Goal: Task Accomplishment & Management: Manage account settings

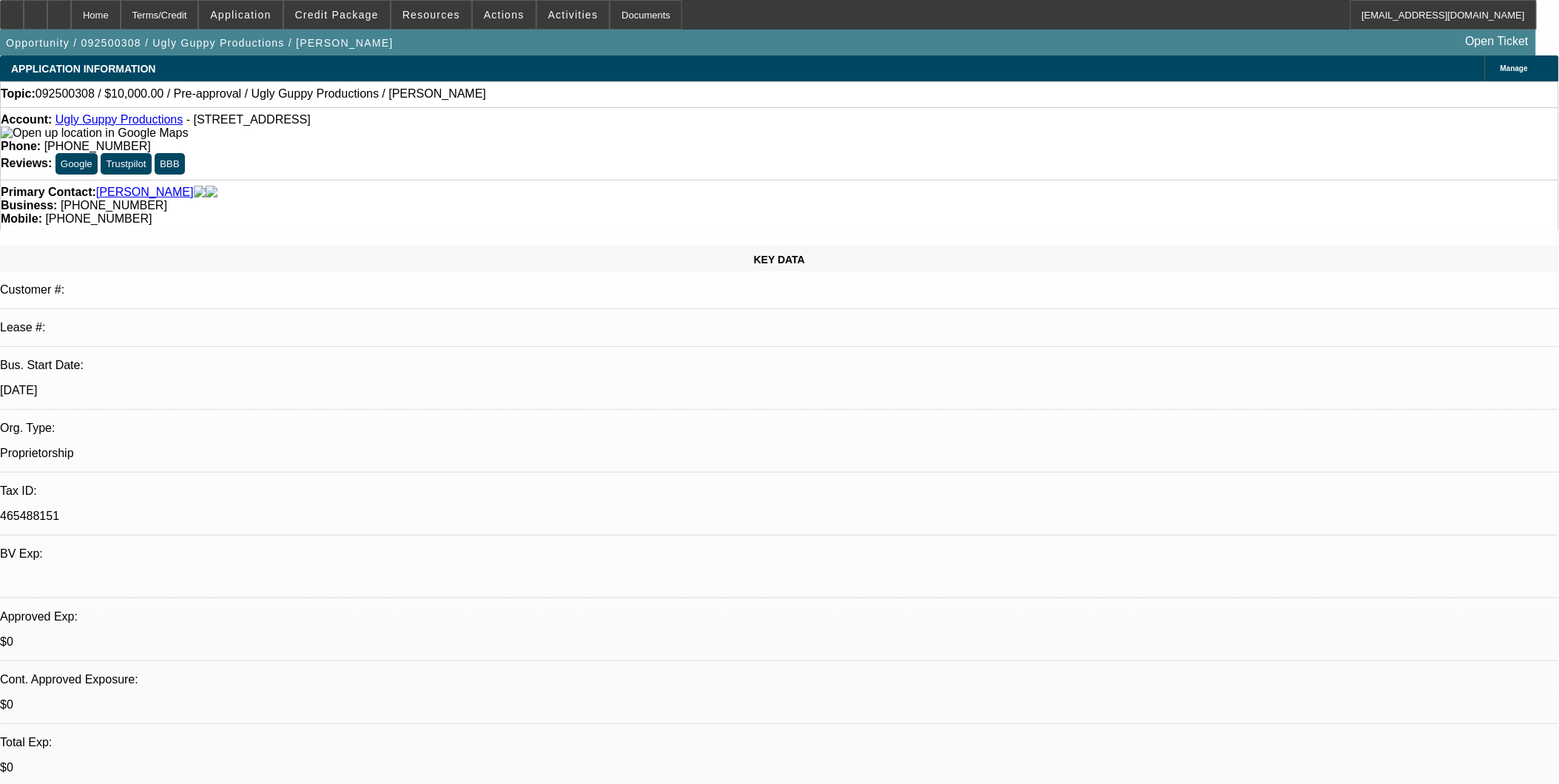
select select "0"
select select "2"
select select "0.1"
select select "1"
select select "2"
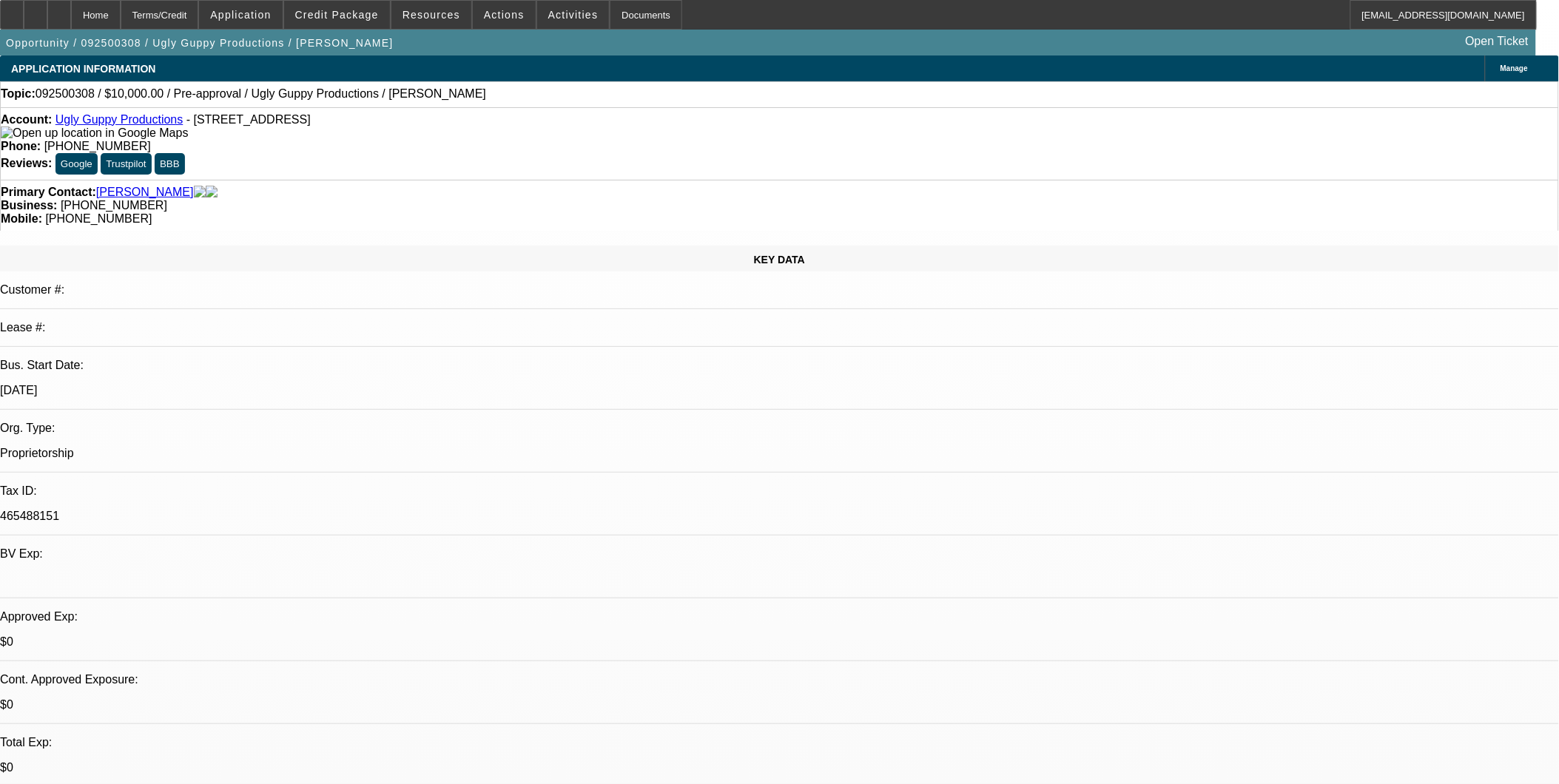
select select "4"
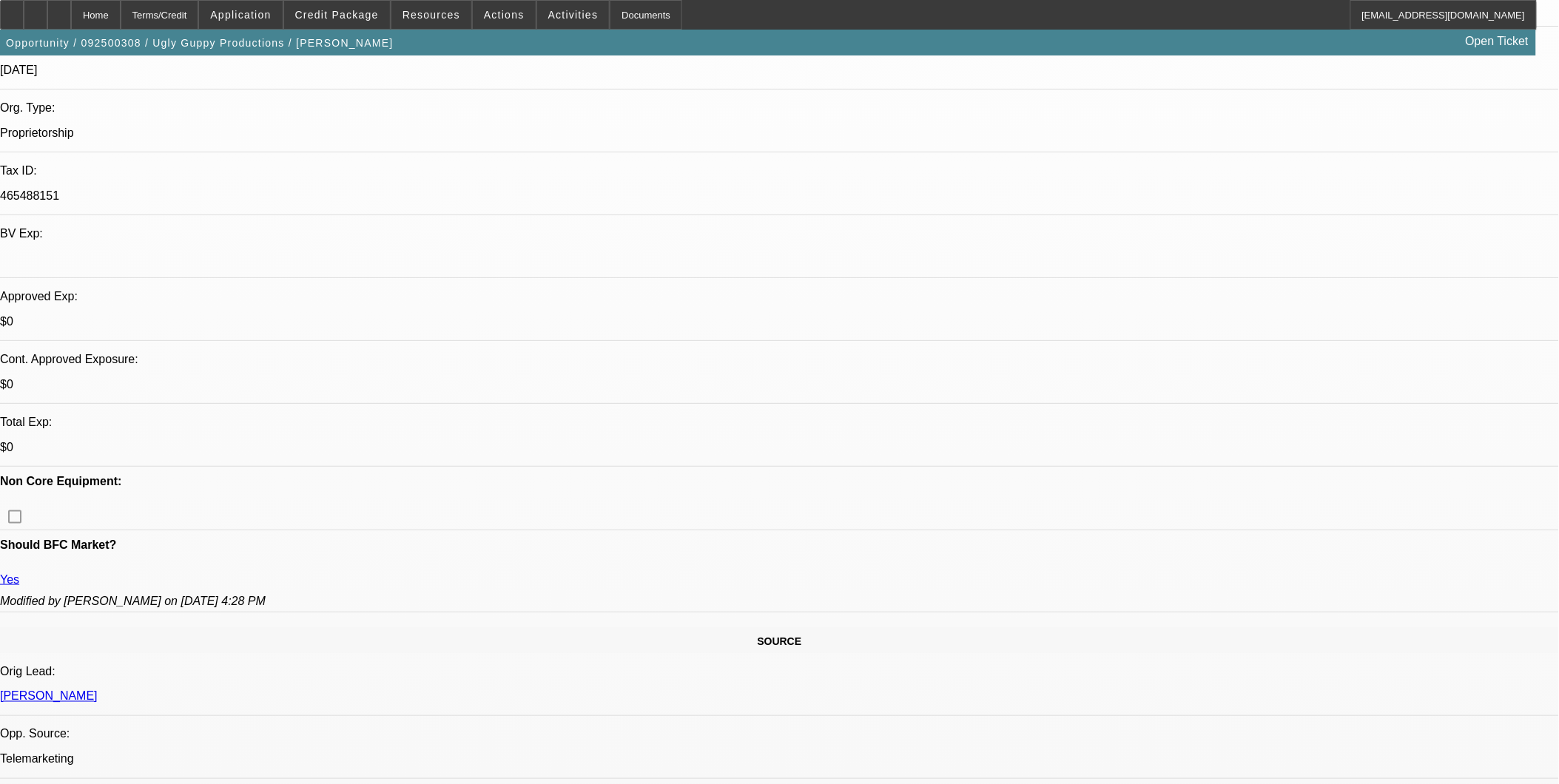
scroll to position [328, 0]
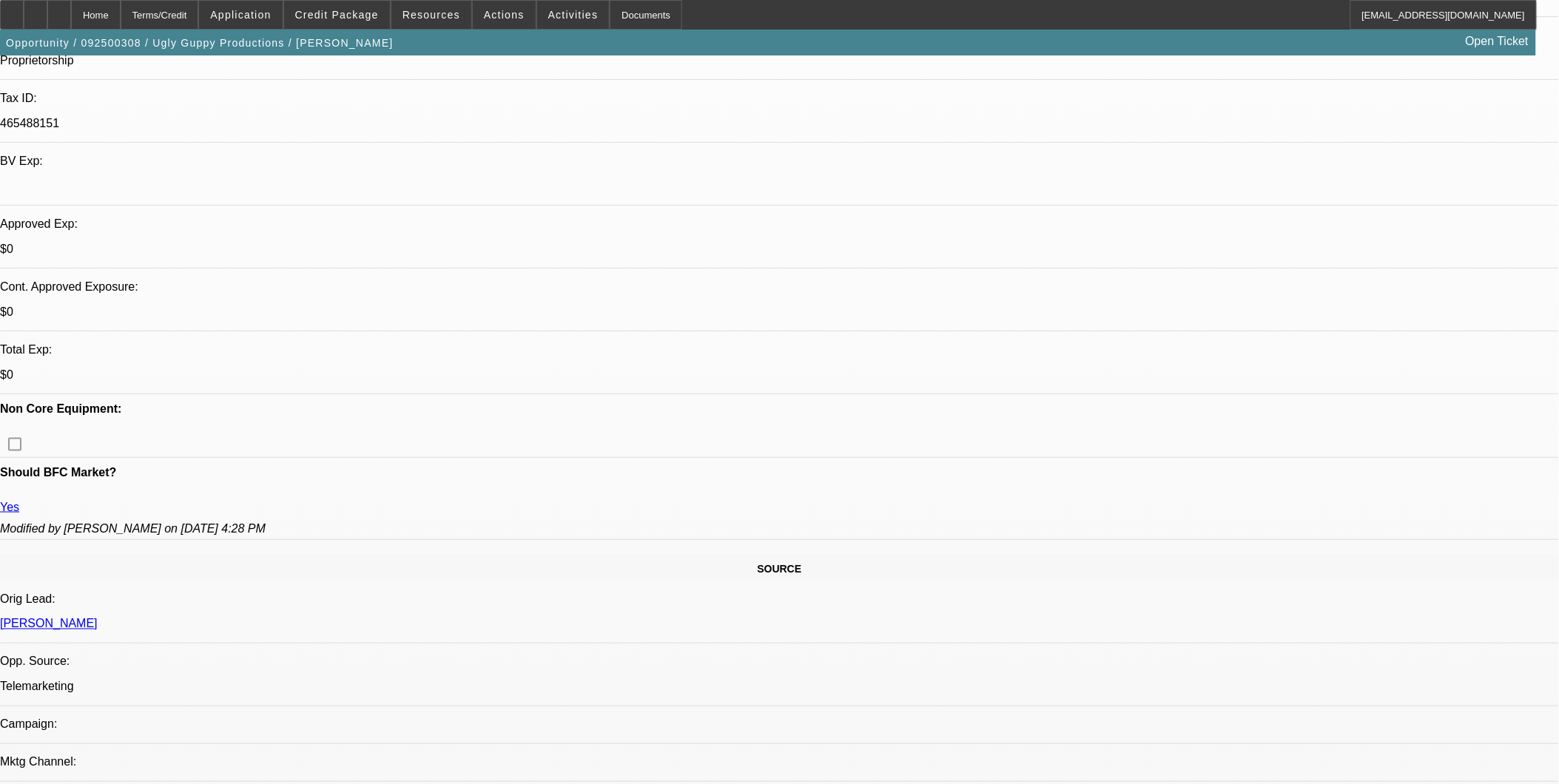
scroll to position [247, 0]
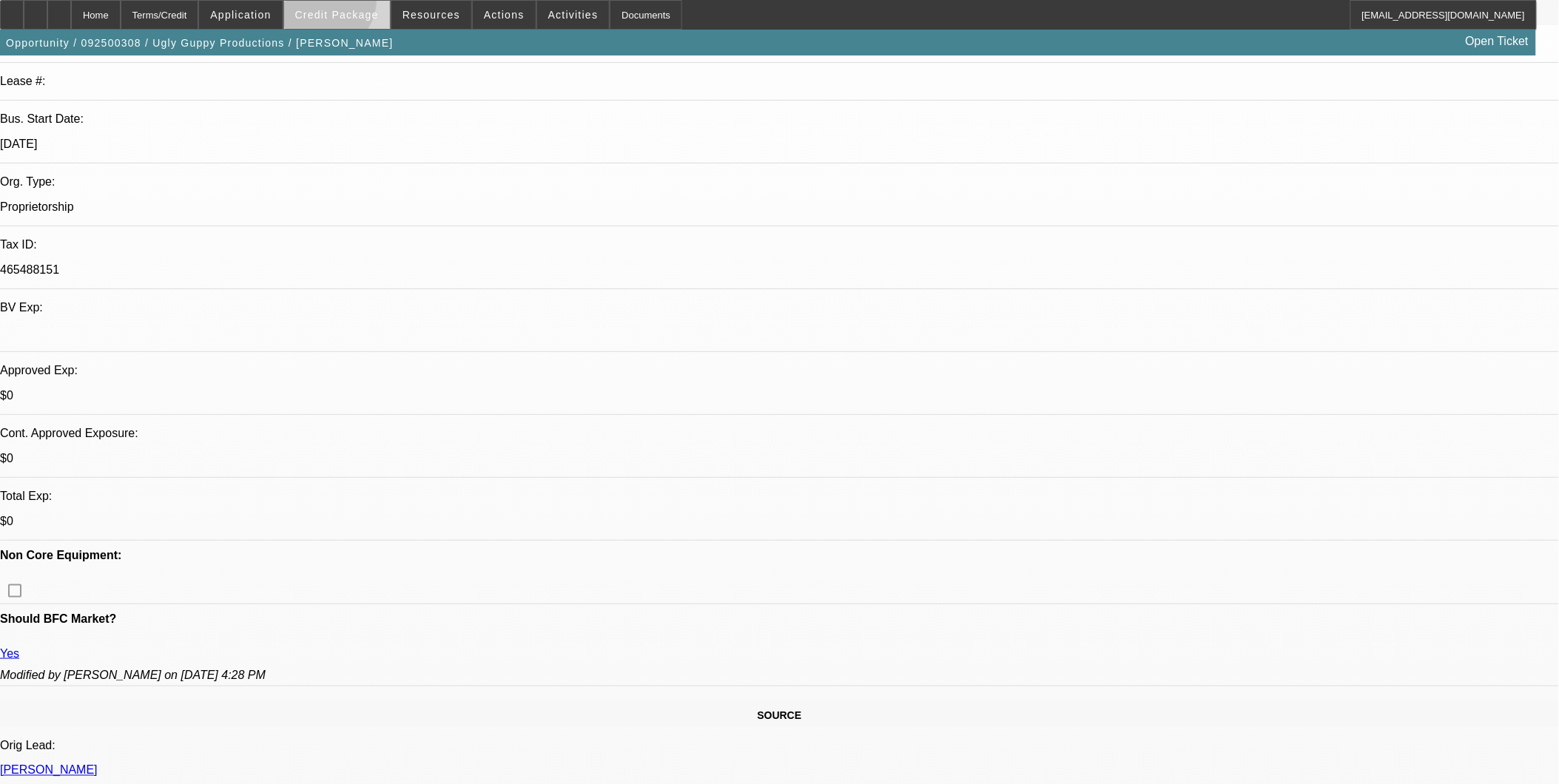
click at [346, 4] on span at bounding box center [337, 15] width 106 height 36
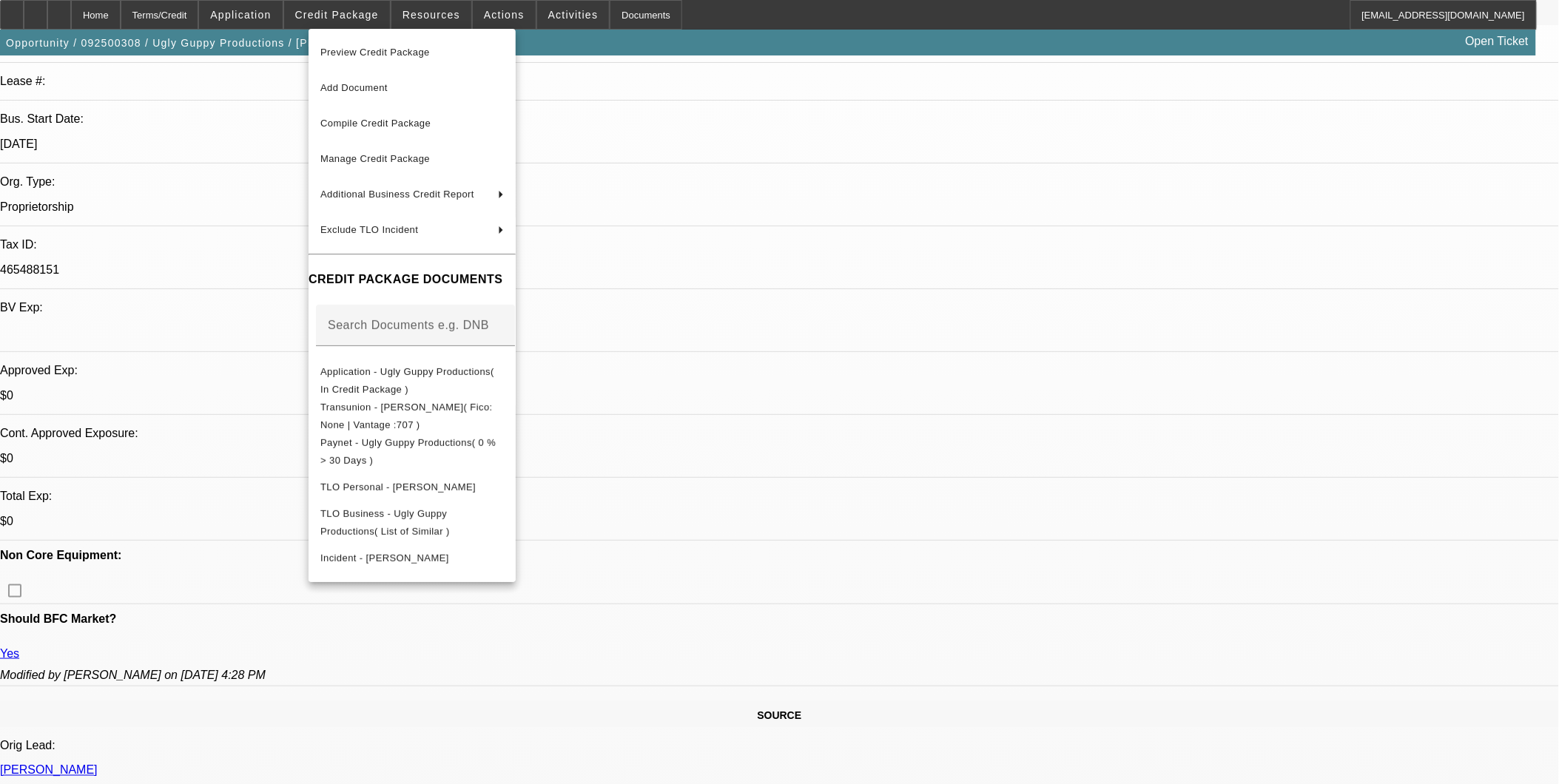
click at [774, 397] on div at bounding box center [779, 392] width 1559 height 784
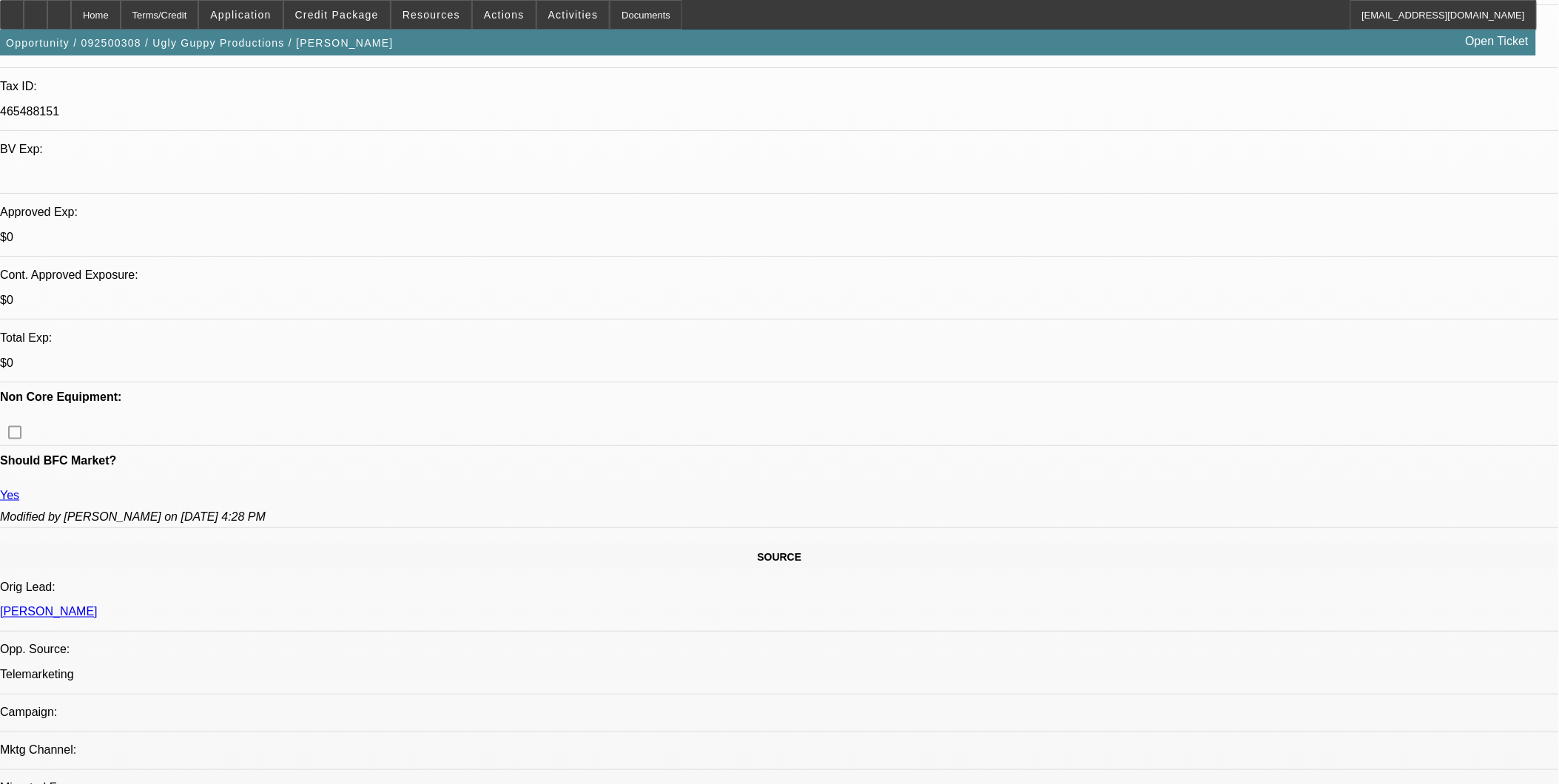
scroll to position [410, 0]
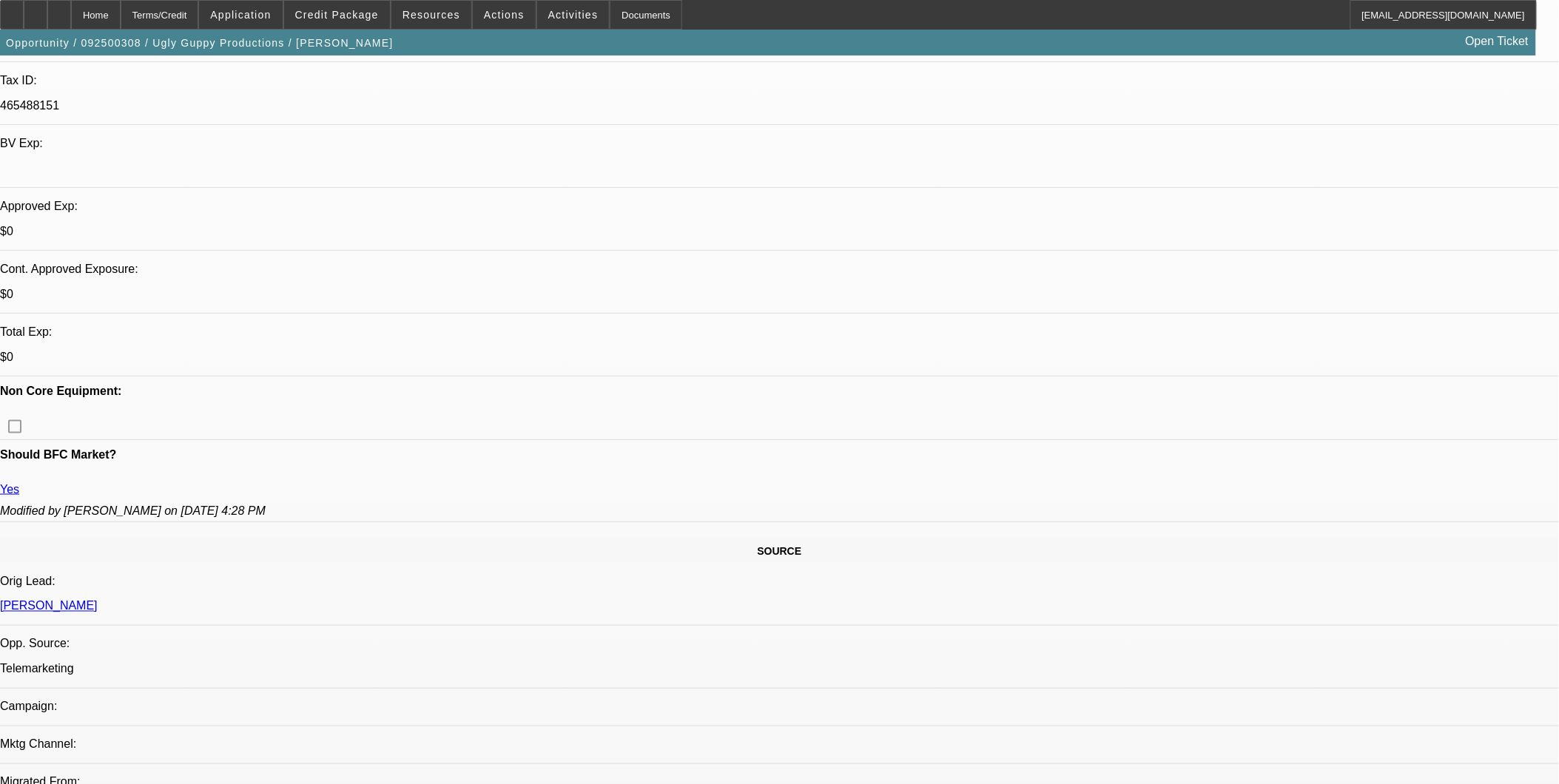
click at [337, 24] on span at bounding box center [337, 15] width 106 height 36
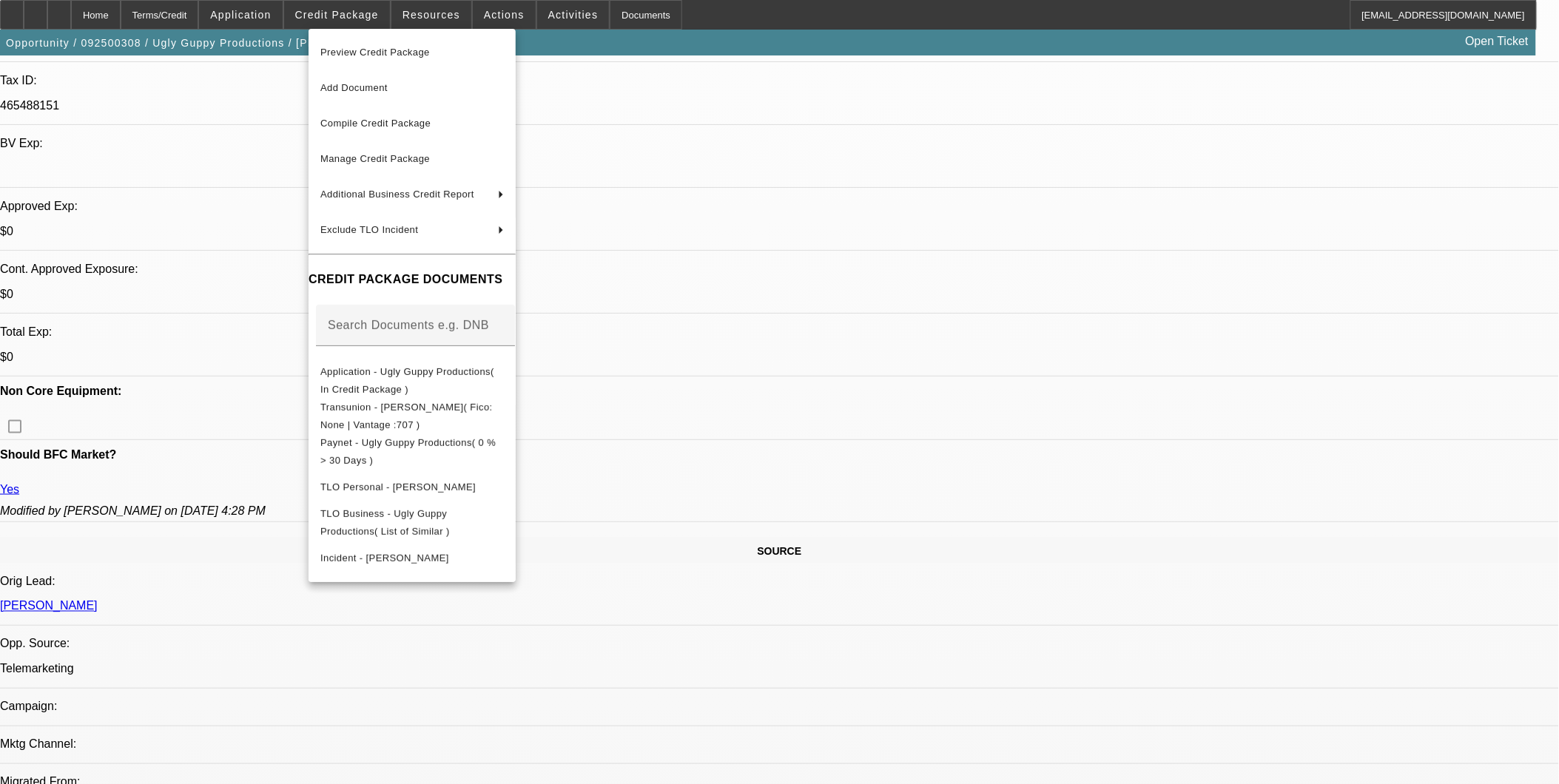
click at [735, 355] on div at bounding box center [779, 392] width 1559 height 784
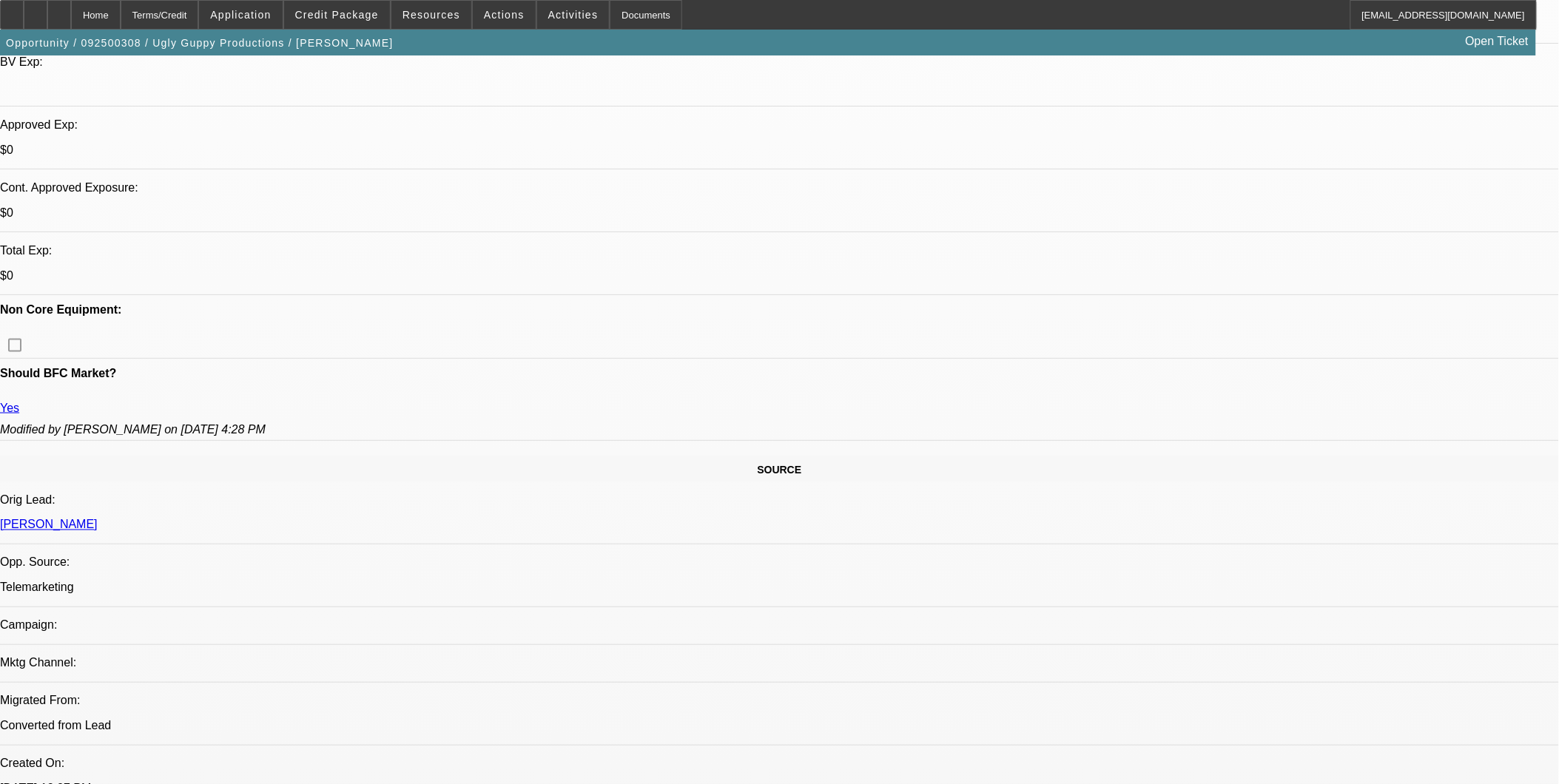
scroll to position [493, 0]
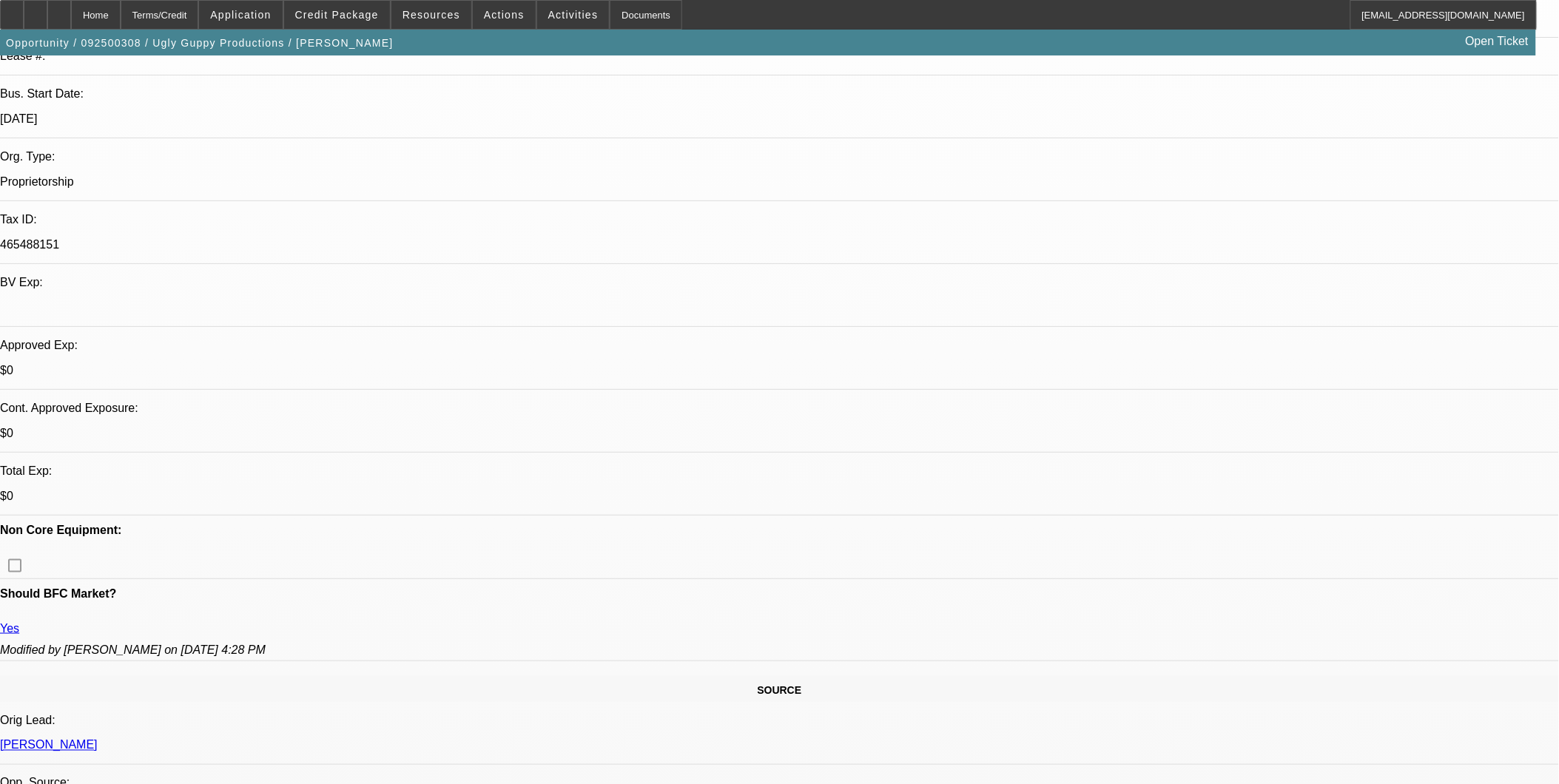
scroll to position [0, 0]
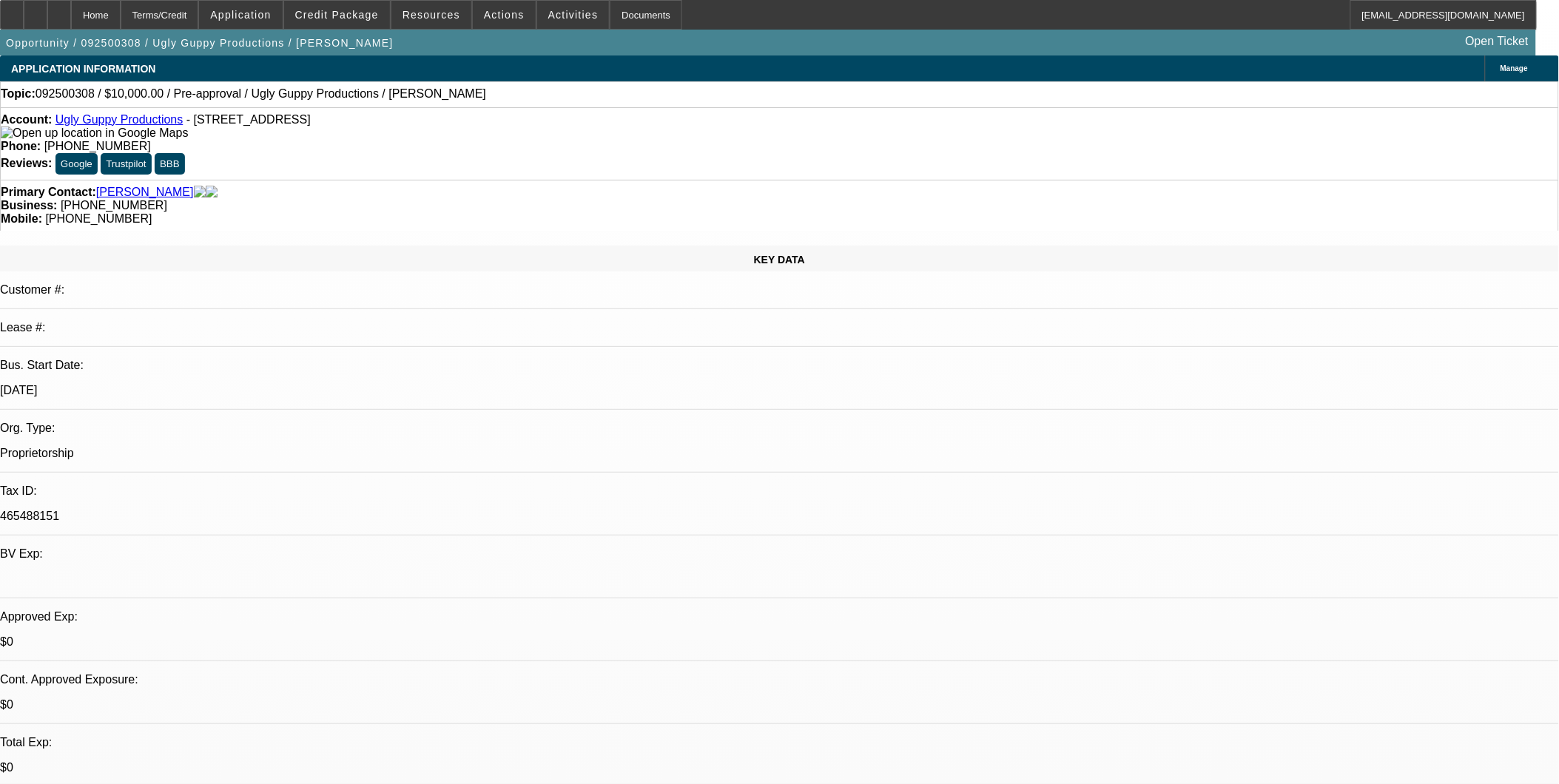
drag, startPoint x: 629, startPoint y: 411, endPoint x: 628, endPoint y: 419, distance: 8.1
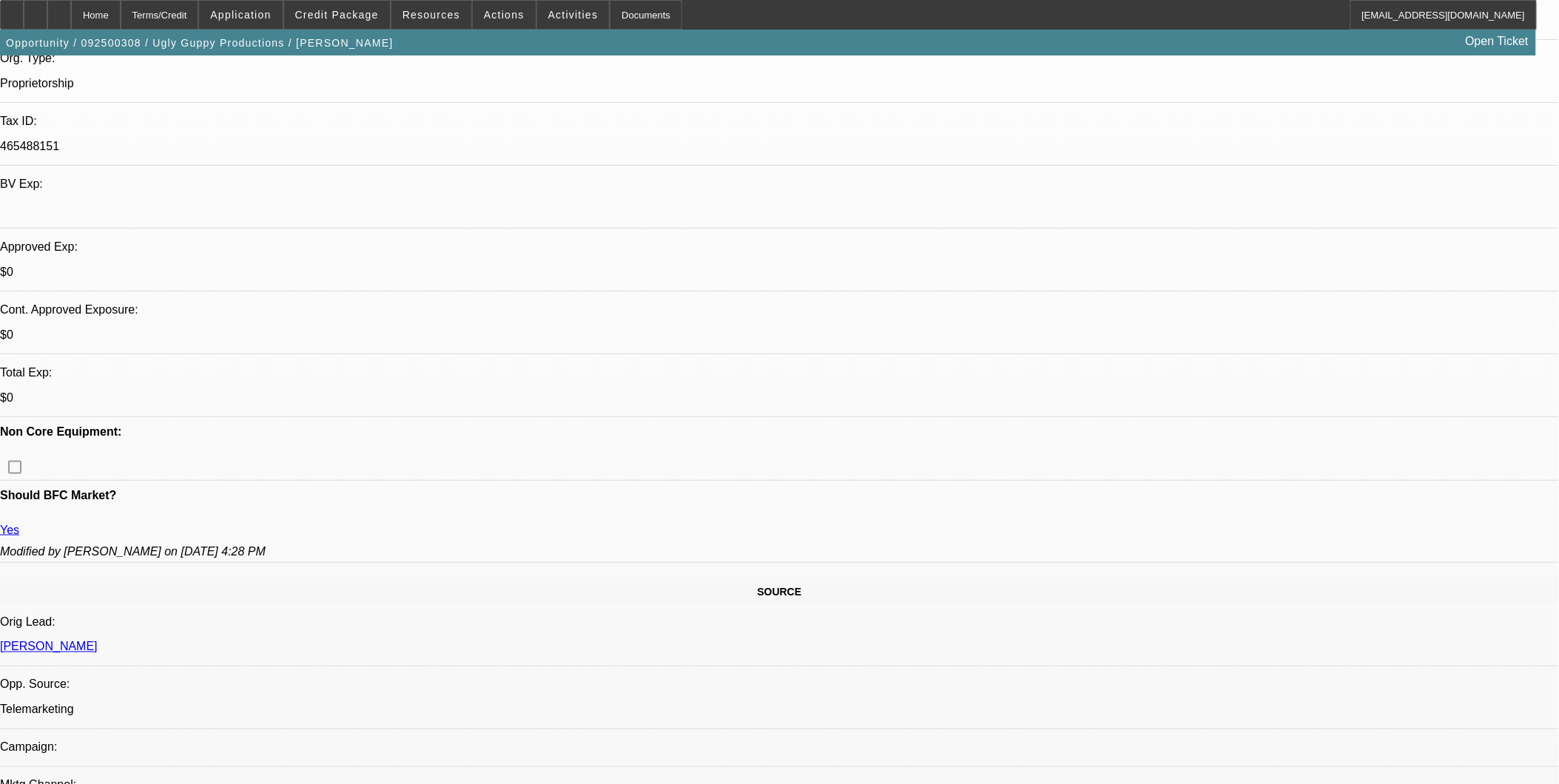
scroll to position [410, 0]
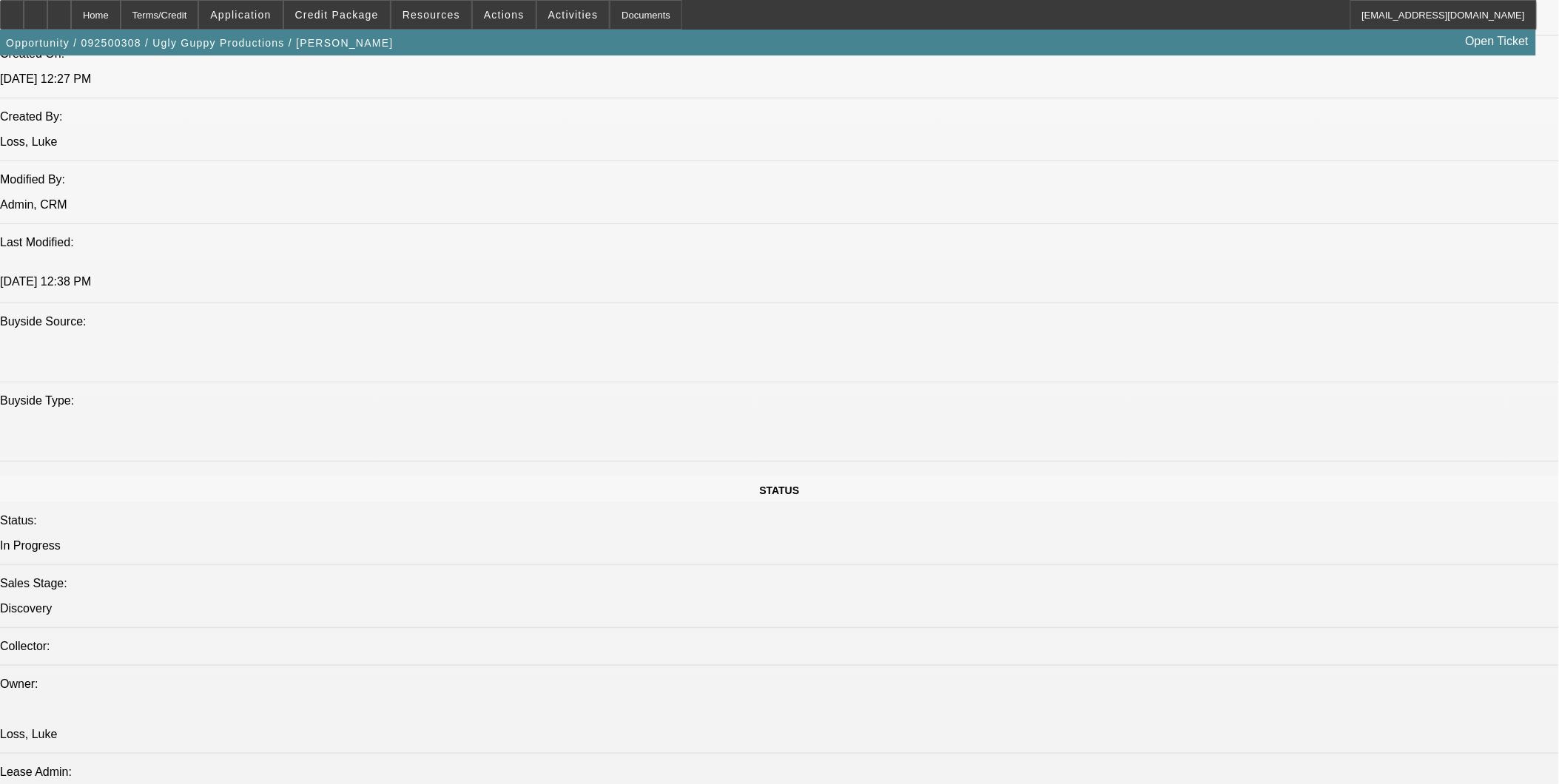
scroll to position [1233, 0]
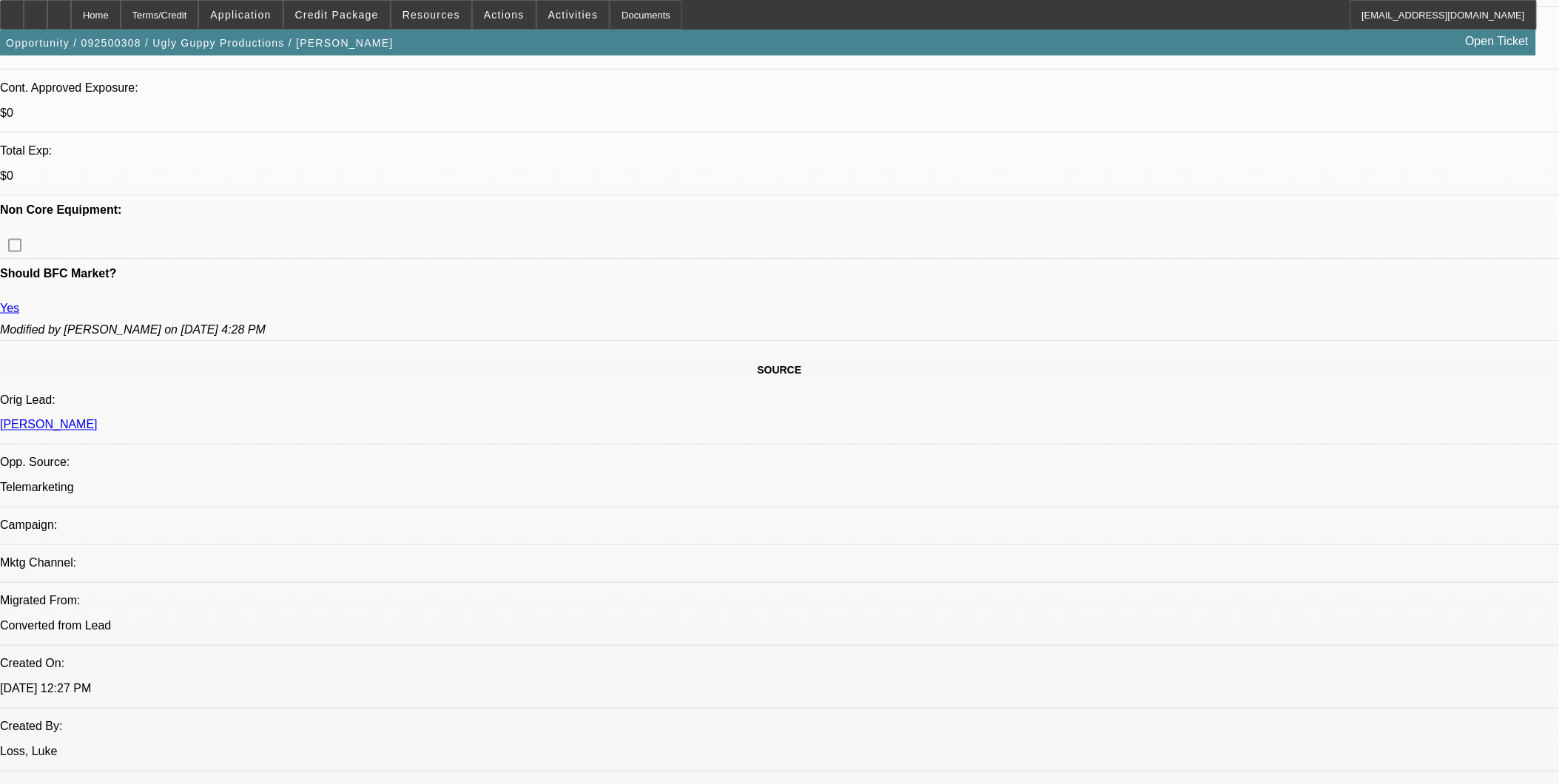
scroll to position [740, 0]
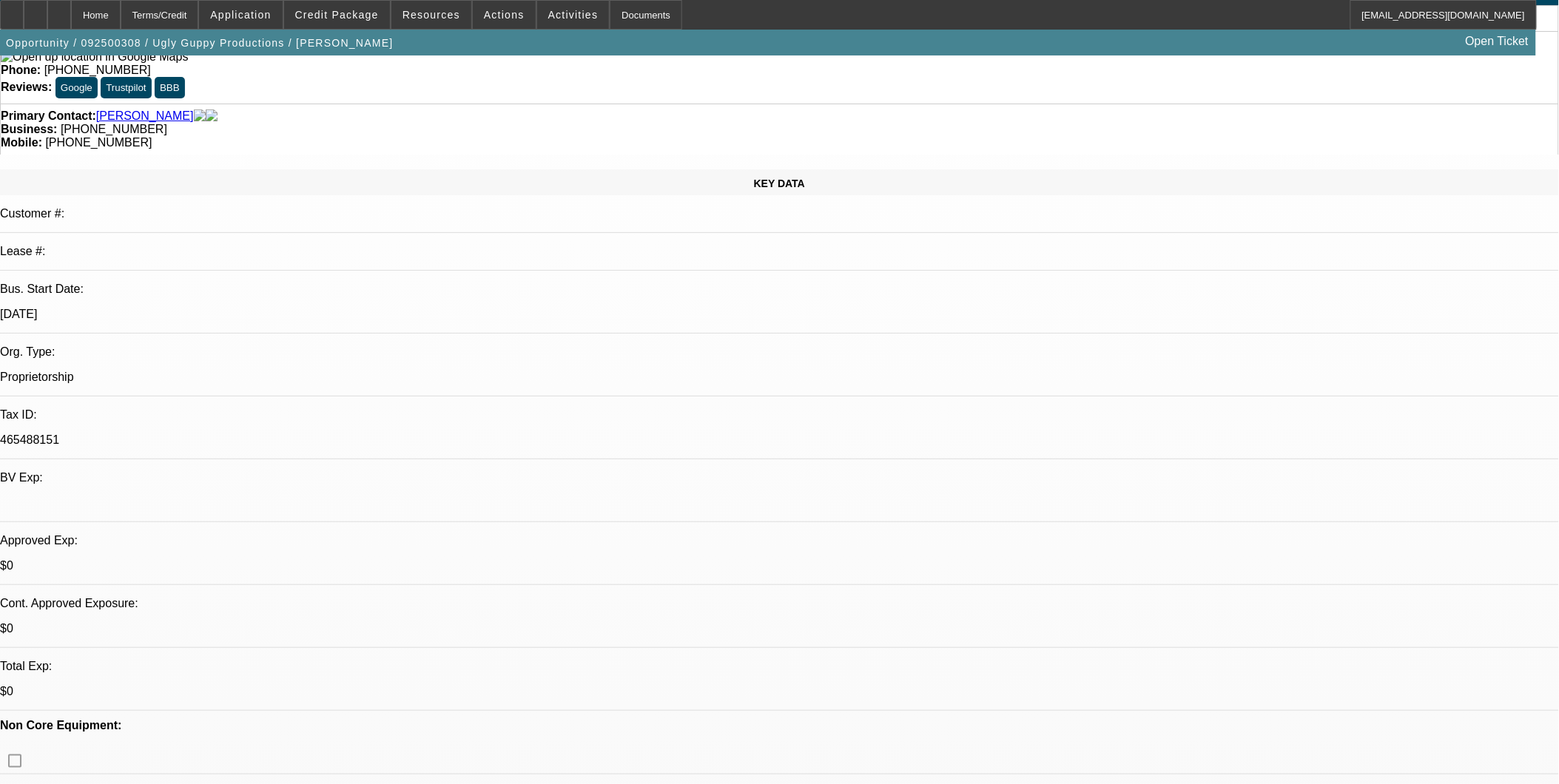
scroll to position [0, 0]
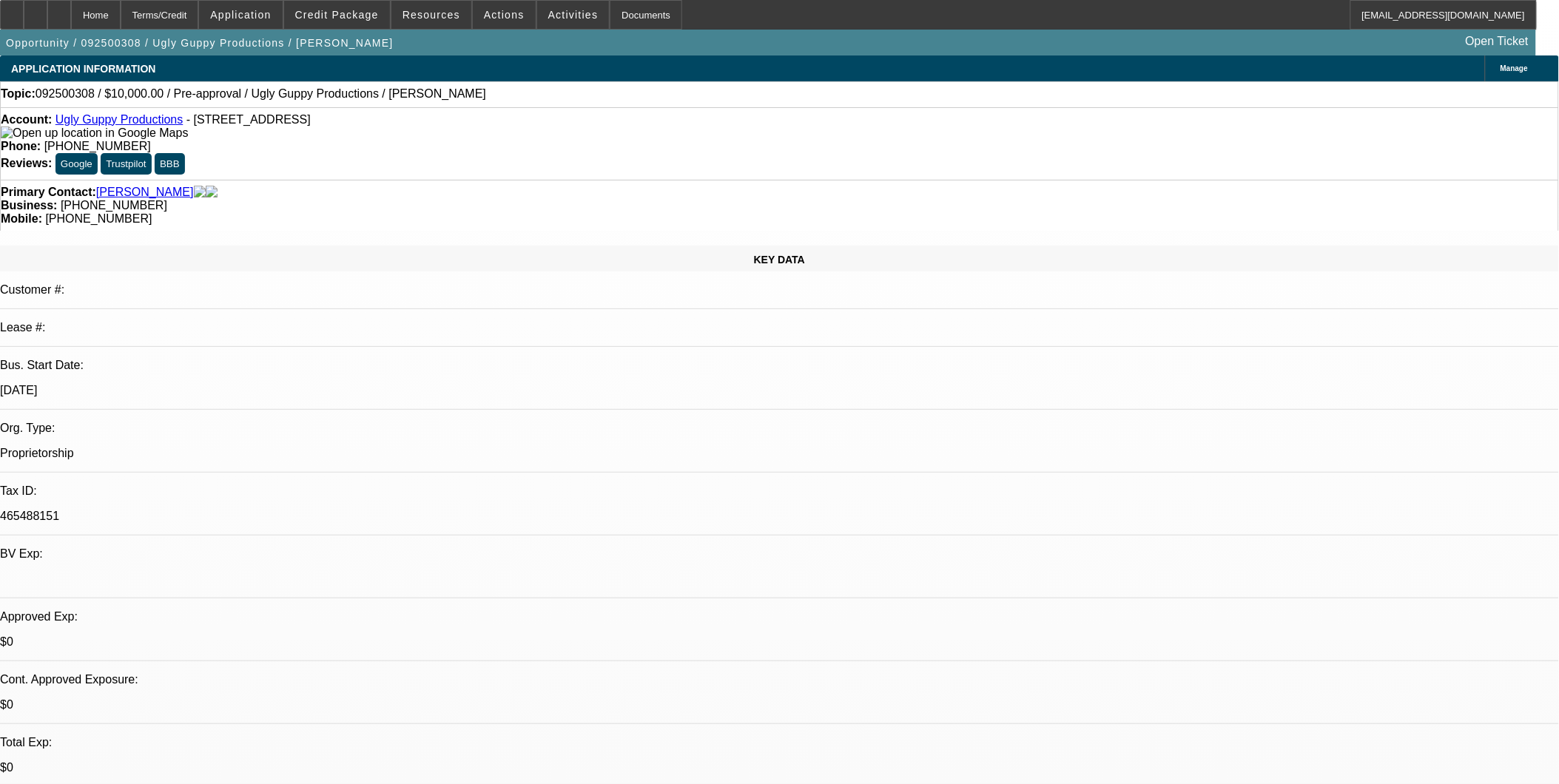
click at [137, 118] on link "Ugly Guppy Productions" at bounding box center [119, 119] width 128 height 12
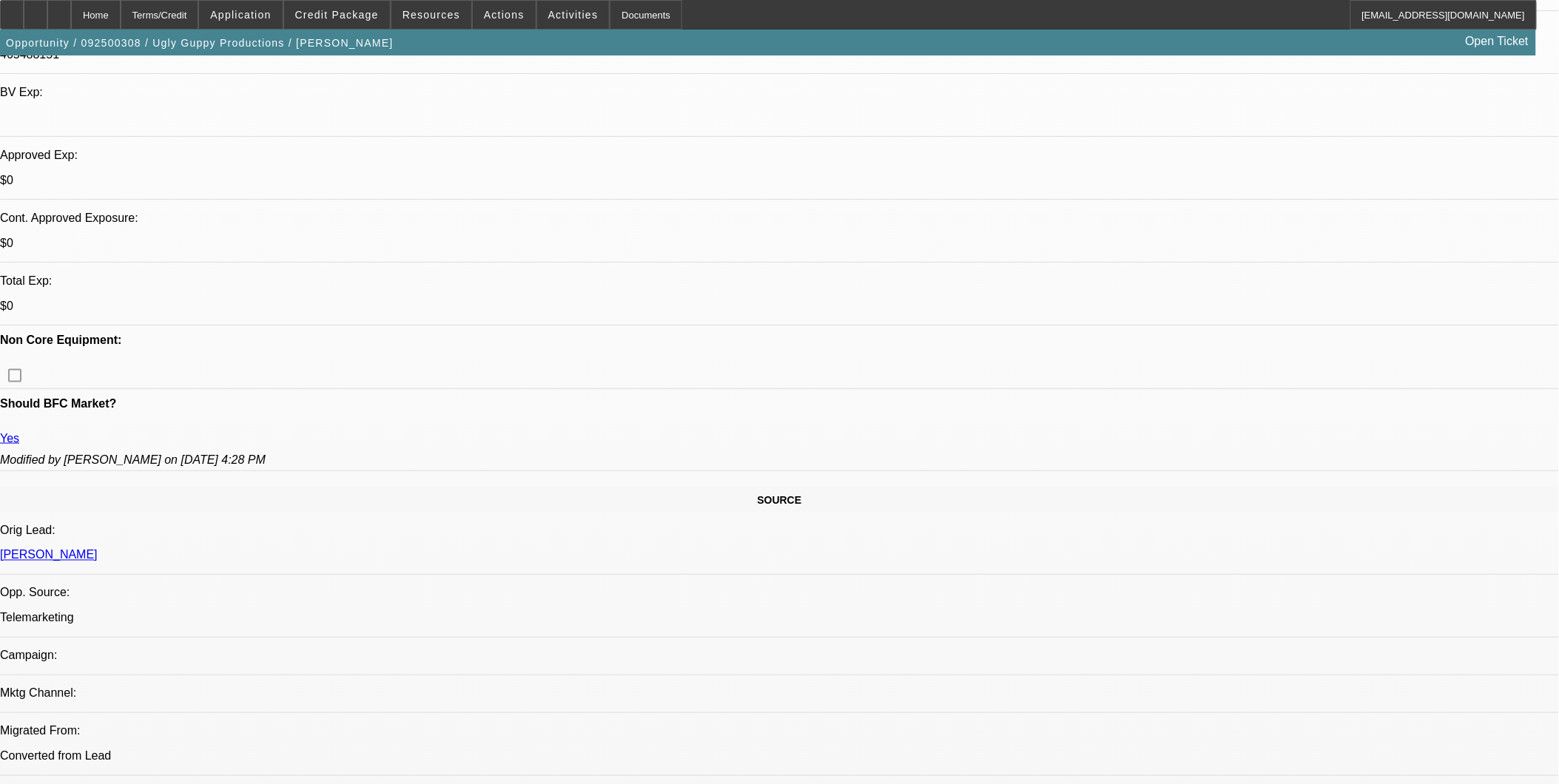
scroll to position [493, 0]
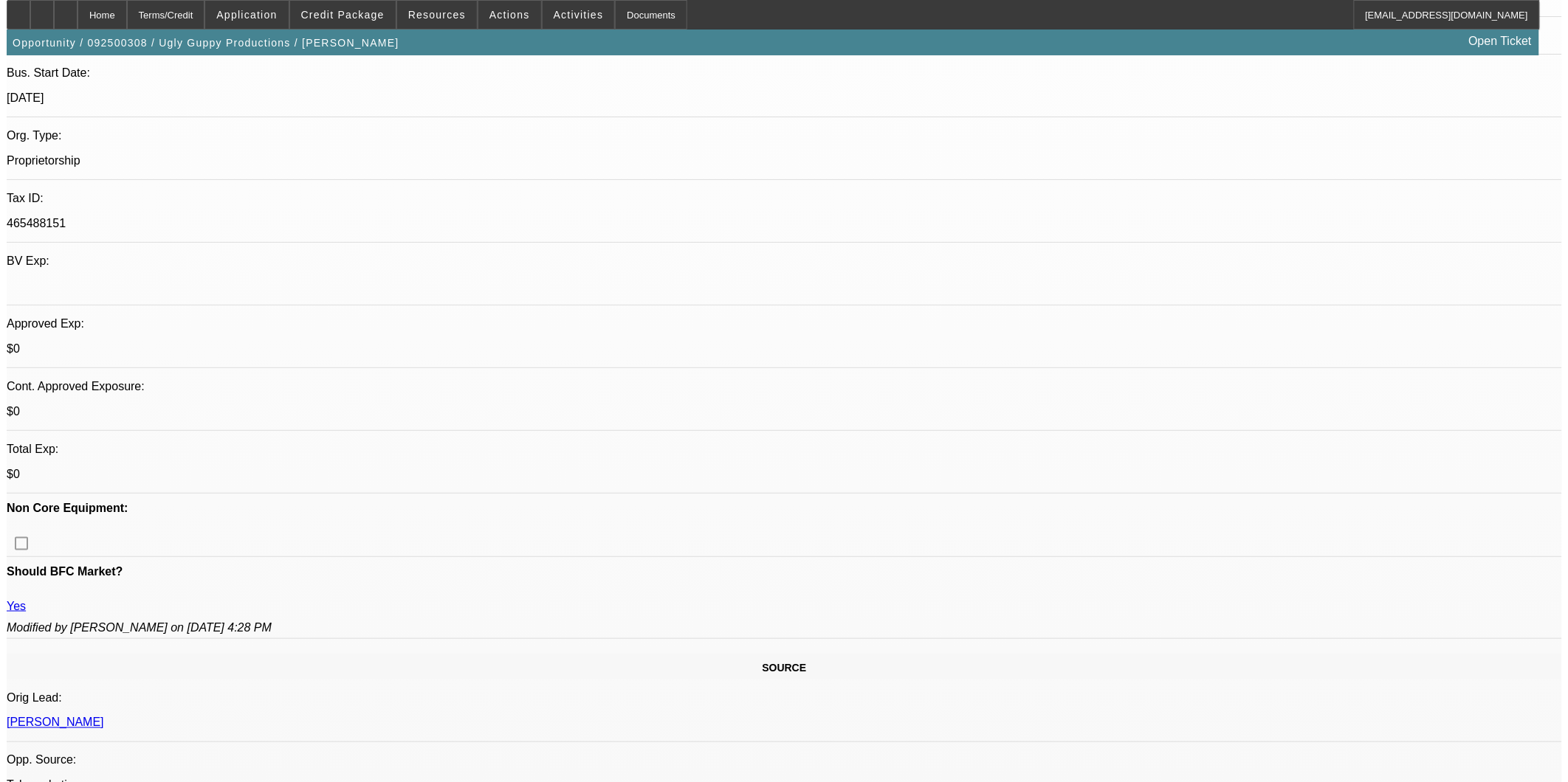
scroll to position [0, 0]
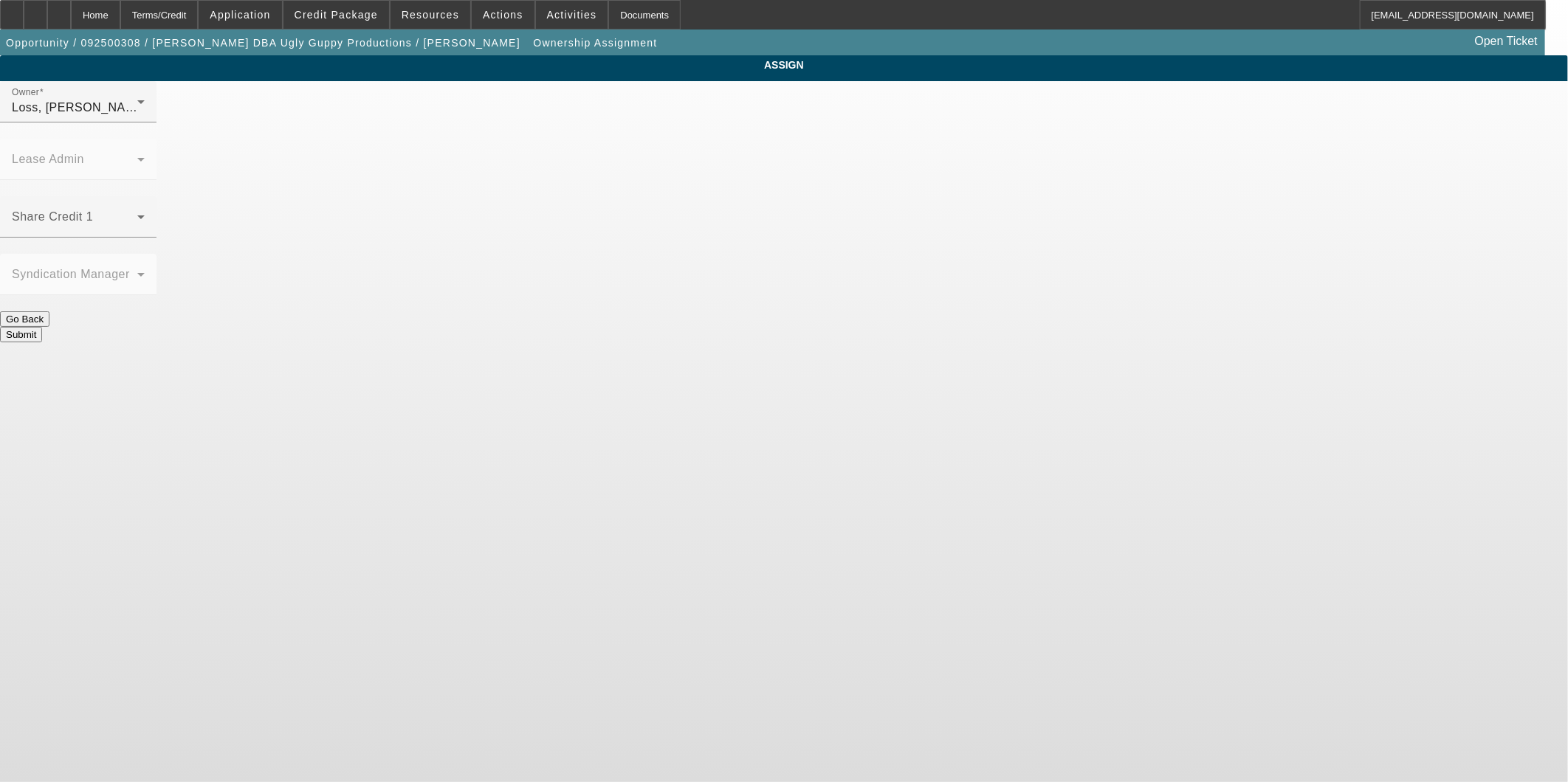
click at [137, 117] on div "Loss, Luke (Lvl 1)" at bounding box center [75, 107] width 126 height 17
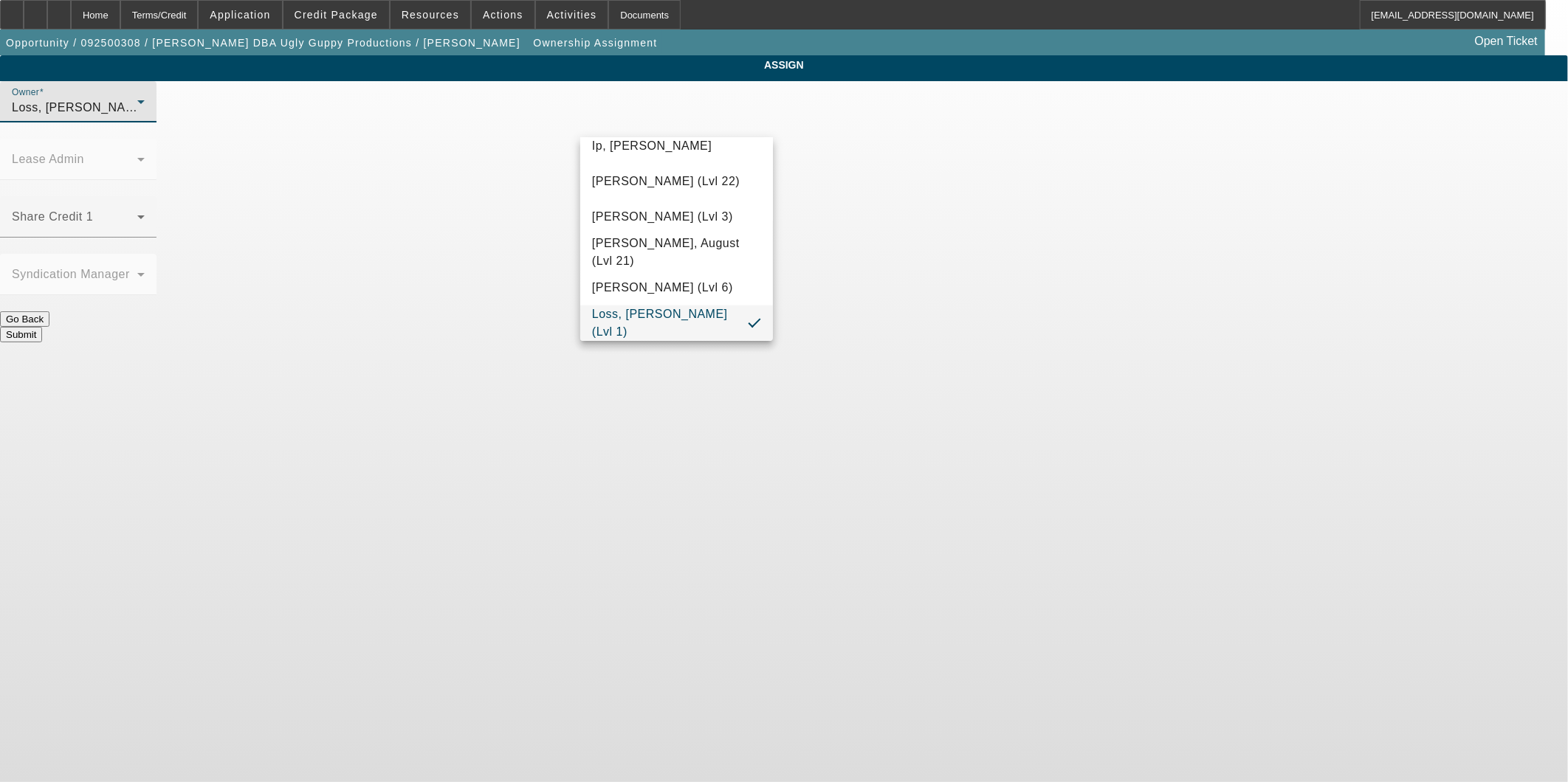
scroll to position [1998, 0]
click at [665, 318] on span "Wesolowski, John (Lvl 6)" at bounding box center [662, 325] width 141 height 17
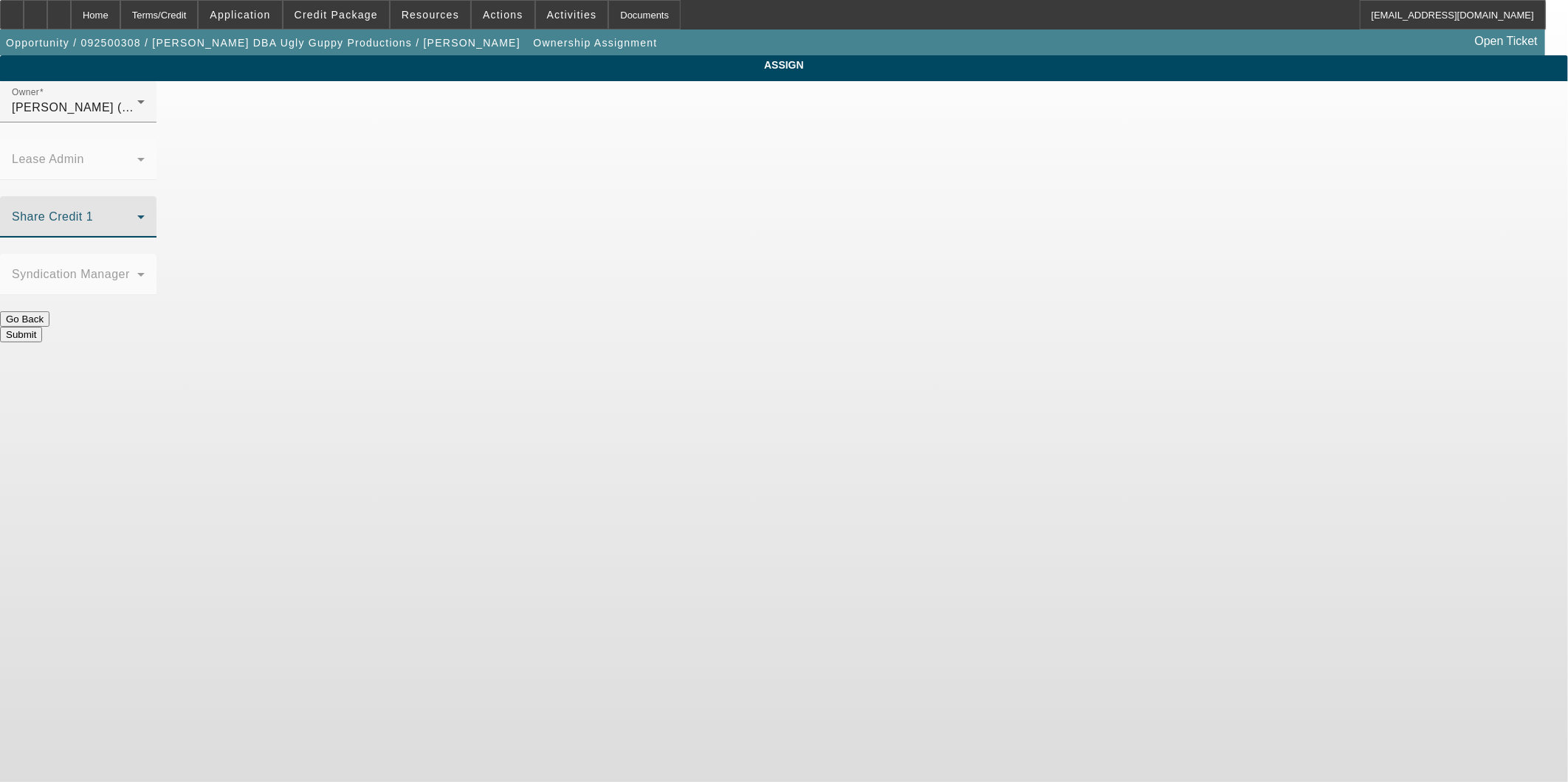
click at [137, 214] on span at bounding box center [75, 223] width 126 height 17
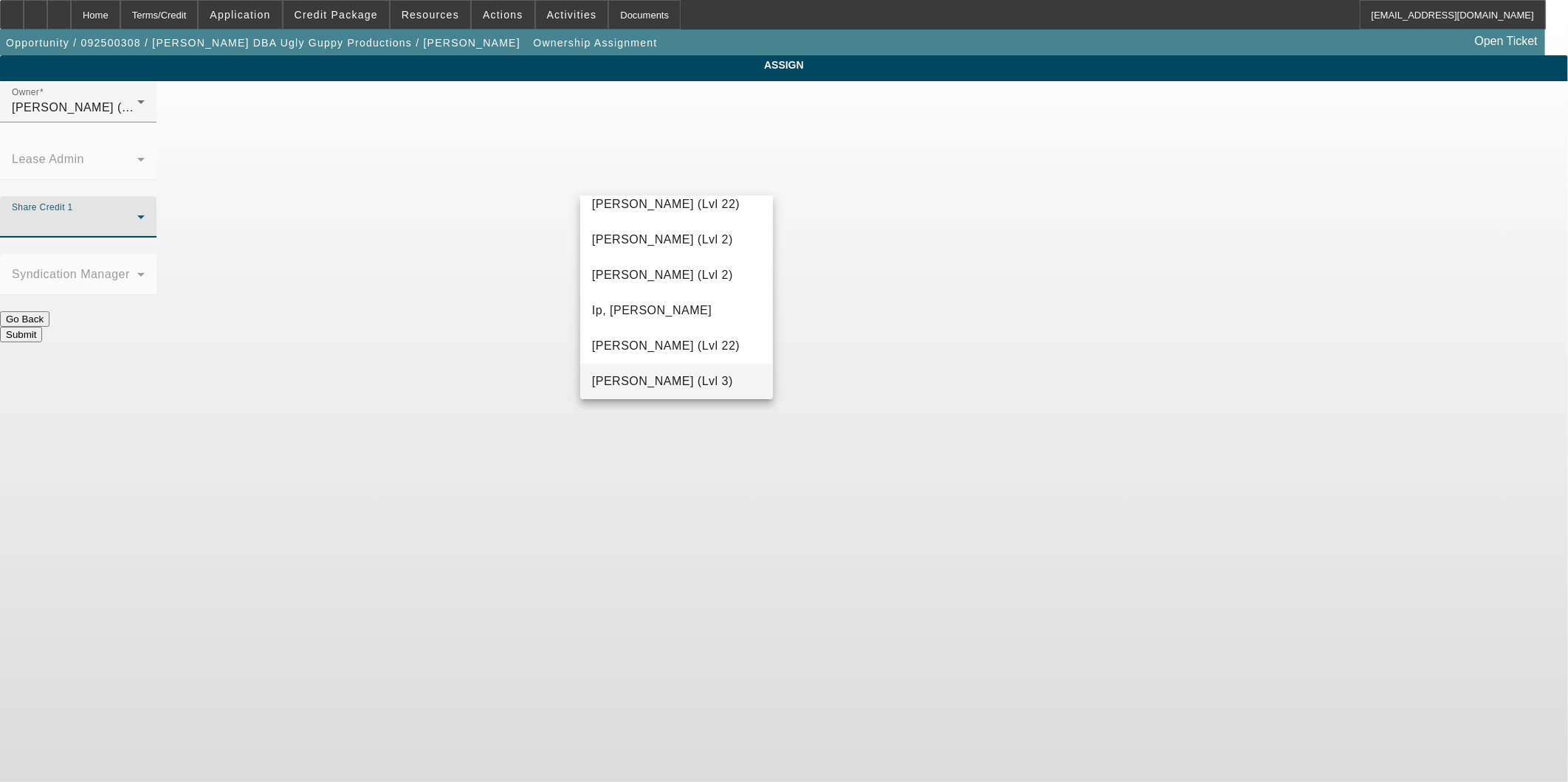
scroll to position [1183, 0]
click at [675, 201] on span "Loss, Luke (Lvl 1)" at bounding box center [677, 205] width 169 height 36
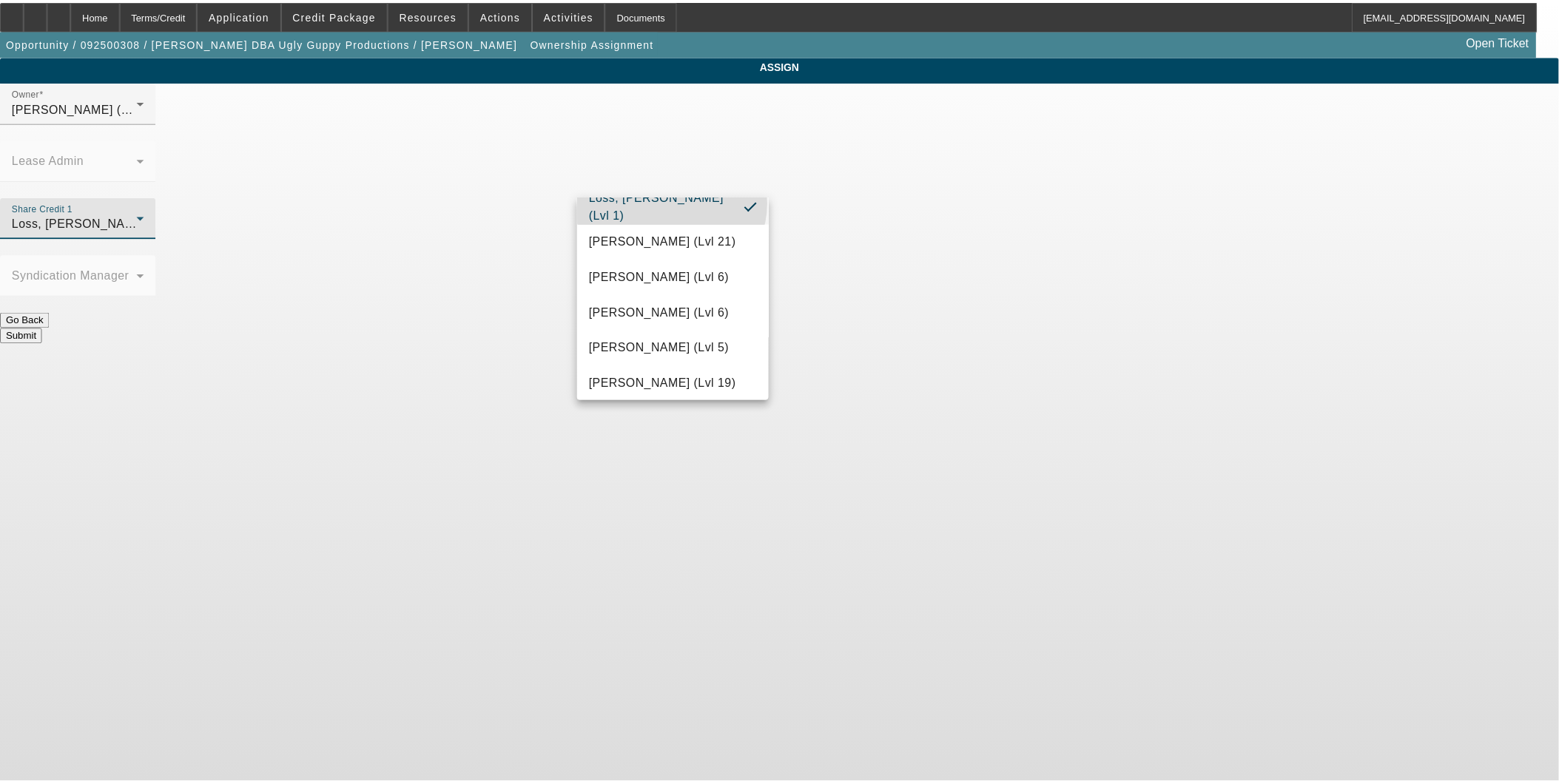
scroll to position [0, 0]
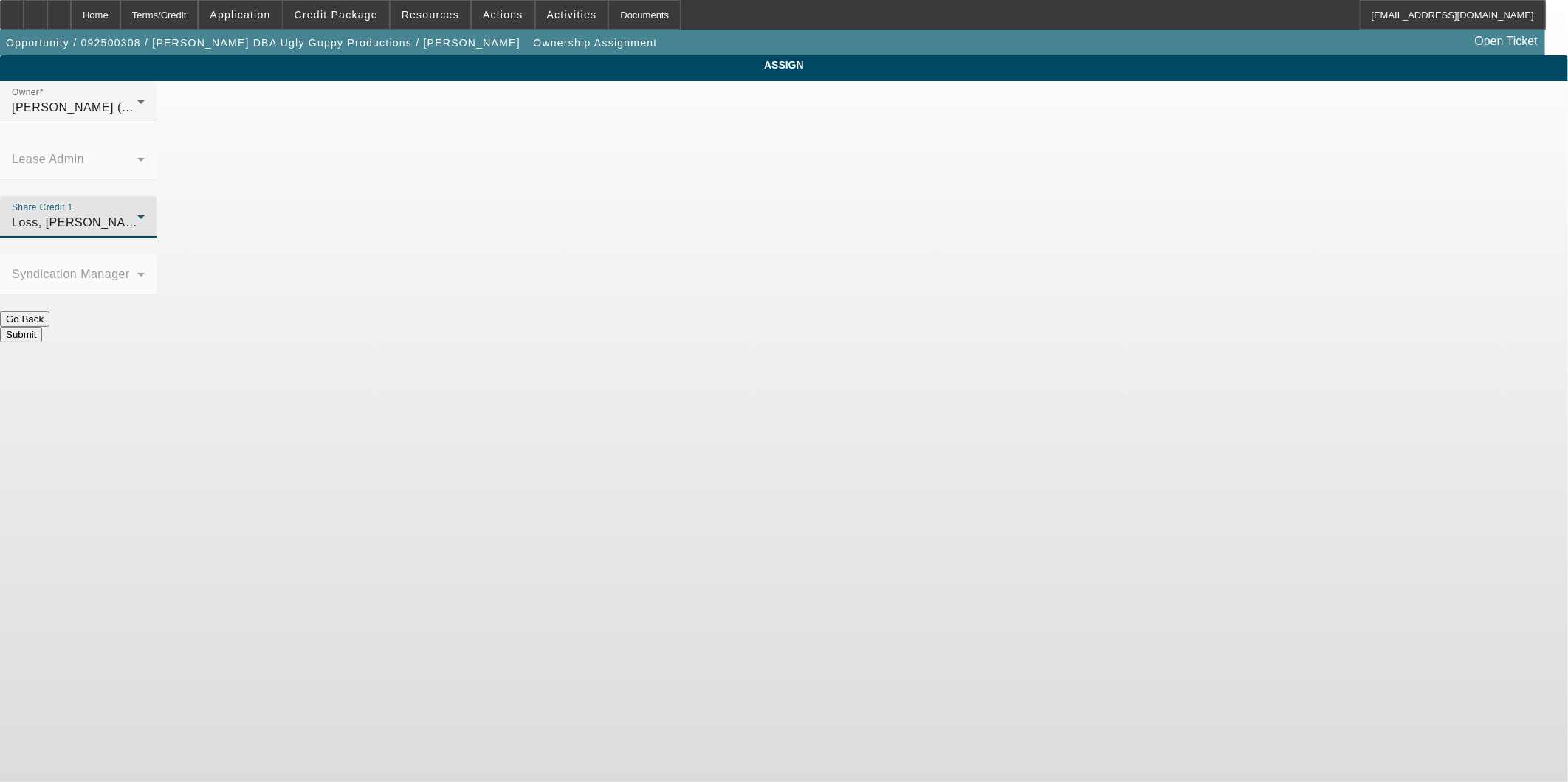
click at [42, 327] on button "Submit" at bounding box center [21, 335] width 42 height 16
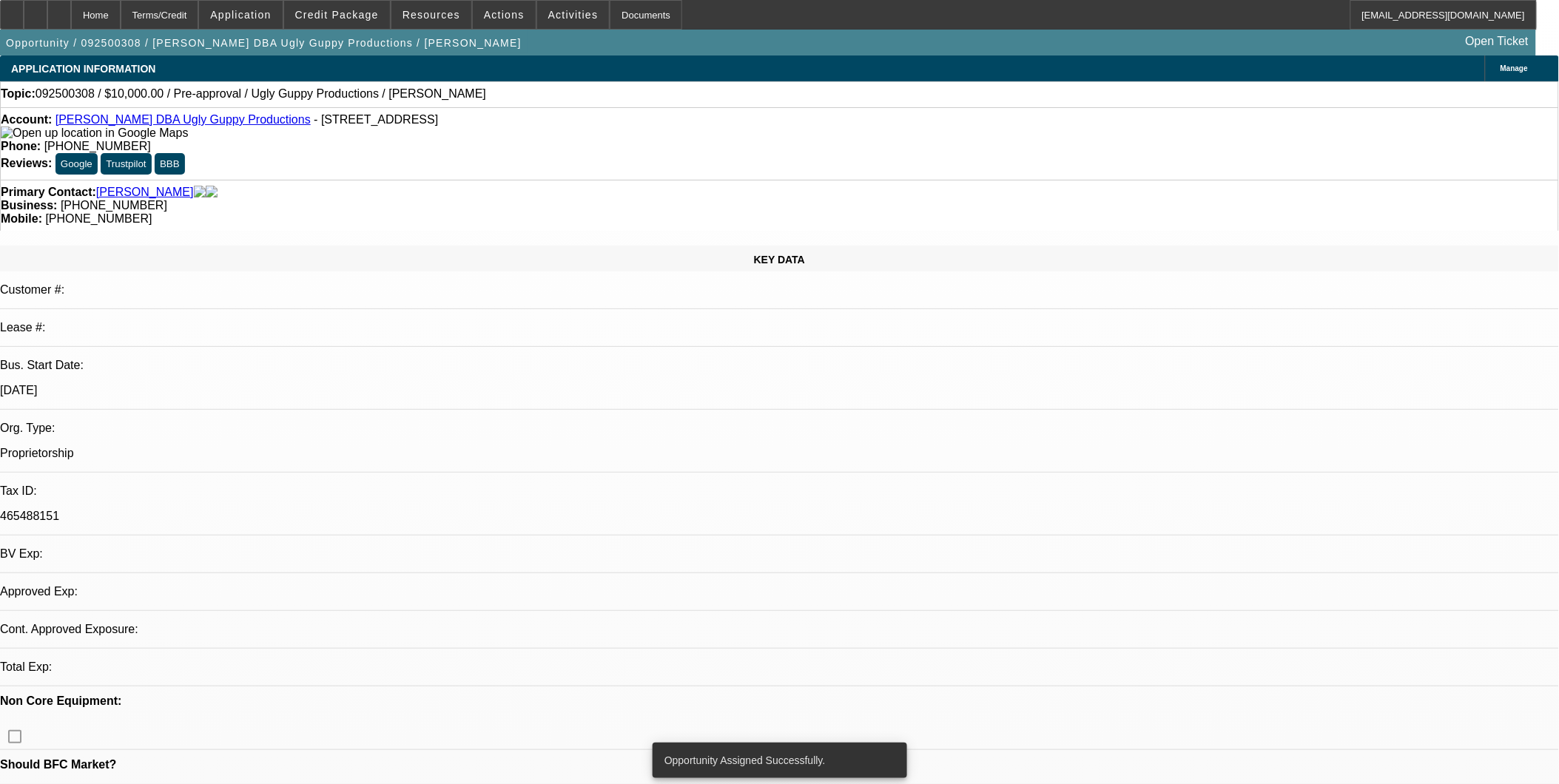
select select "0"
select select "2"
select select "0.1"
select select "4"
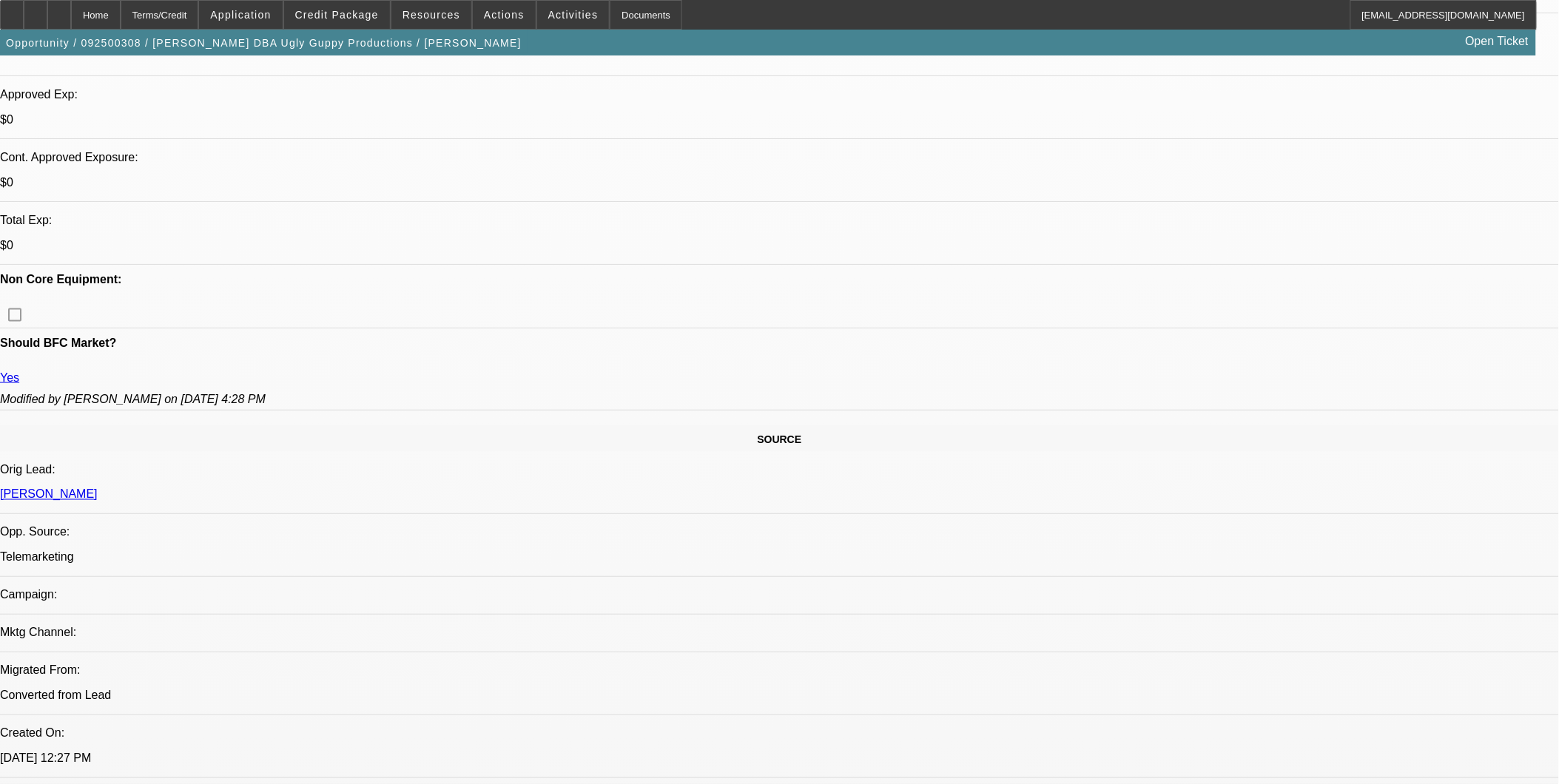
scroll to position [493, 0]
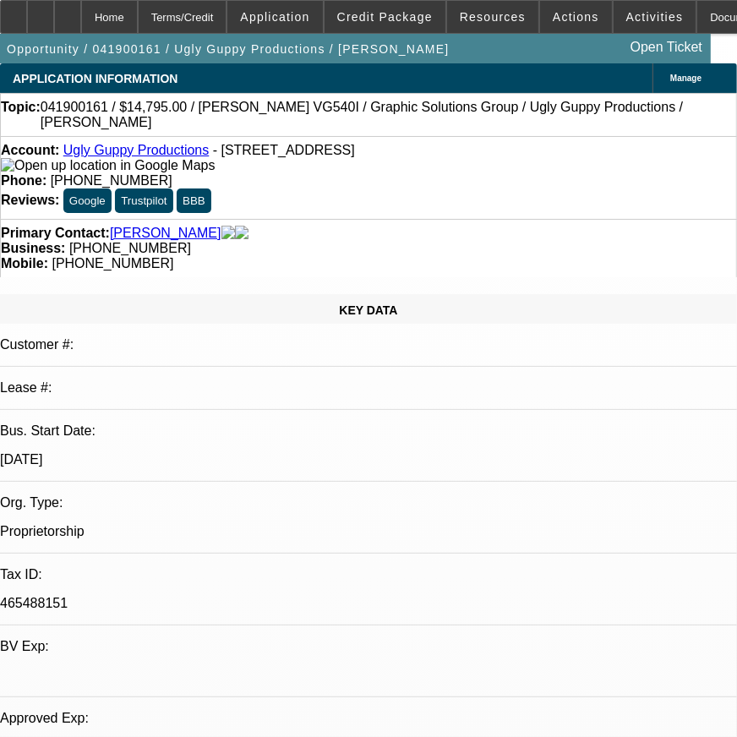
select select "0"
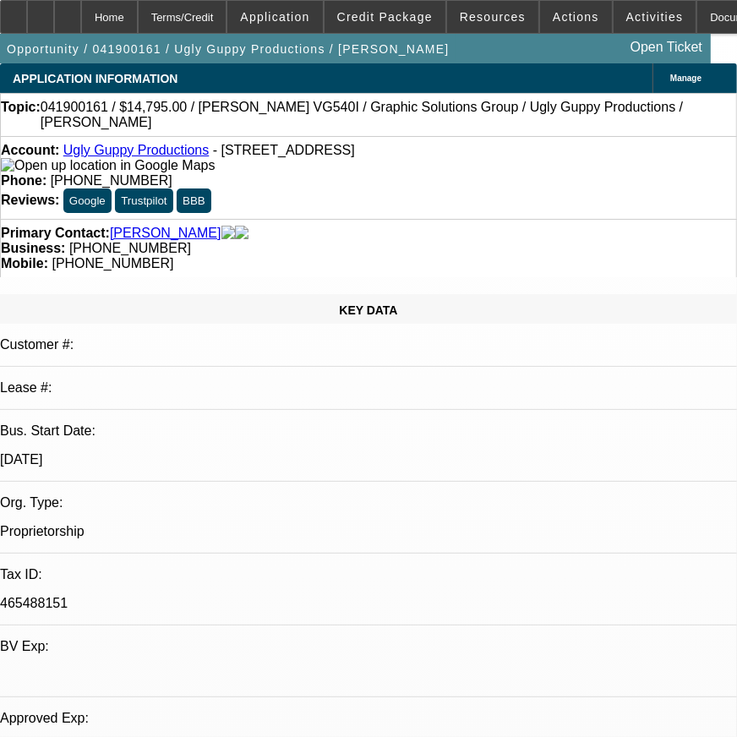
select select "0"
select select "1"
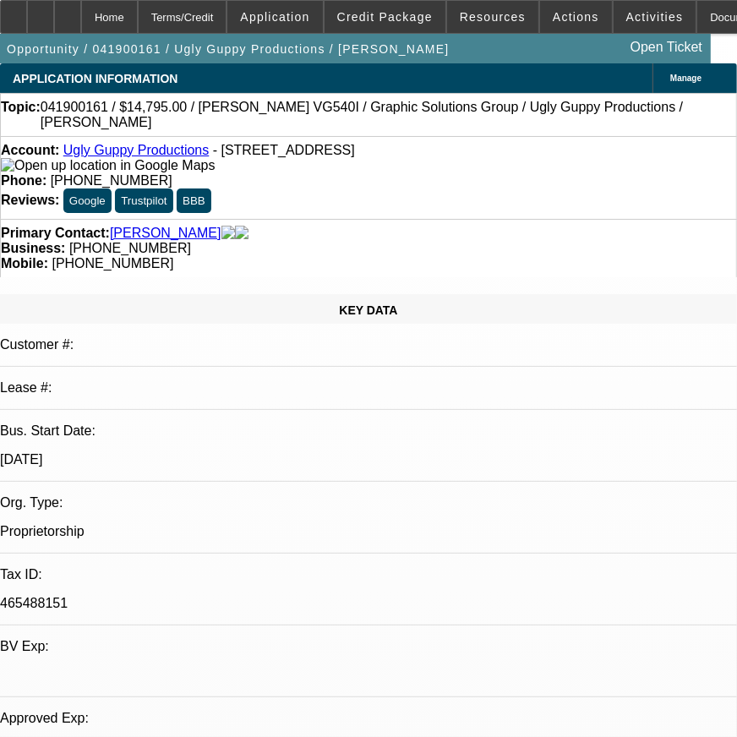
select select "2"
select select "6"
select select "1"
select select "2"
select select "6"
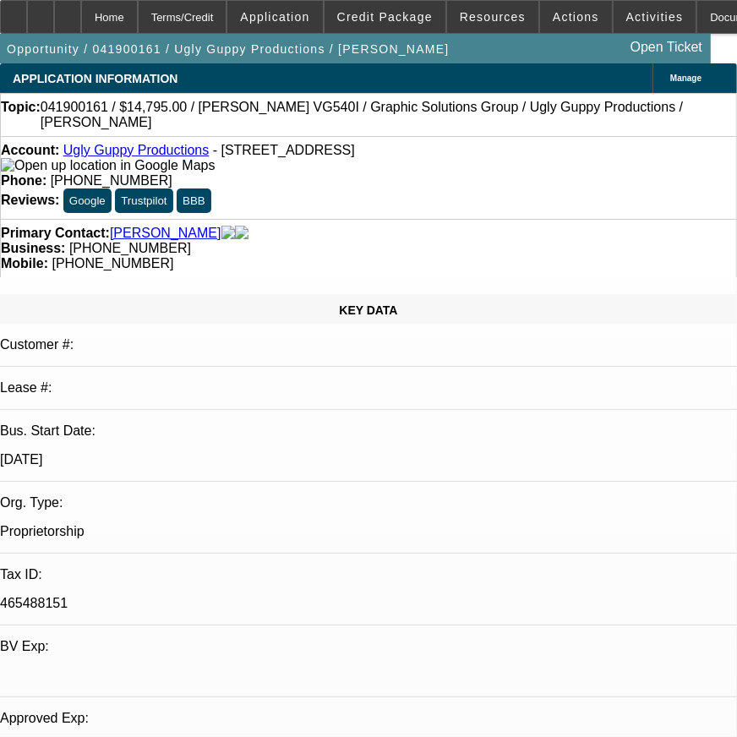
select select "1"
select select "2"
select select "6"
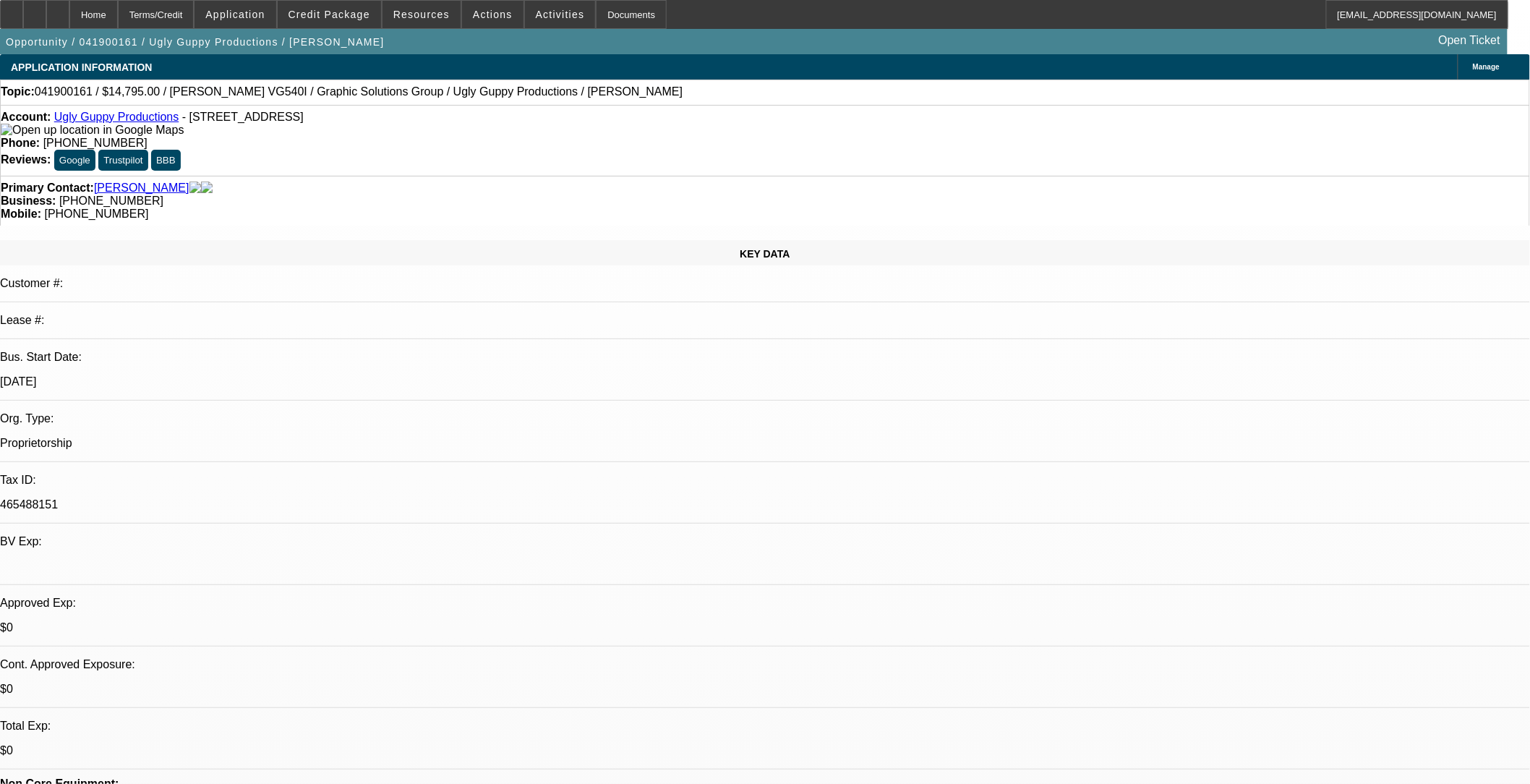
click at [326, 22] on span at bounding box center [329, 15] width 103 height 35
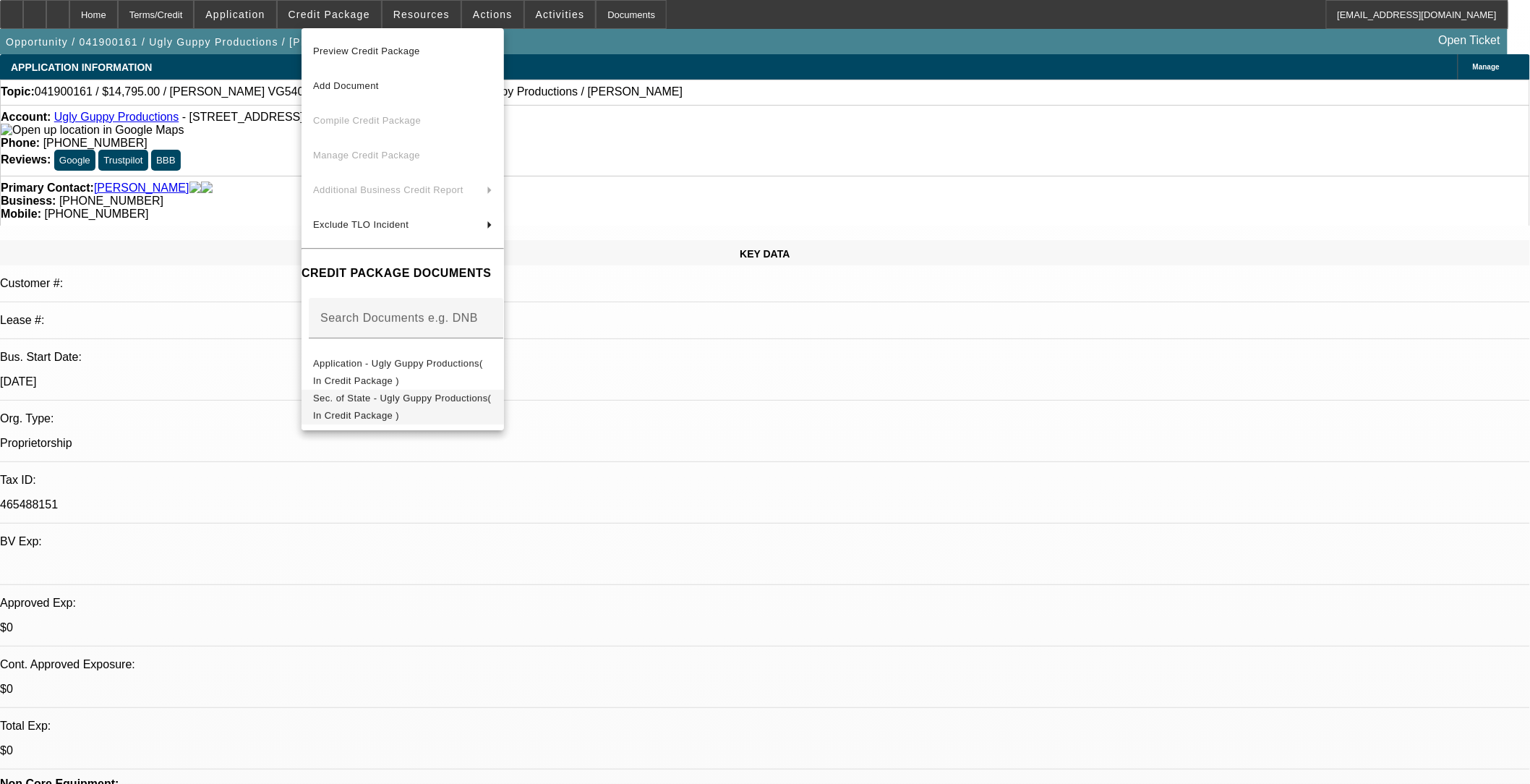
click at [422, 399] on span "Sec. of State - Ugly Guppy Productions( In Credit Package )" at bounding box center [402, 405] width 178 height 28
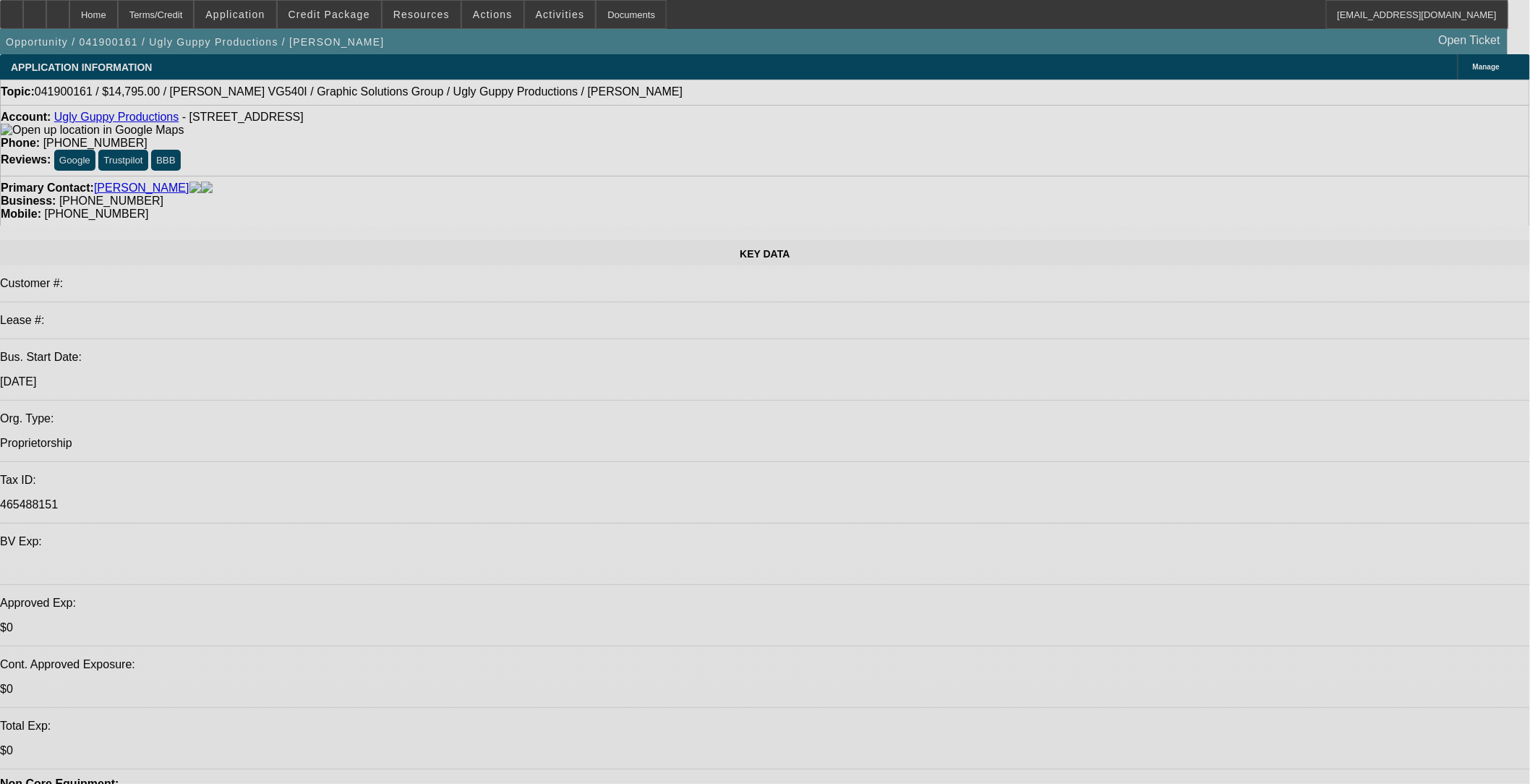
select select "0"
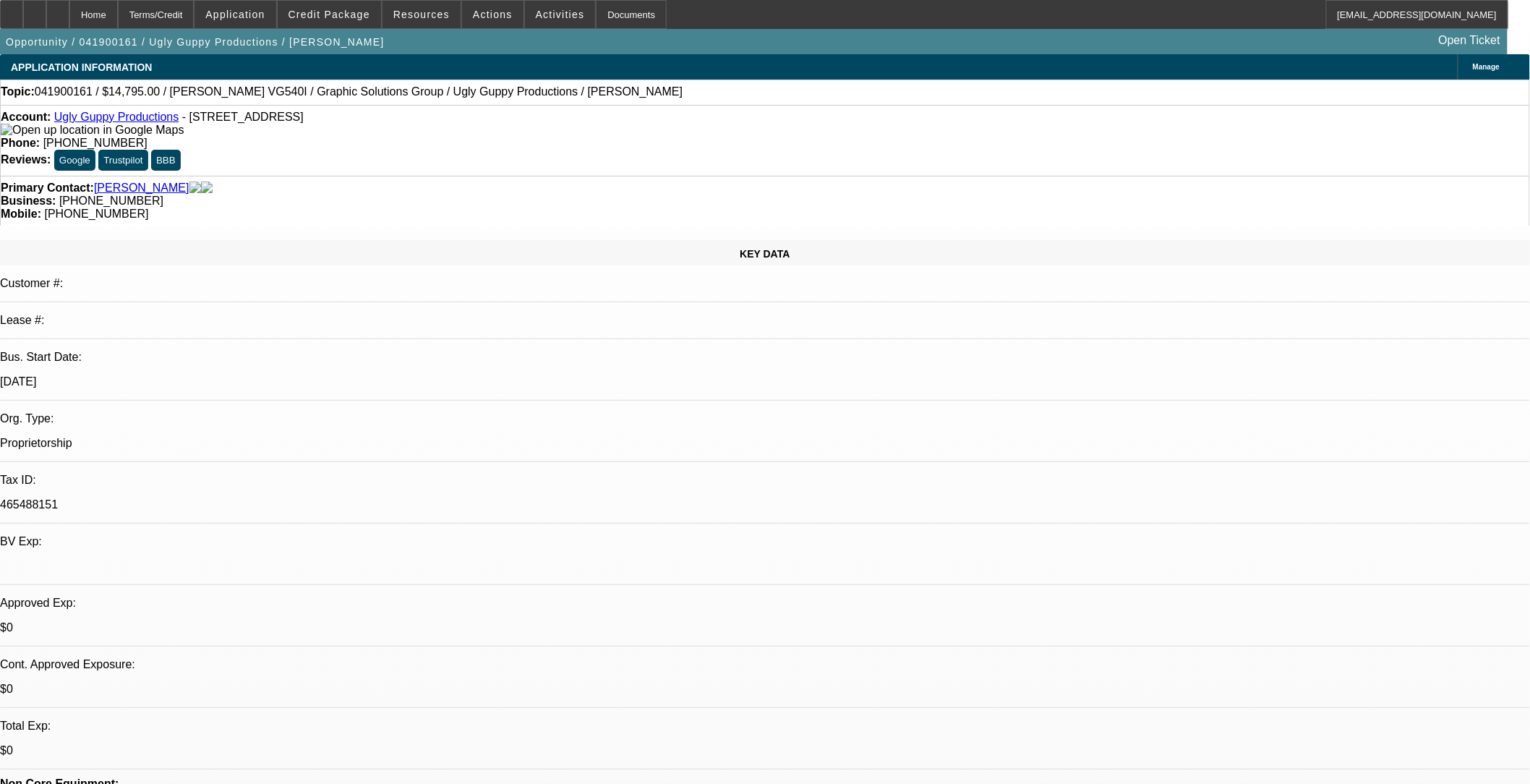
select select "0"
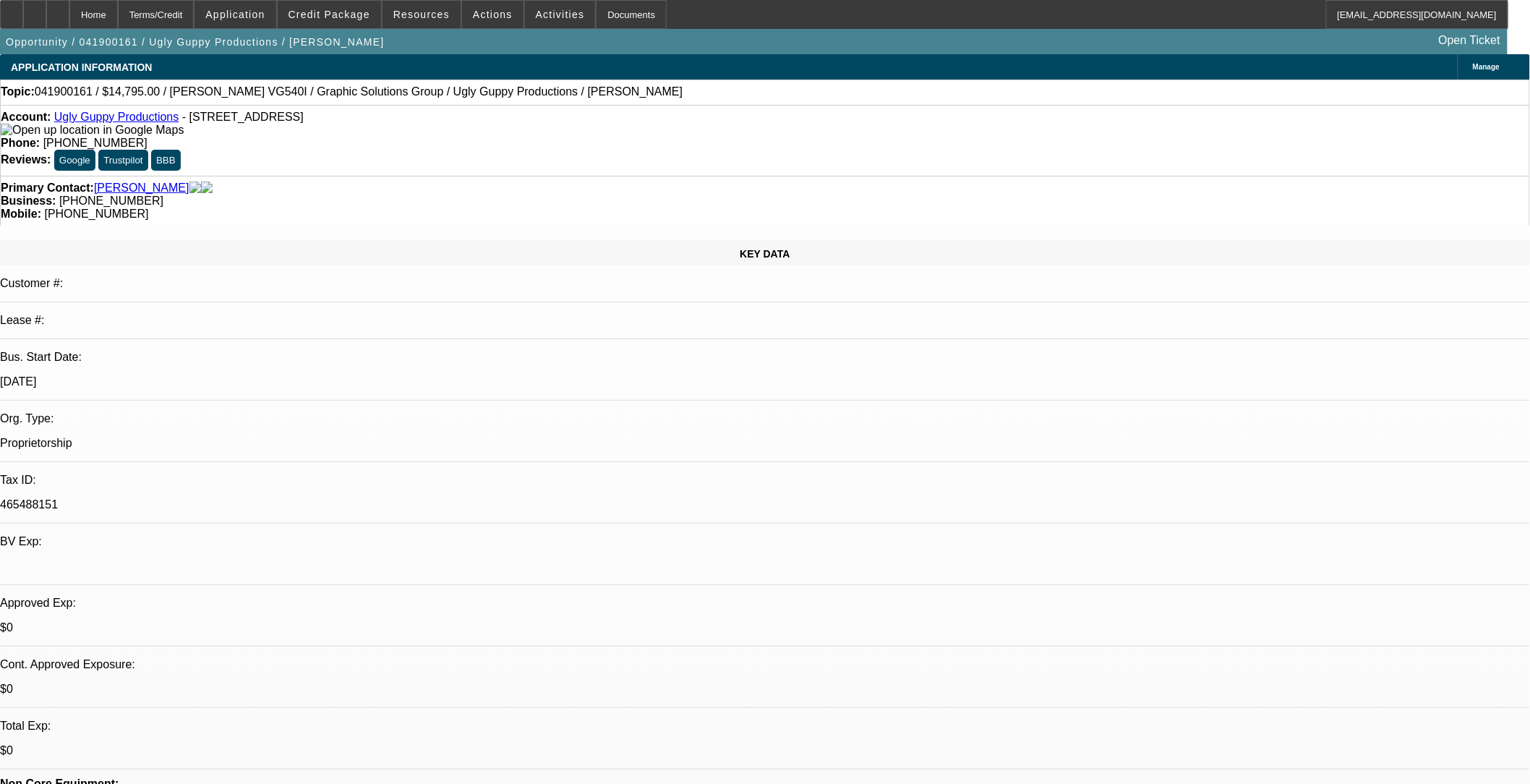
select select "0"
select select "1"
select select "2"
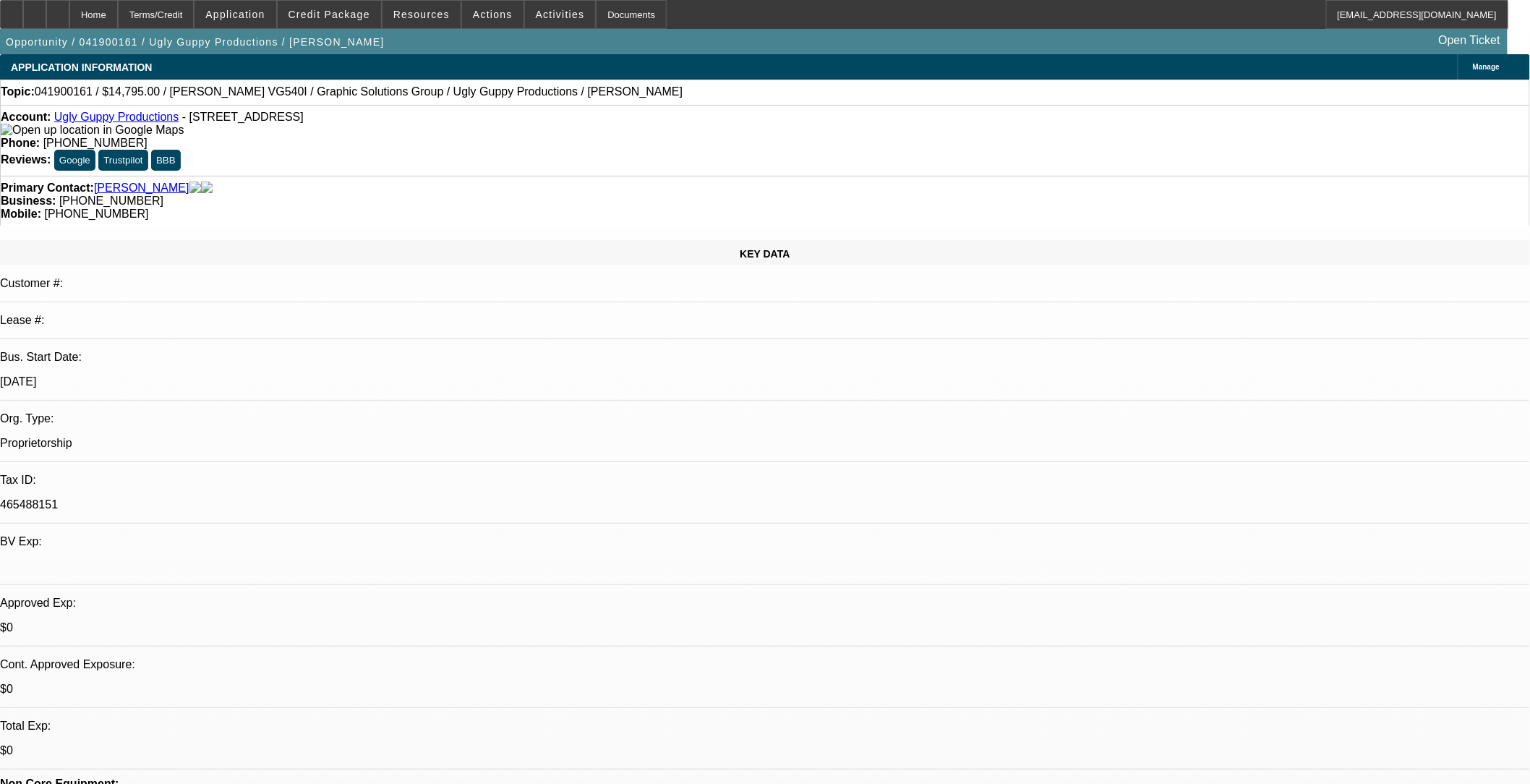
select select "6"
select select "1"
select select "2"
select select "6"
select select "1"
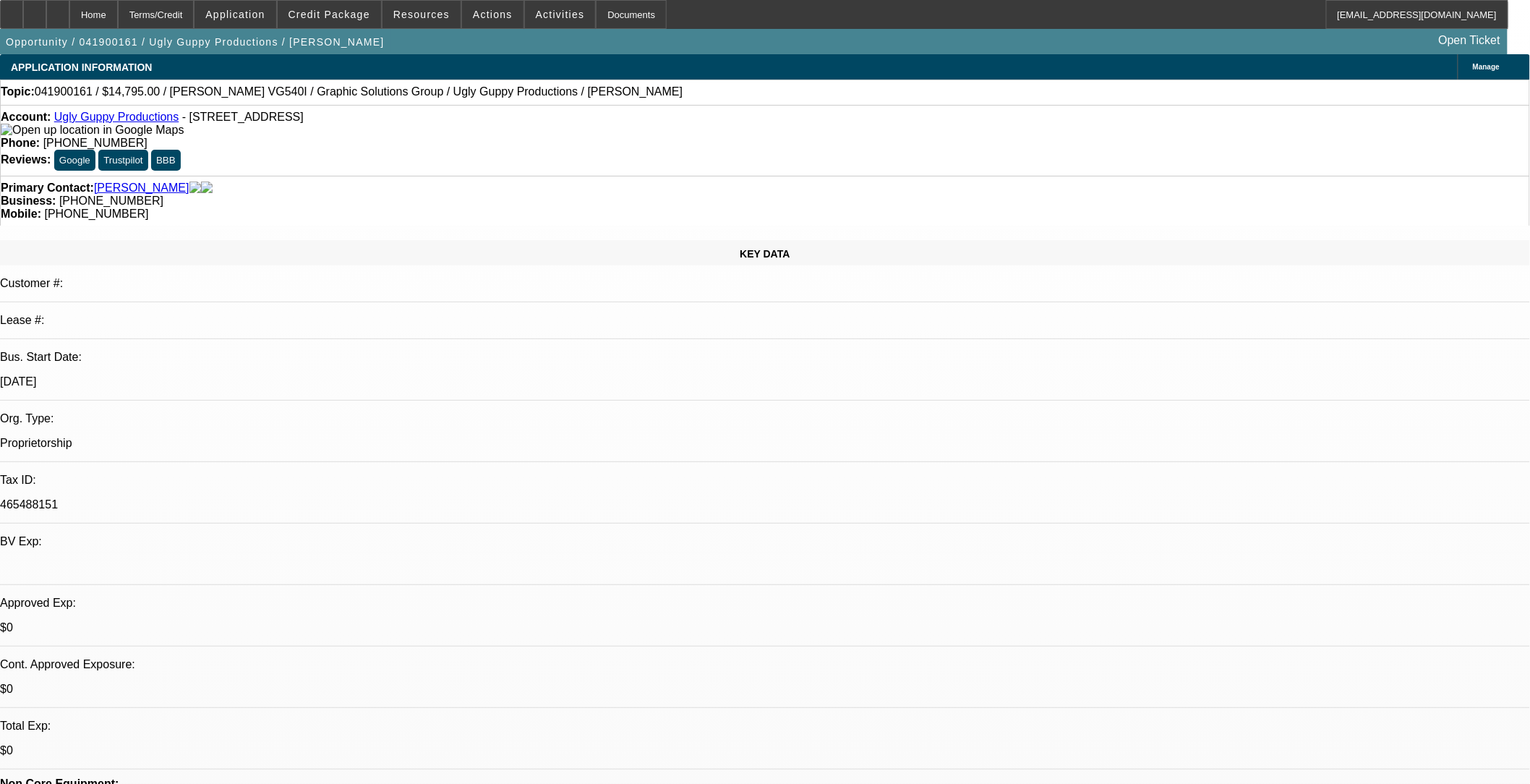
select select "2"
select select "6"
click at [348, 15] on span "Credit Package" at bounding box center [329, 15] width 82 height 12
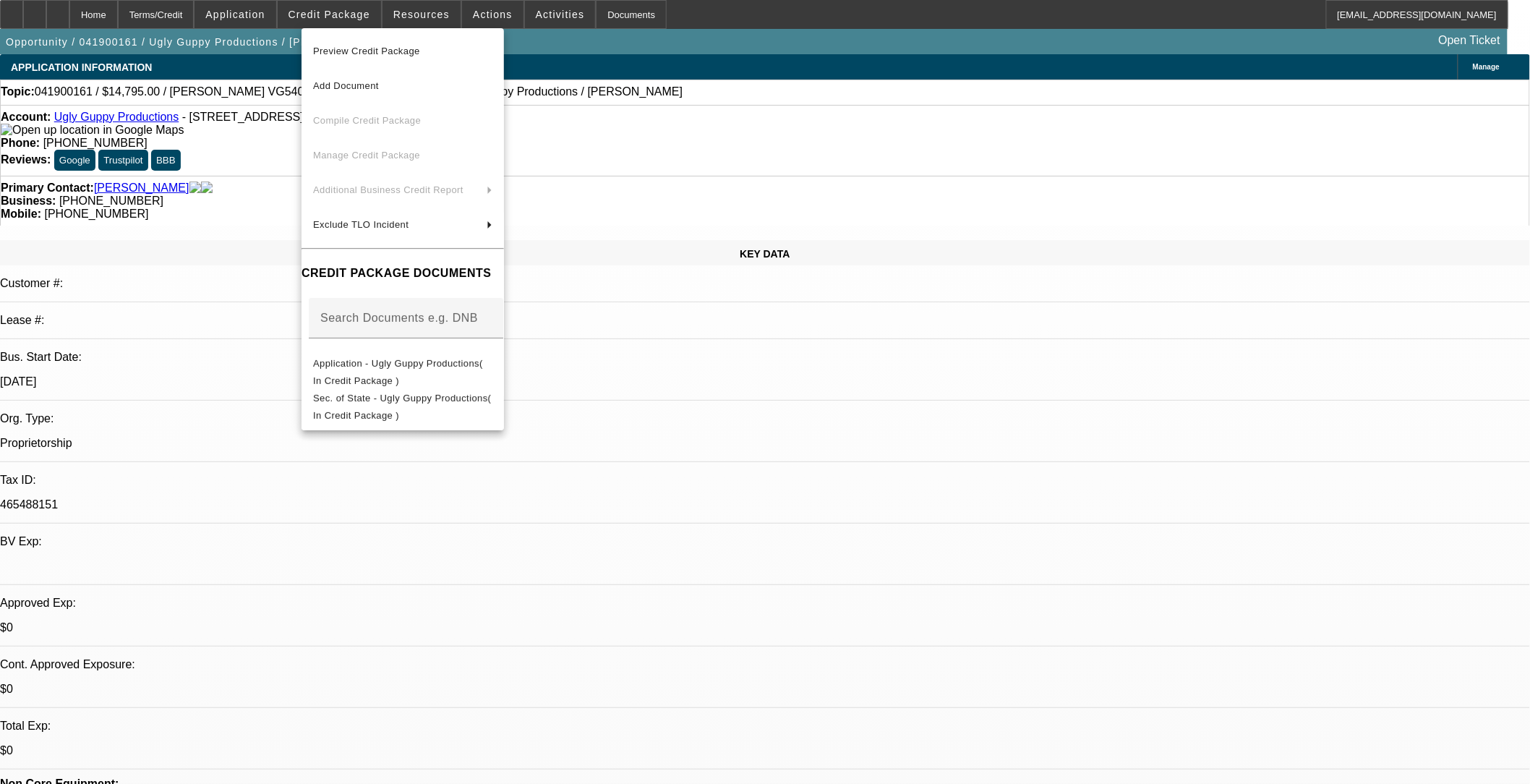
click at [359, 49] on span "Preview Credit Package" at bounding box center [366, 50] width 107 height 11
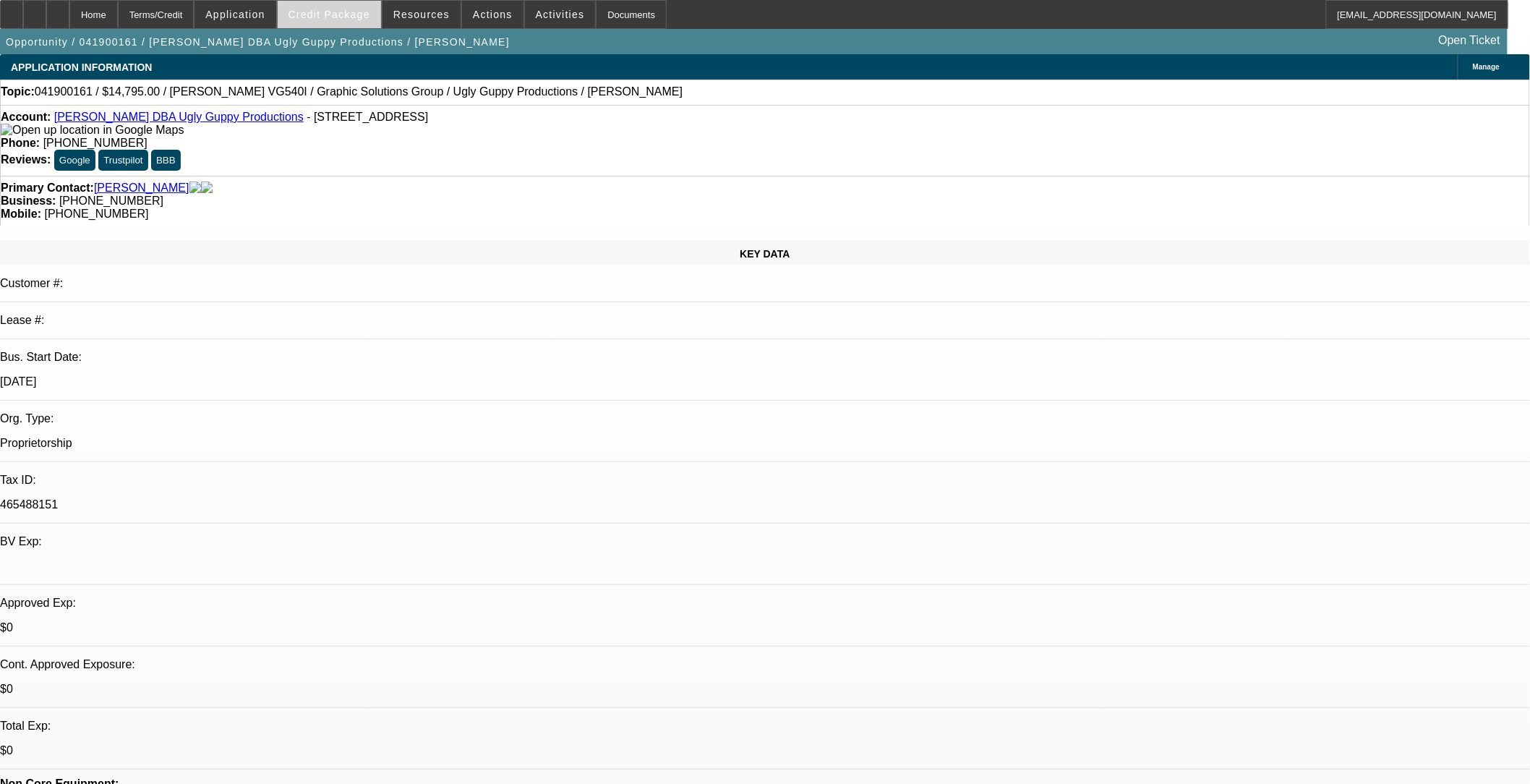
select select "0"
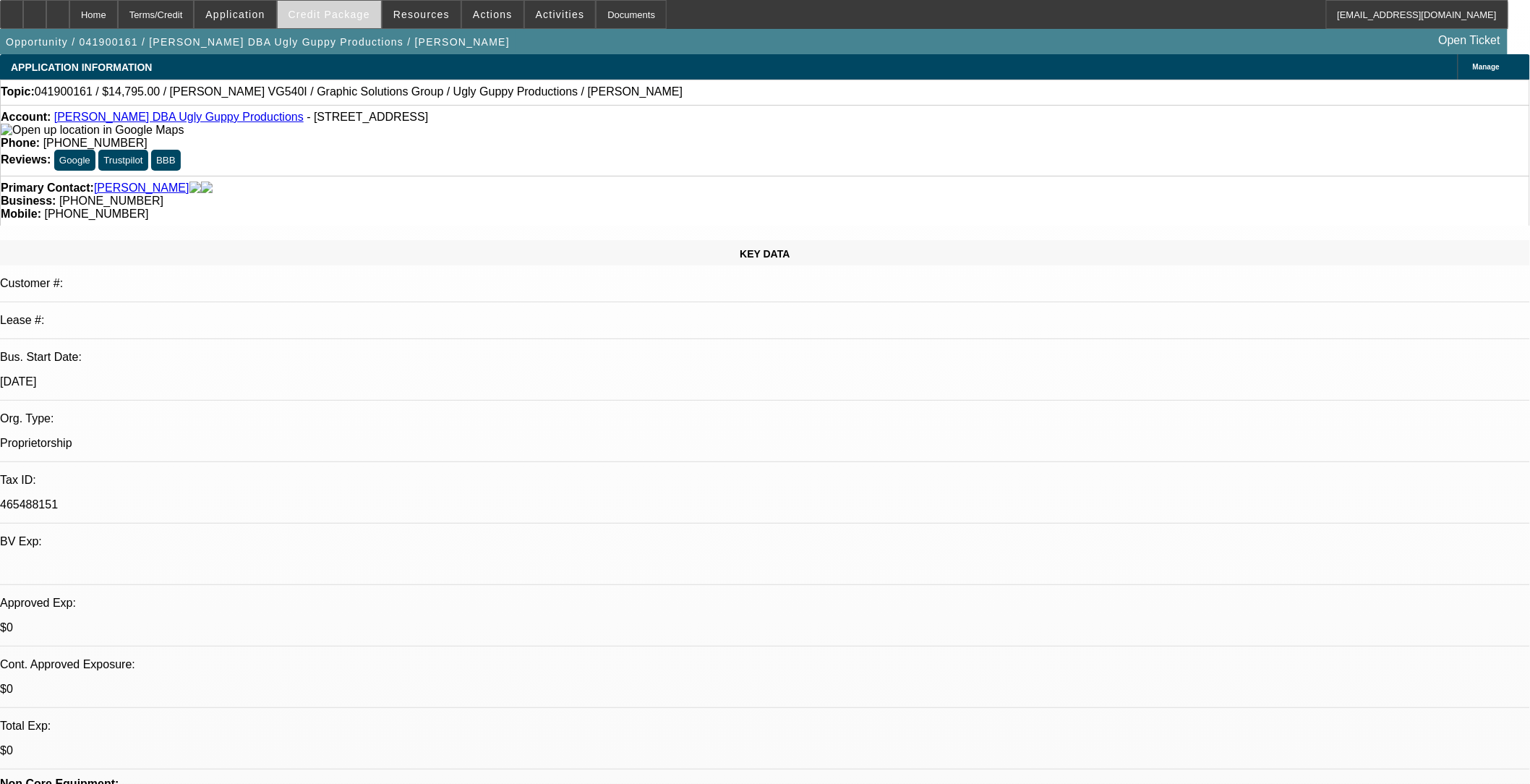
select select "0"
select select "1"
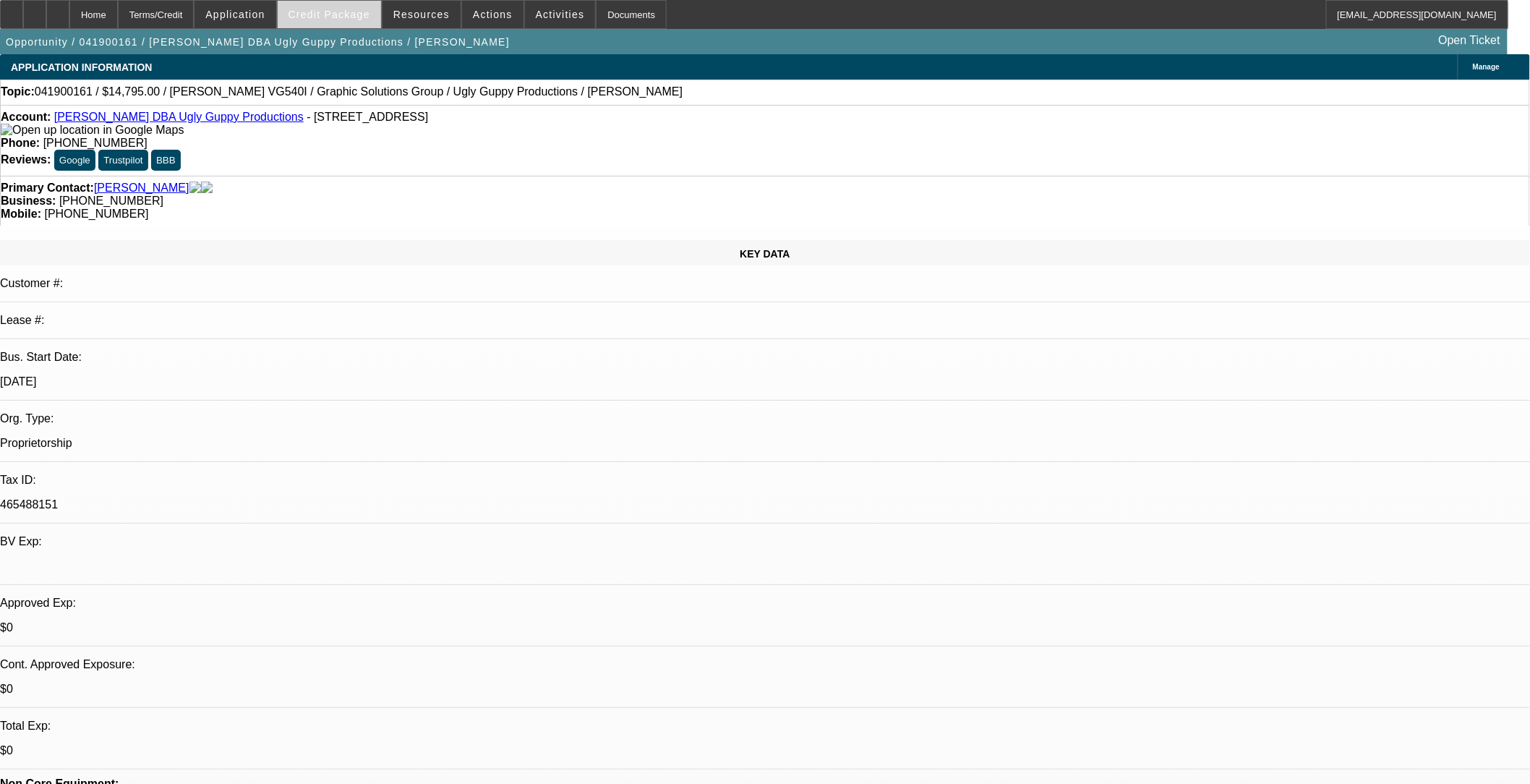
select select "2"
select select "6"
select select "1"
select select "2"
select select "6"
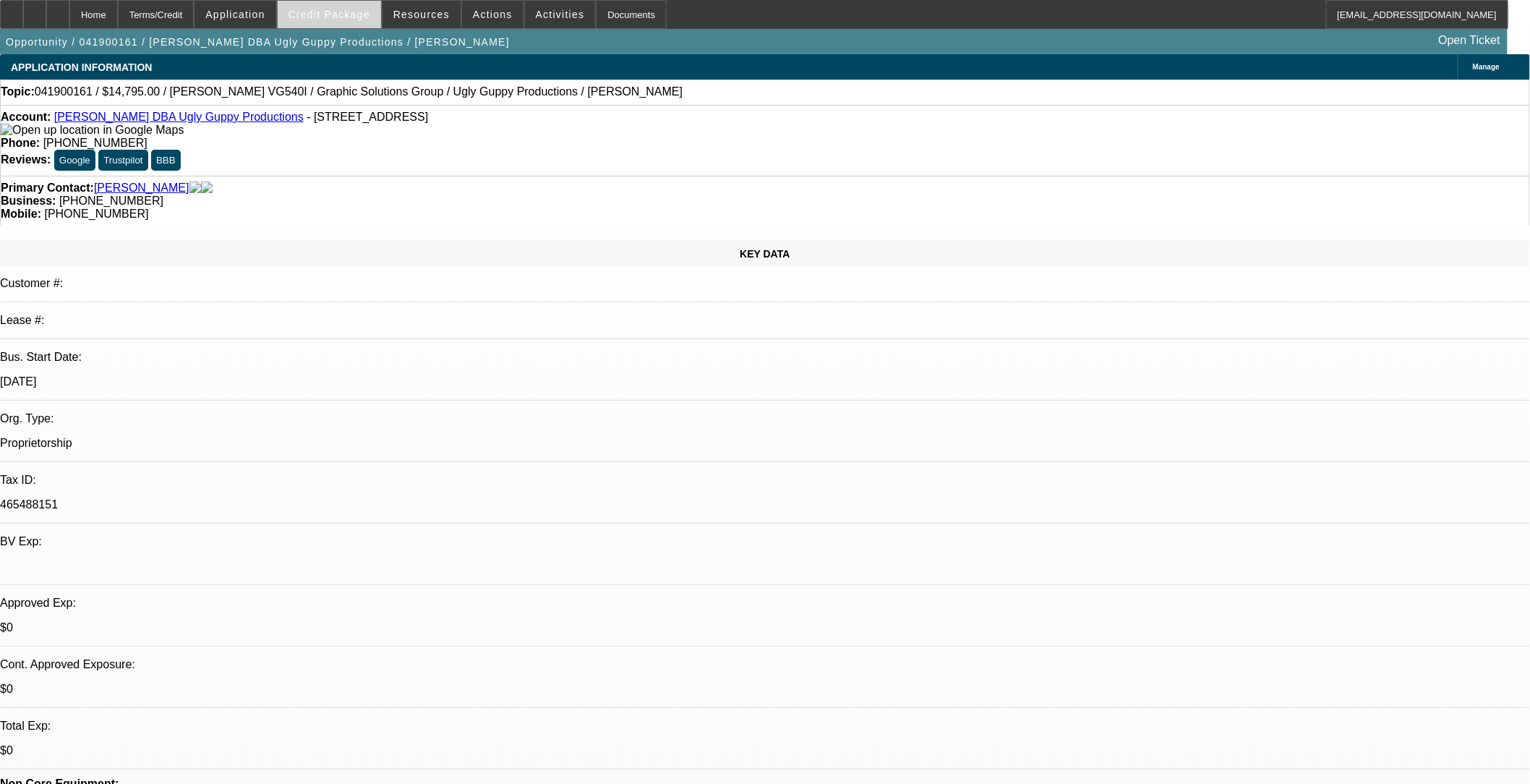
select select "1"
select select "2"
select select "6"
click at [334, 18] on span "Credit Package" at bounding box center [329, 15] width 82 height 12
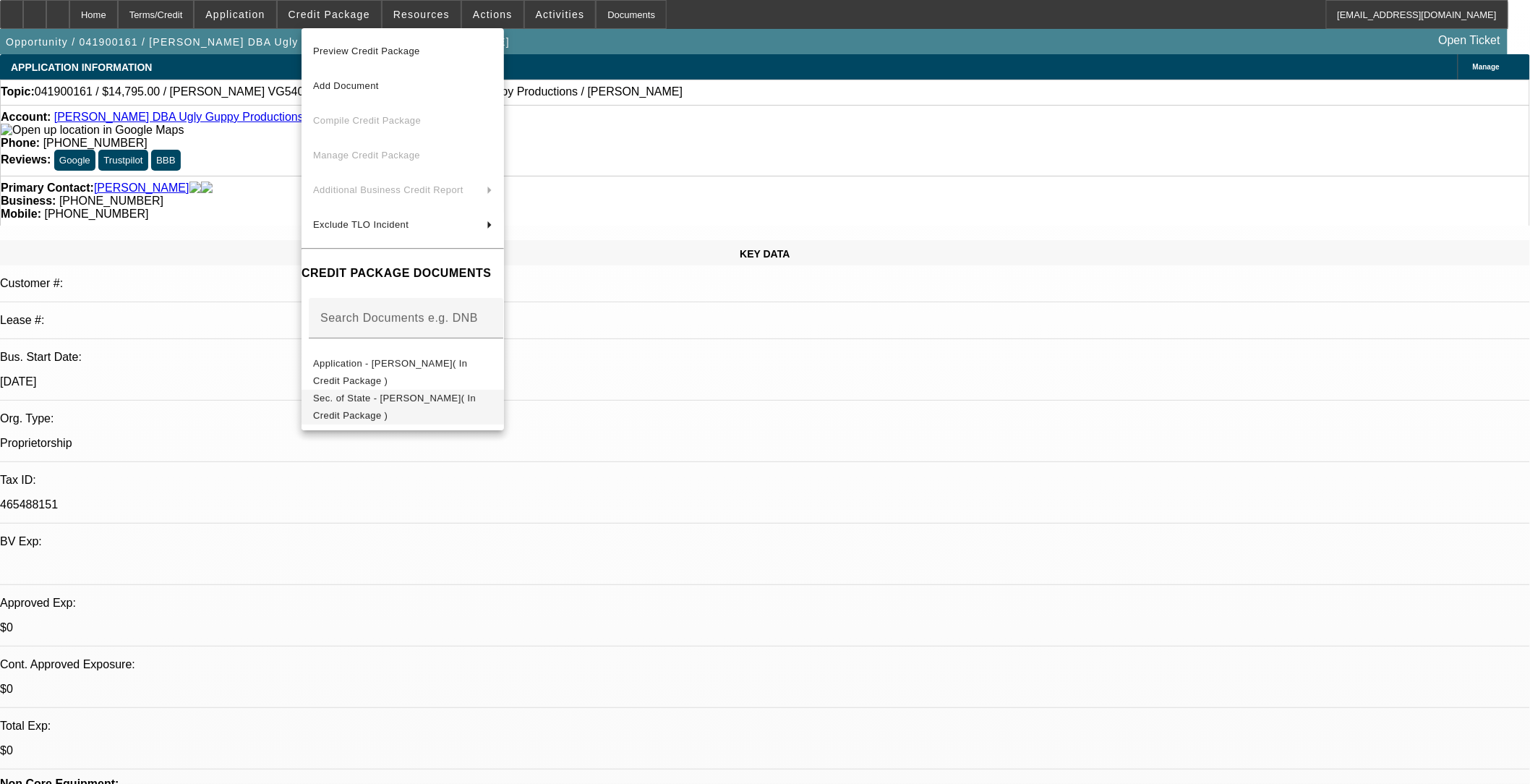
click at [386, 405] on span "Sec. of State - Carlos Aguilar( In Credit Package )" at bounding box center [403, 406] width 180 height 35
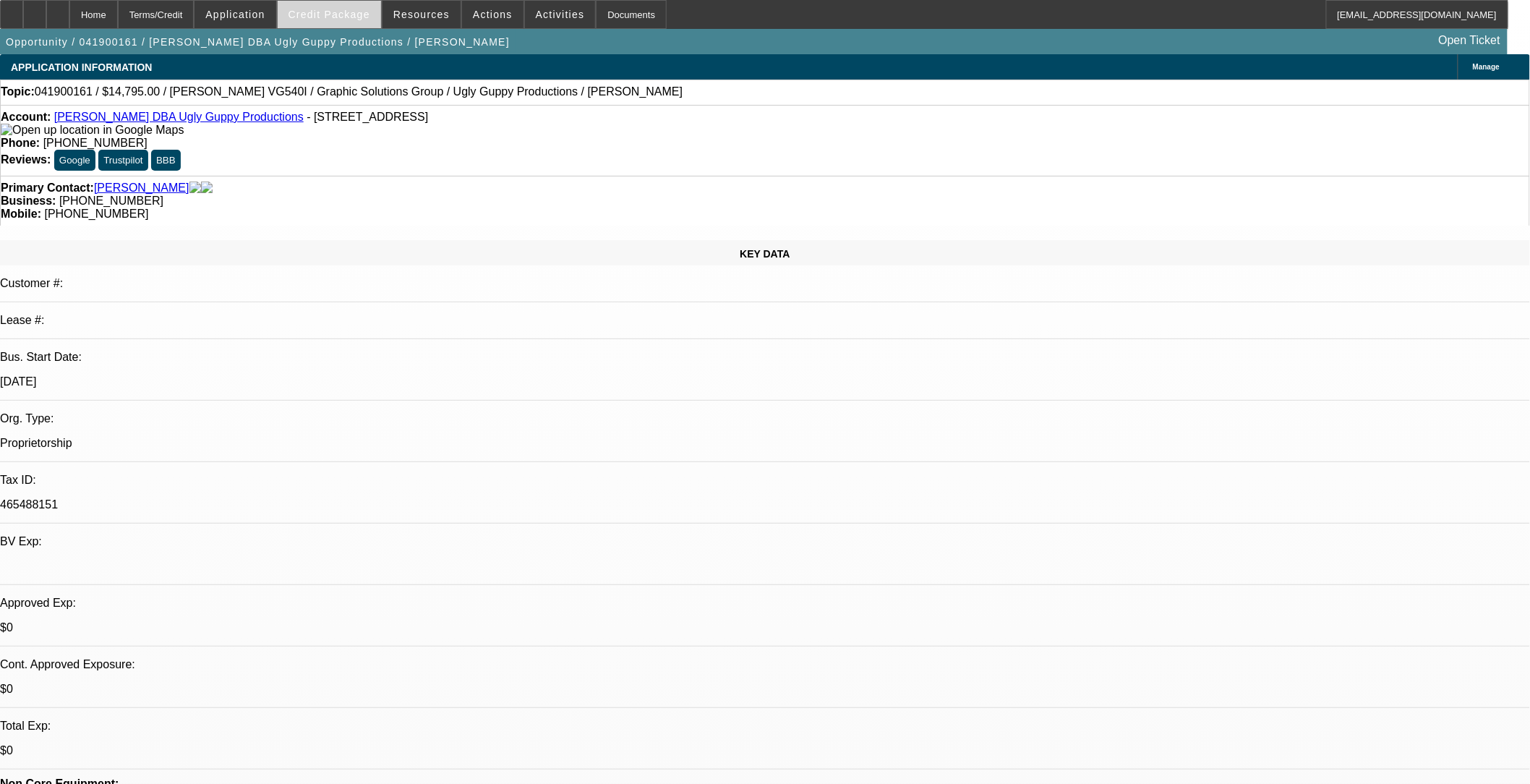
click at [355, 13] on span "Credit Package" at bounding box center [329, 15] width 82 height 12
select select "0"
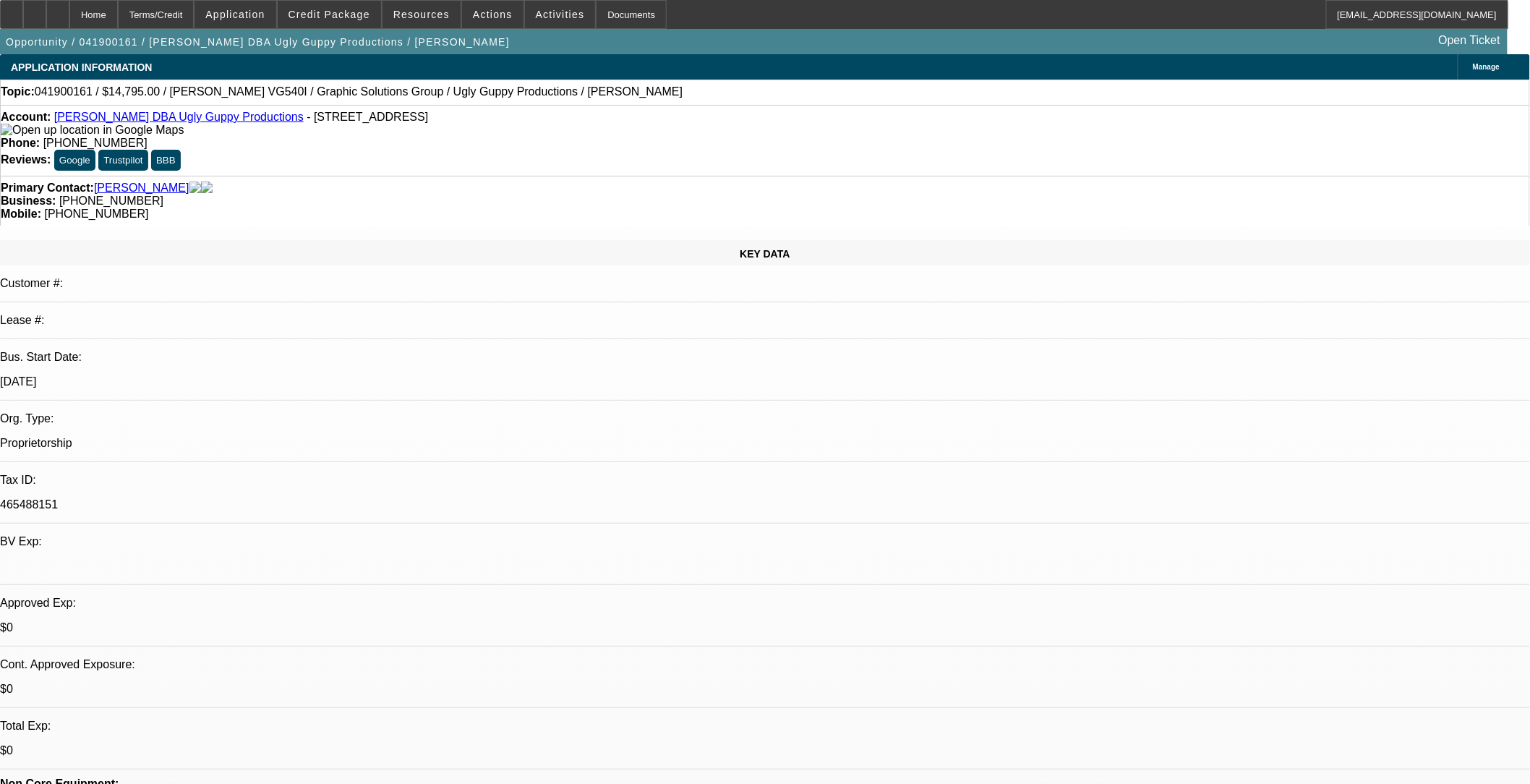
select select "0"
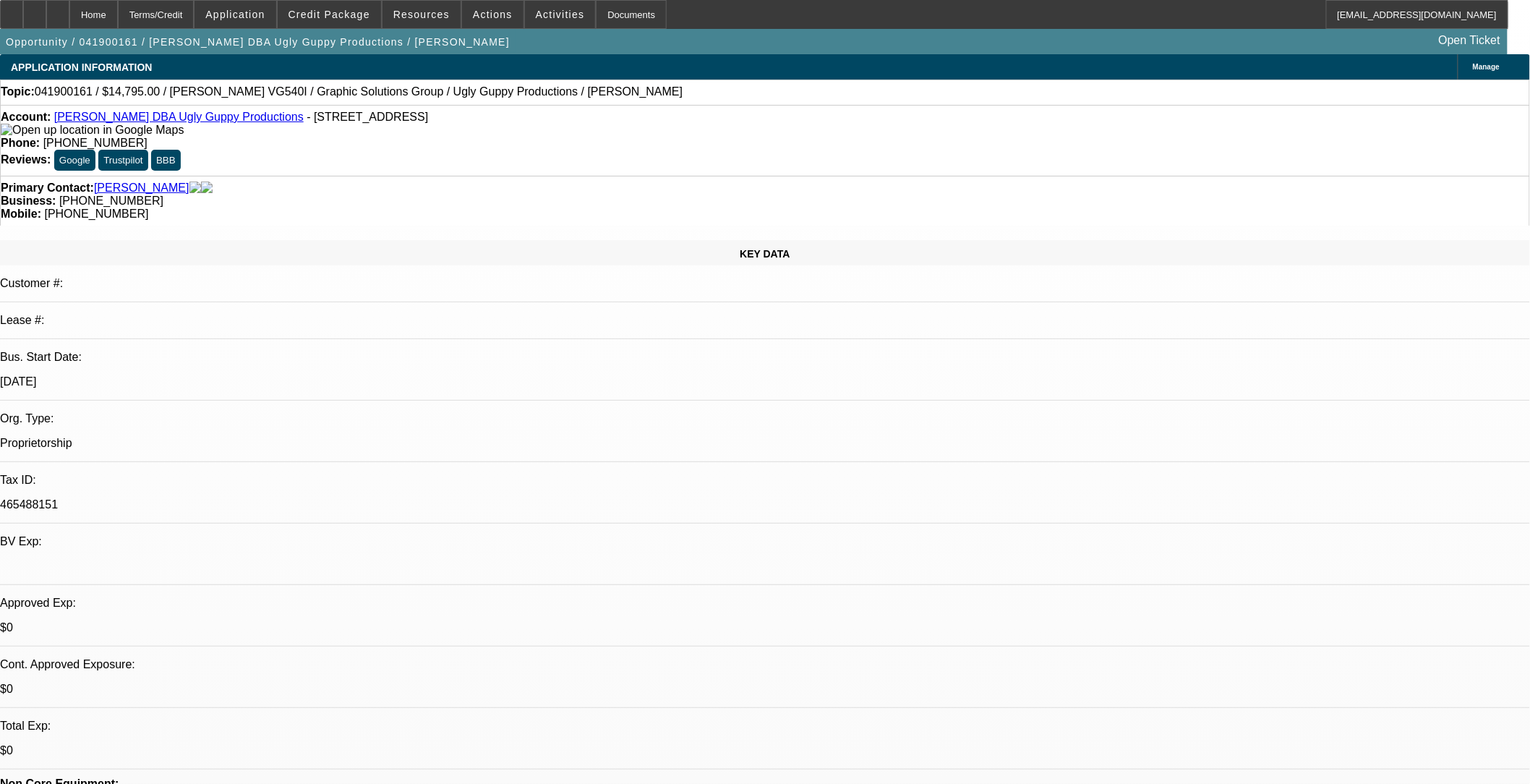
select select "1"
select select "2"
select select "6"
select select "1"
select select "2"
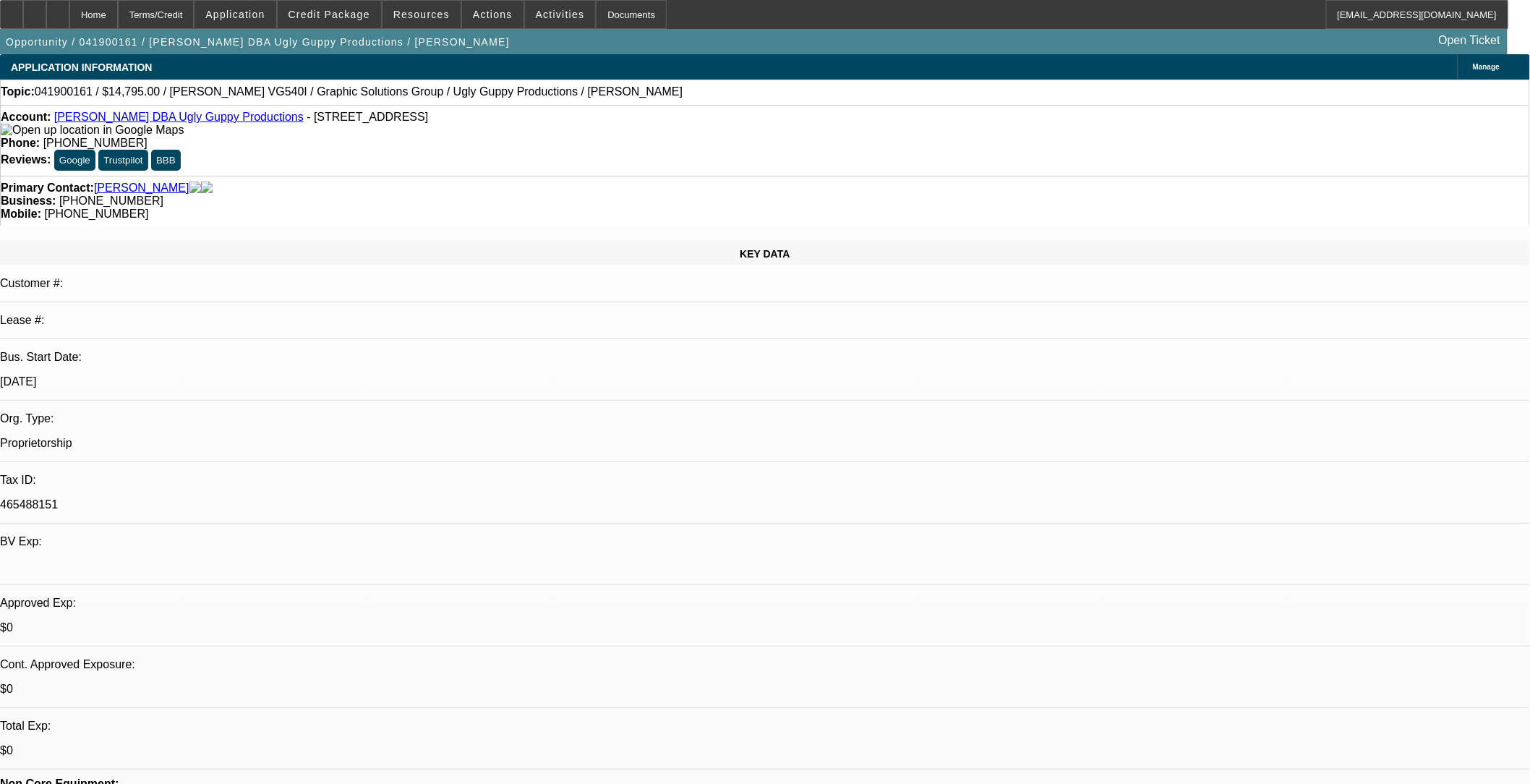
select select "6"
select select "1"
select select "2"
select select "6"
click at [350, 15] on span "Credit Package" at bounding box center [329, 15] width 82 height 12
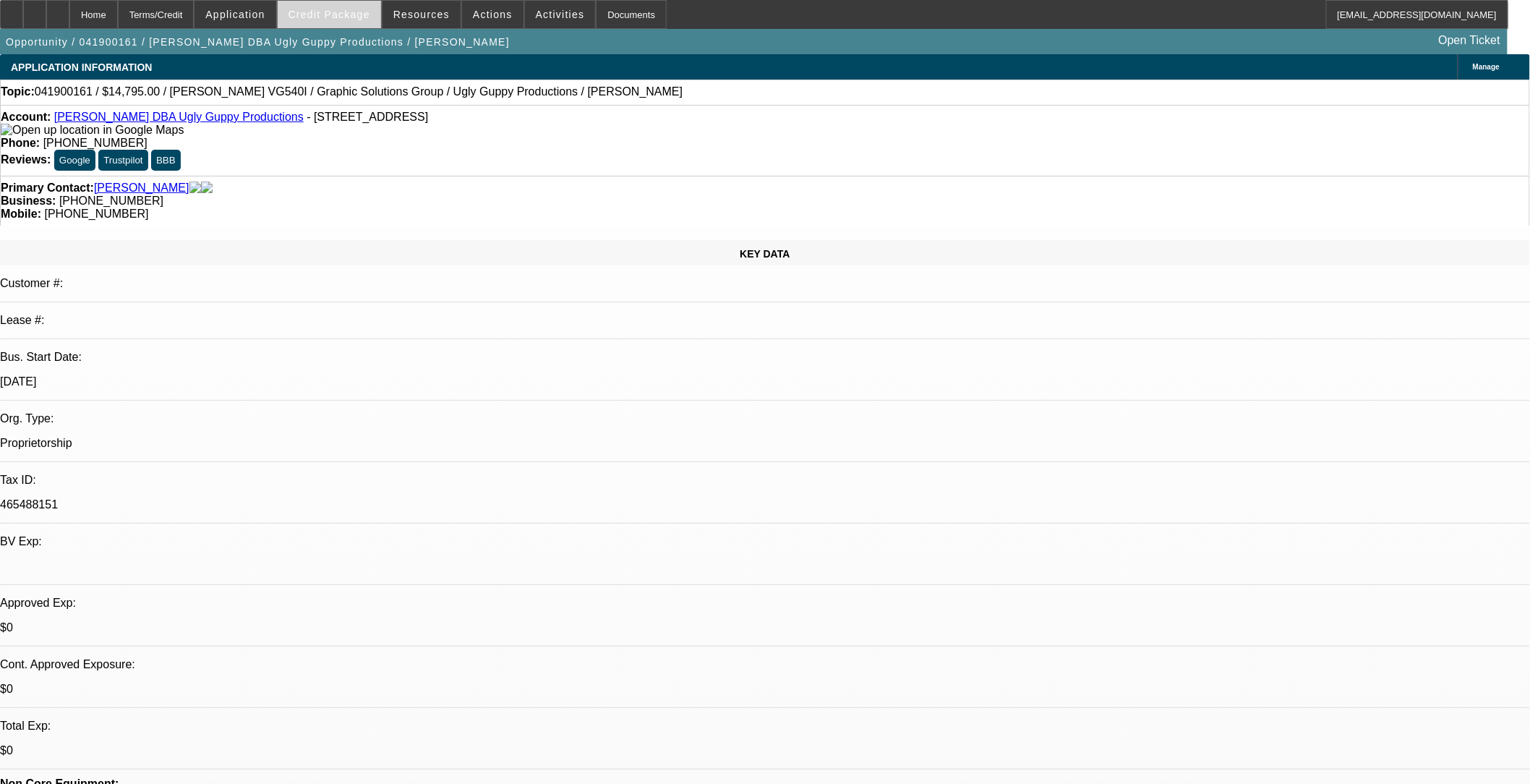
select select "0"
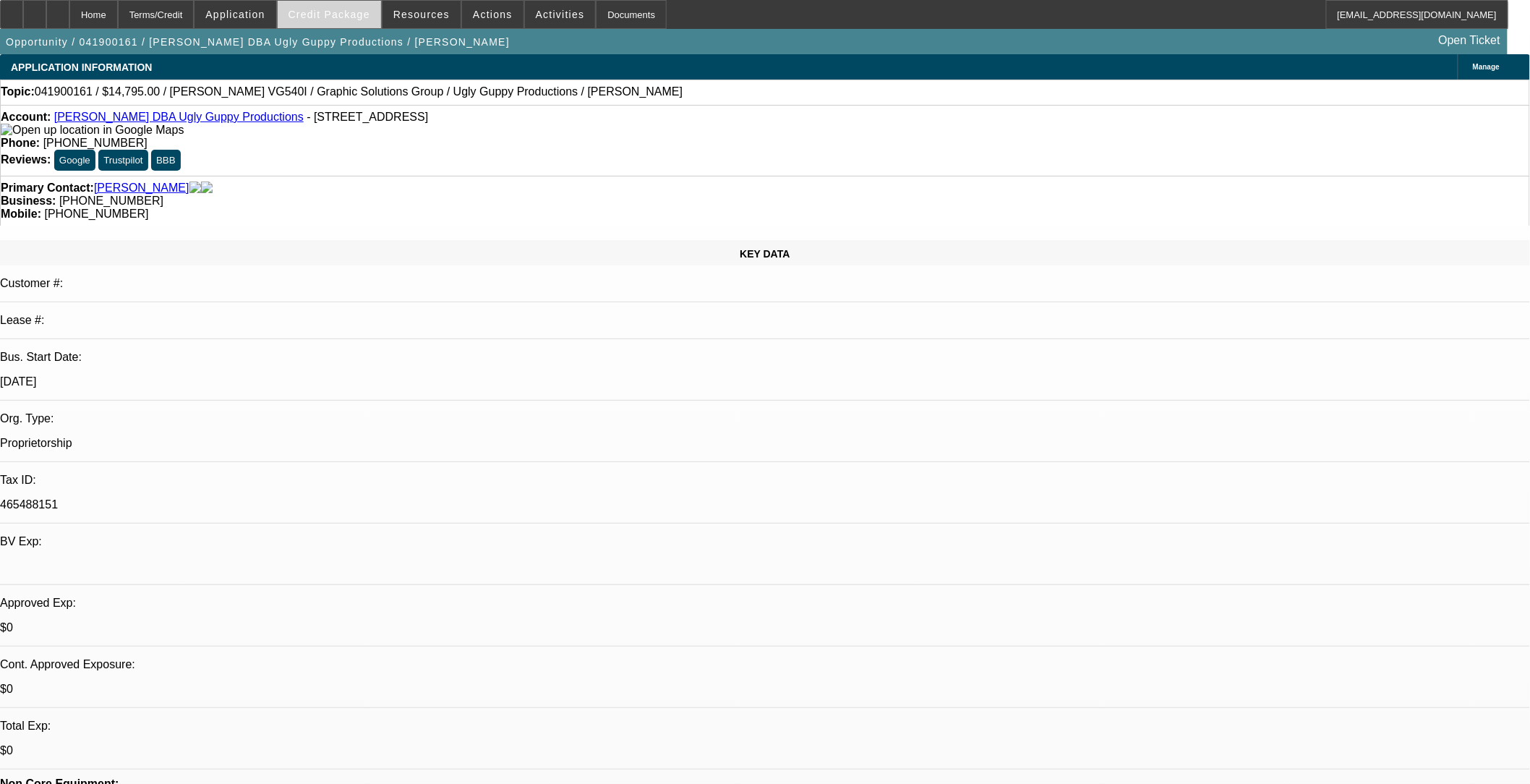
select select "0"
select select "1"
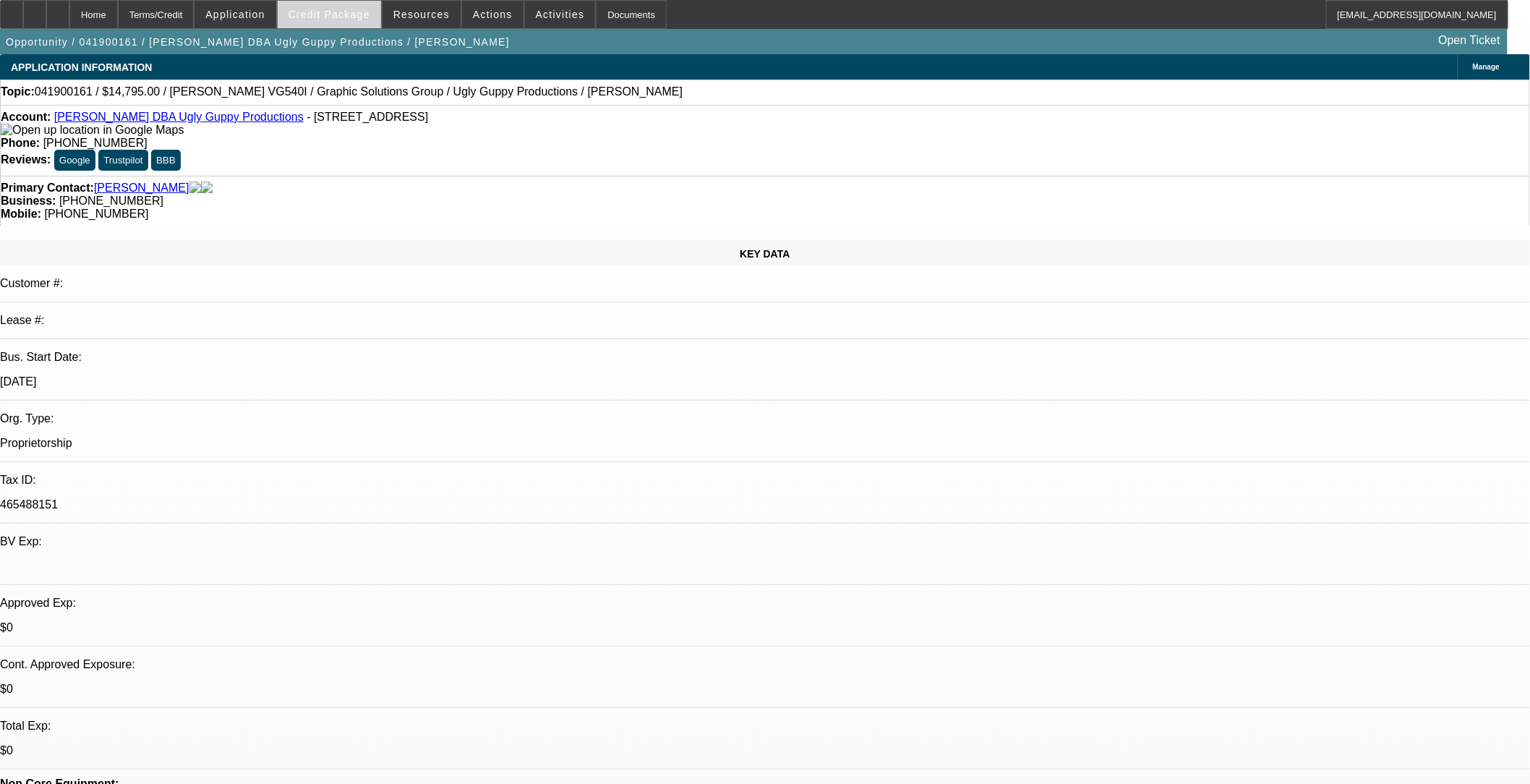
select select "2"
select select "6"
select select "1"
select select "2"
select select "6"
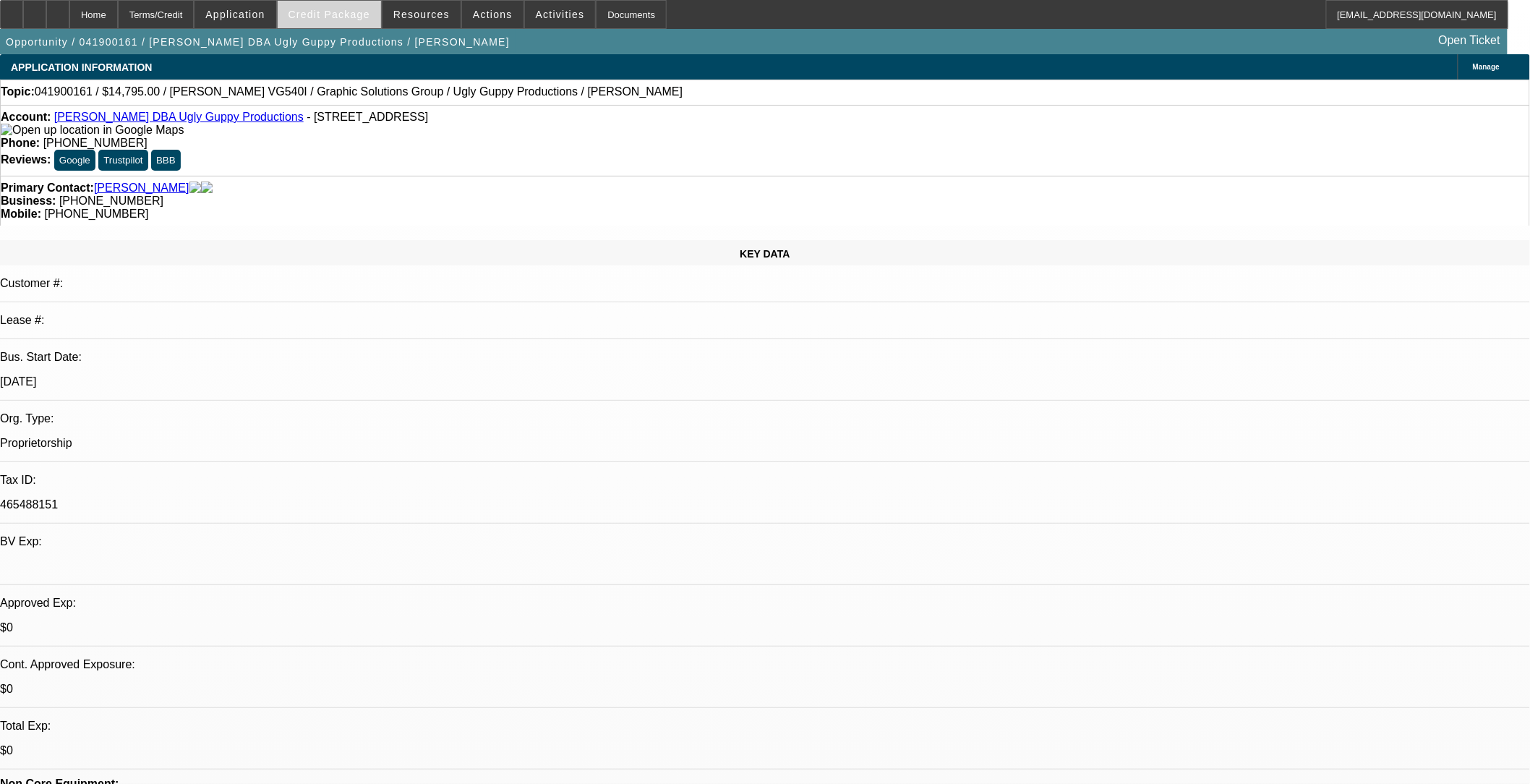
select select "1"
select select "2"
select select "6"
click at [344, 7] on span at bounding box center [329, 15] width 103 height 35
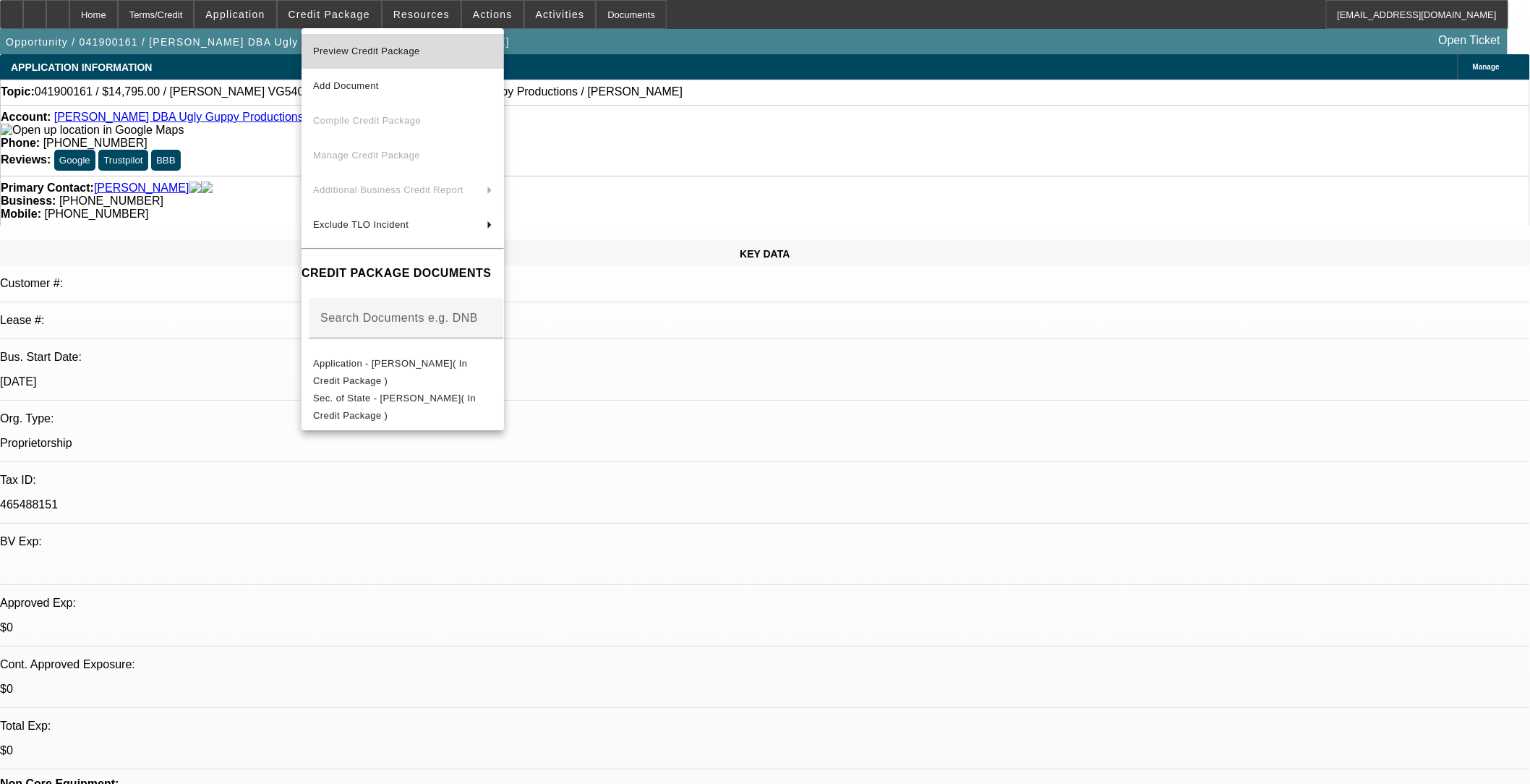
click at [363, 46] on span "Preview Credit Package" at bounding box center [366, 50] width 107 height 11
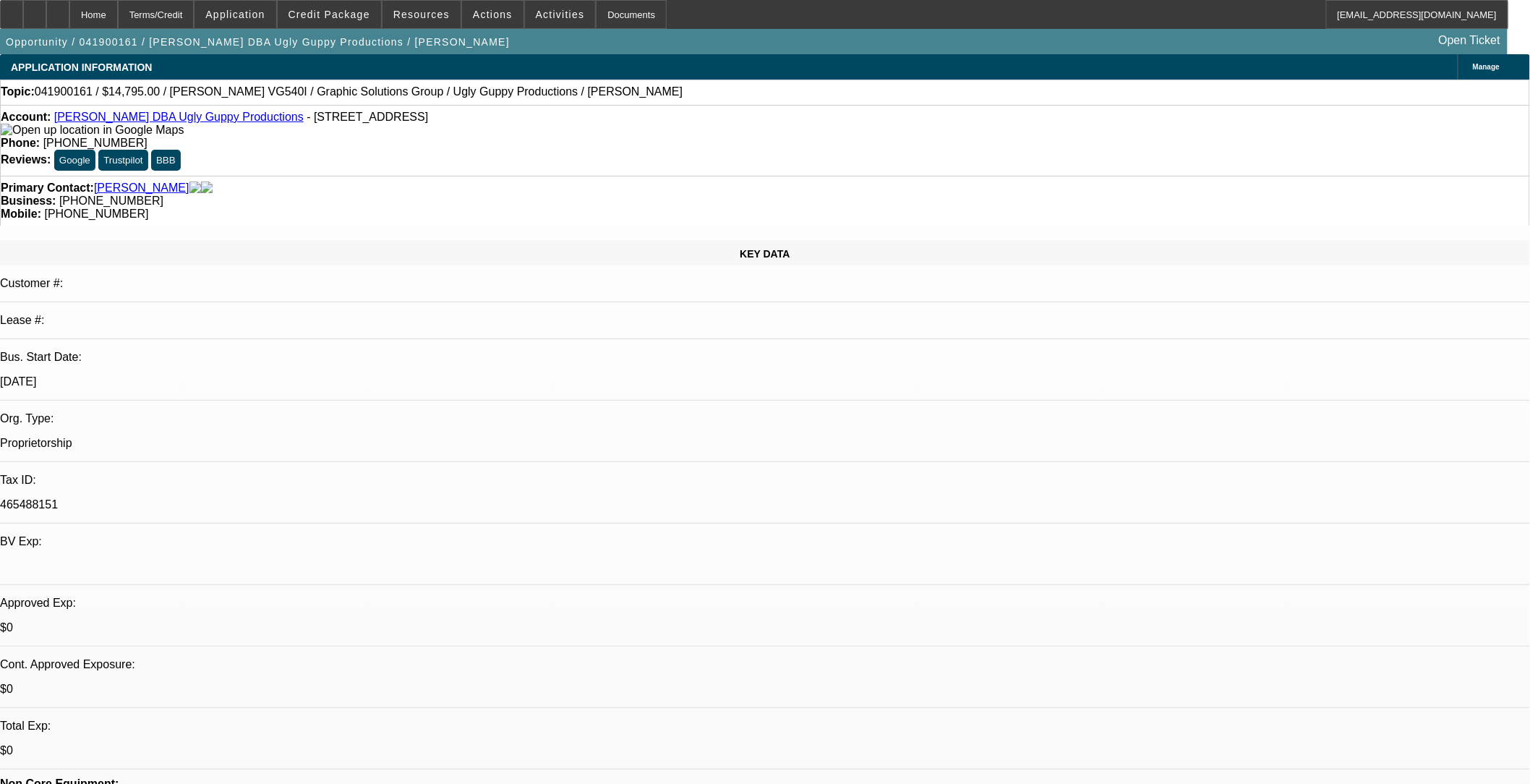
click at [641, 194] on div "Business: (281) 974-3912" at bounding box center [765, 200] width 1528 height 13
click at [323, 15] on span "Credit Package" at bounding box center [329, 15] width 82 height 12
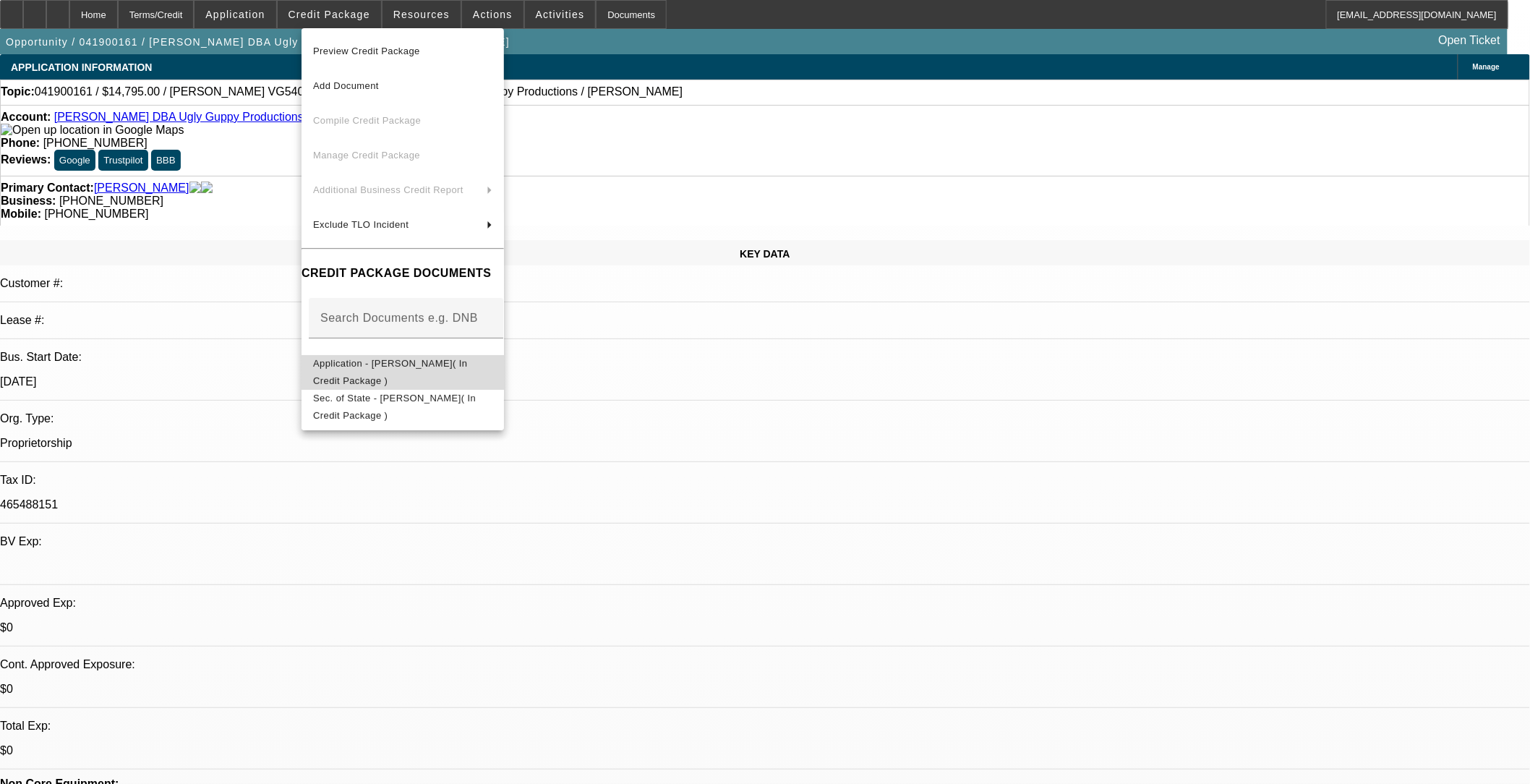
click at [432, 372] on span "Application - Carlos Aguilar( In Credit Package )" at bounding box center [403, 371] width 180 height 35
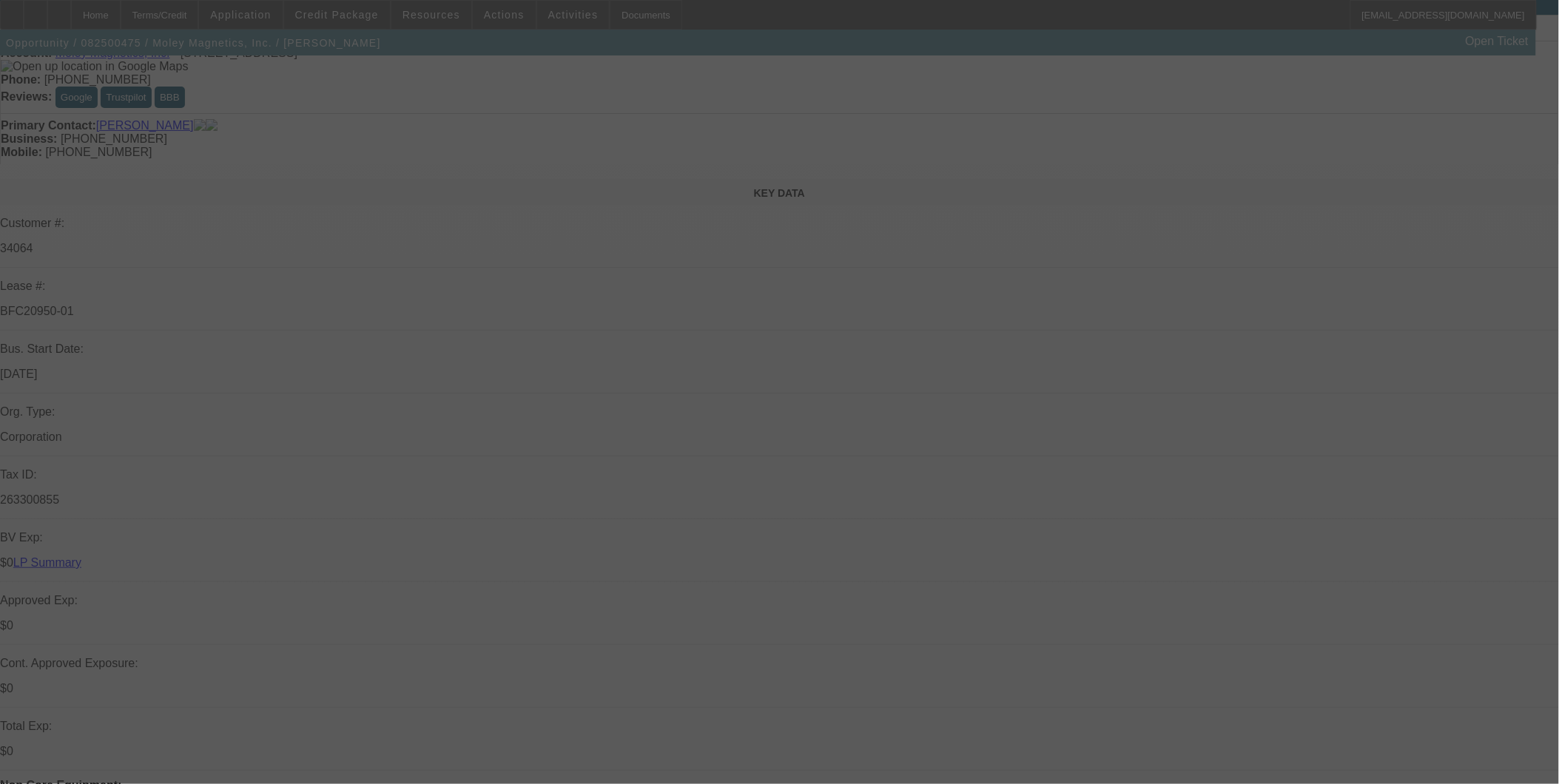
scroll to position [164, 0]
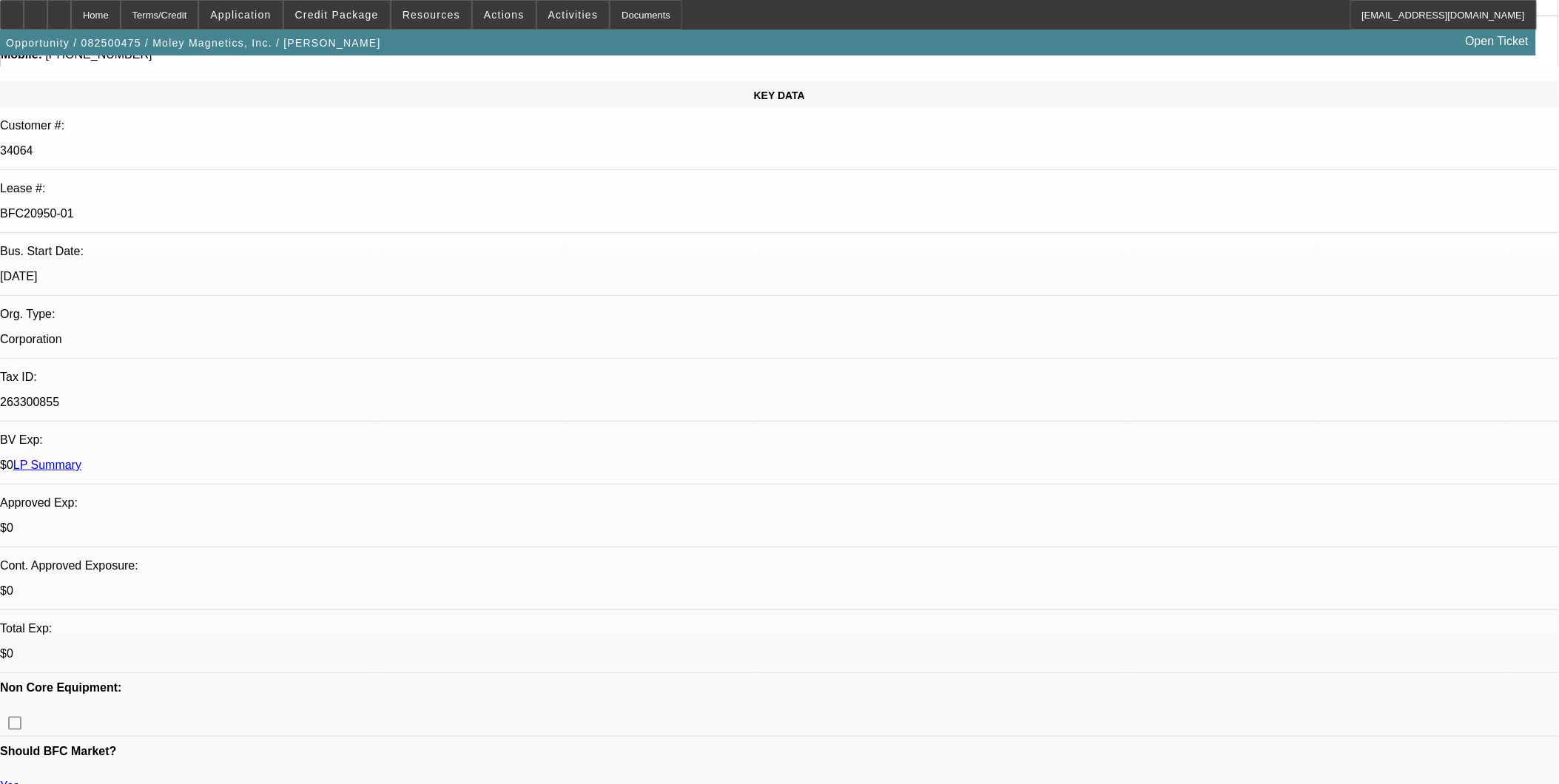
select select "0.1"
select select "0"
select select "0.1"
select select "0"
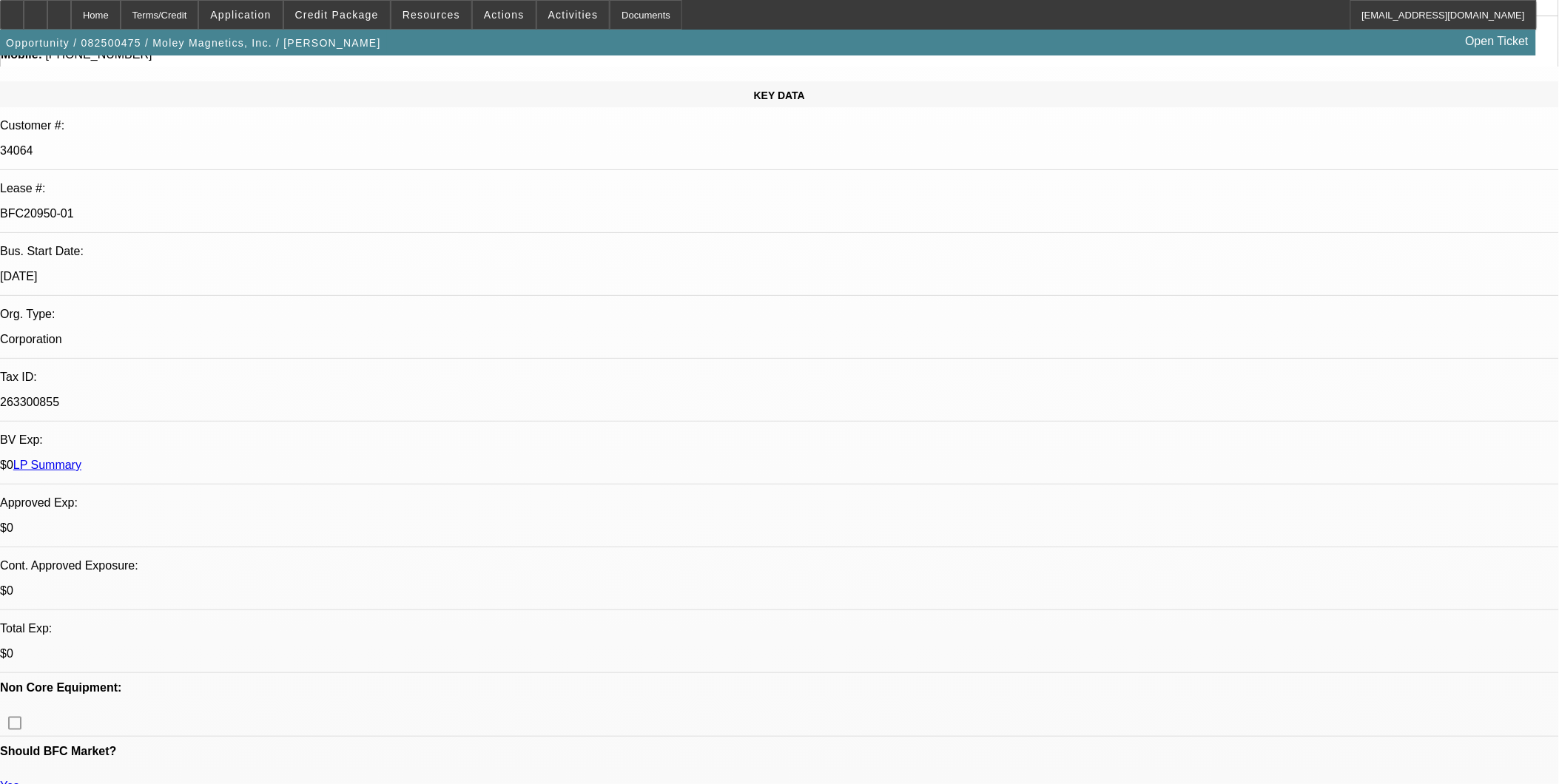
select select "0"
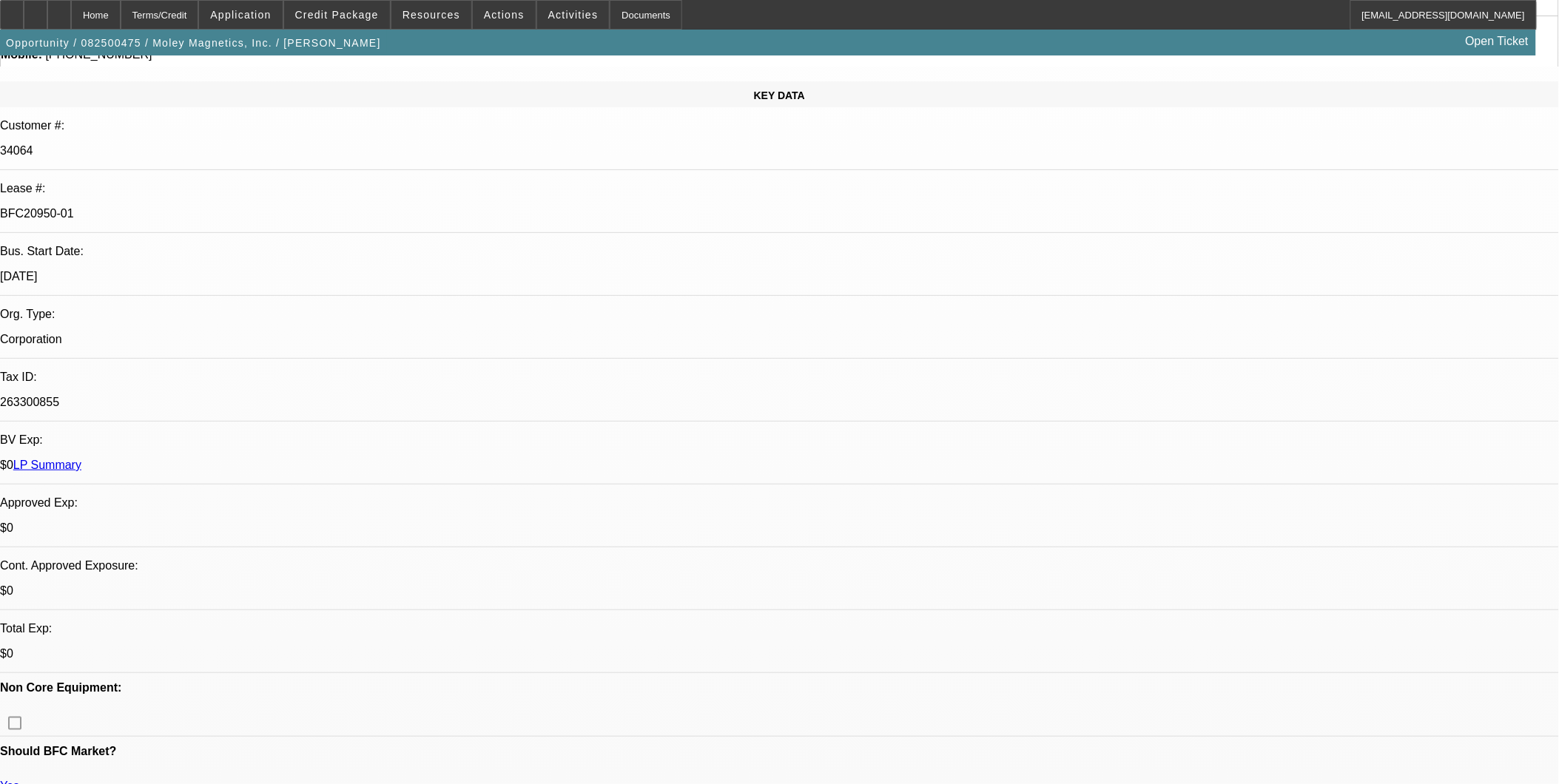
select select "0"
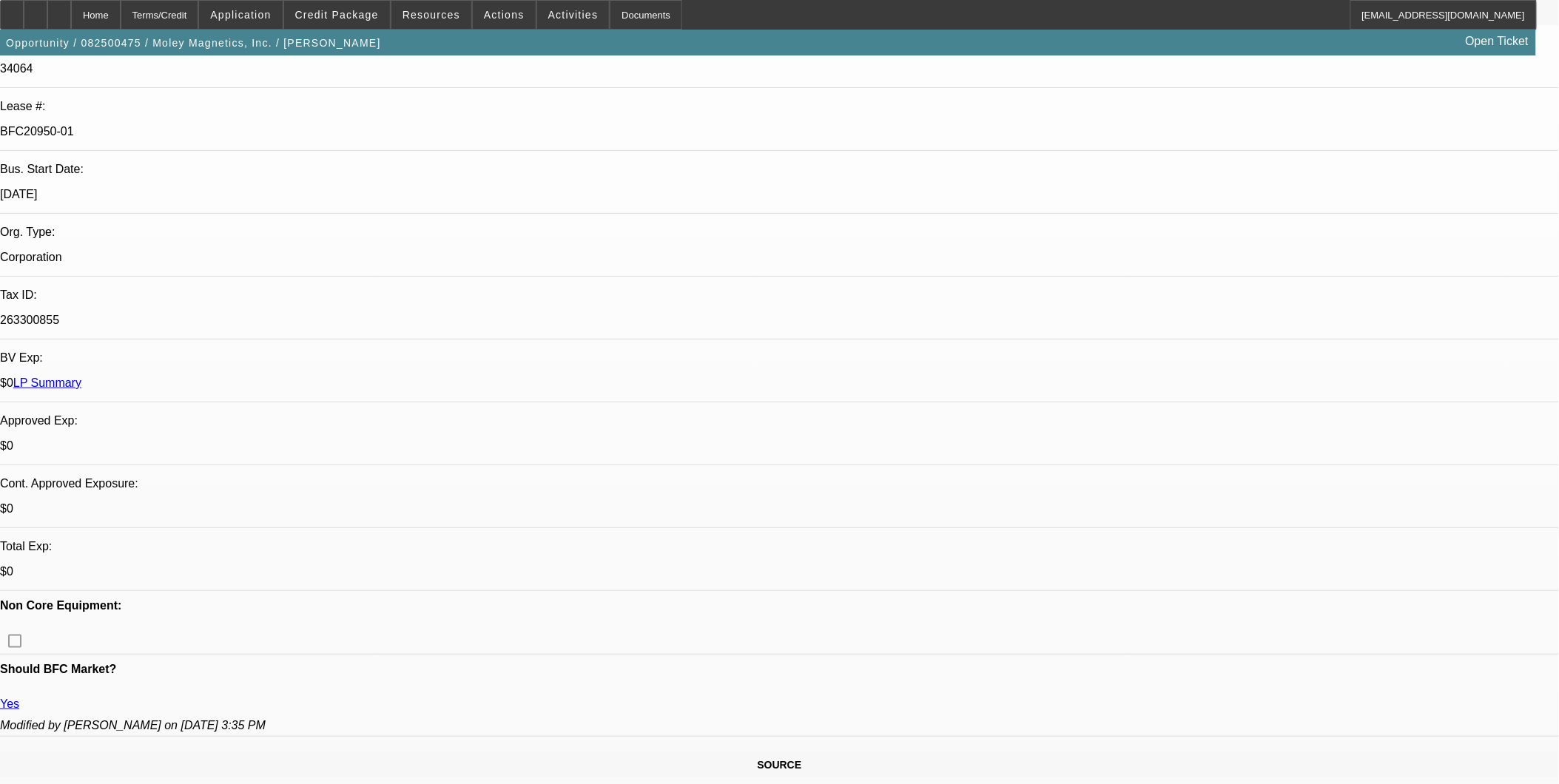
select select "1"
select select "6"
select select "1"
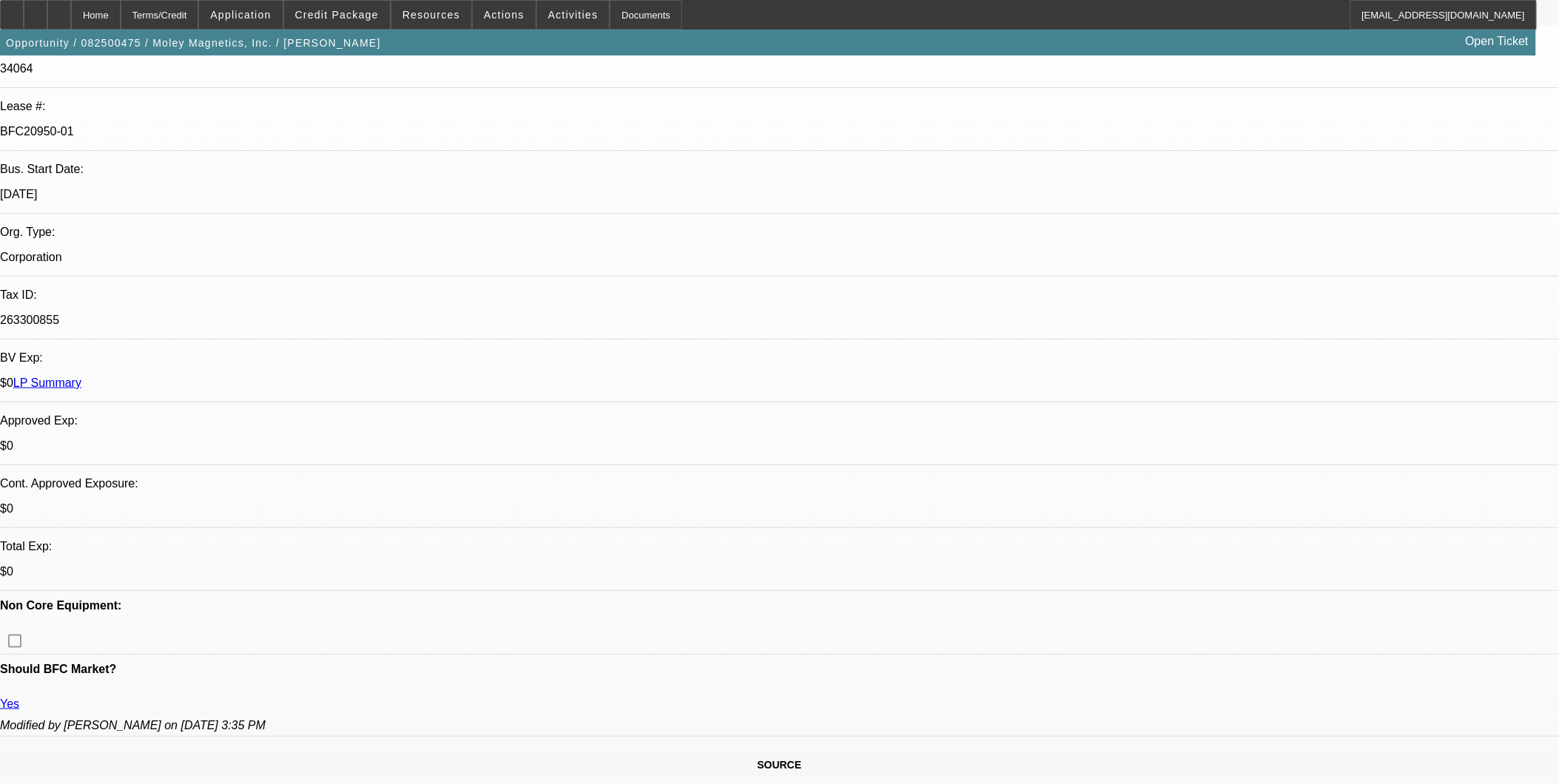
select select "6"
select select "1"
select select "6"
select select "1"
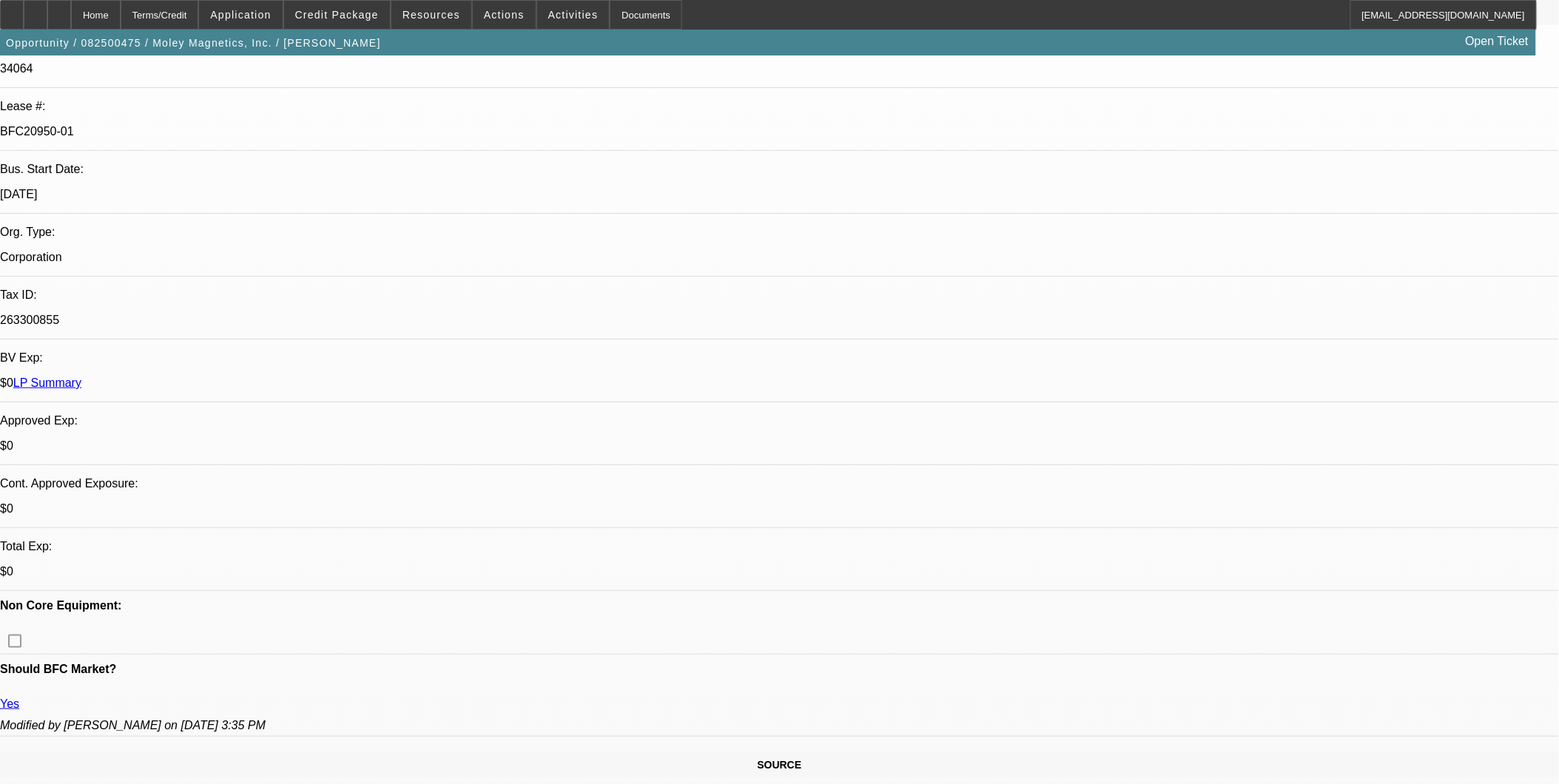
select select "1"
select select "6"
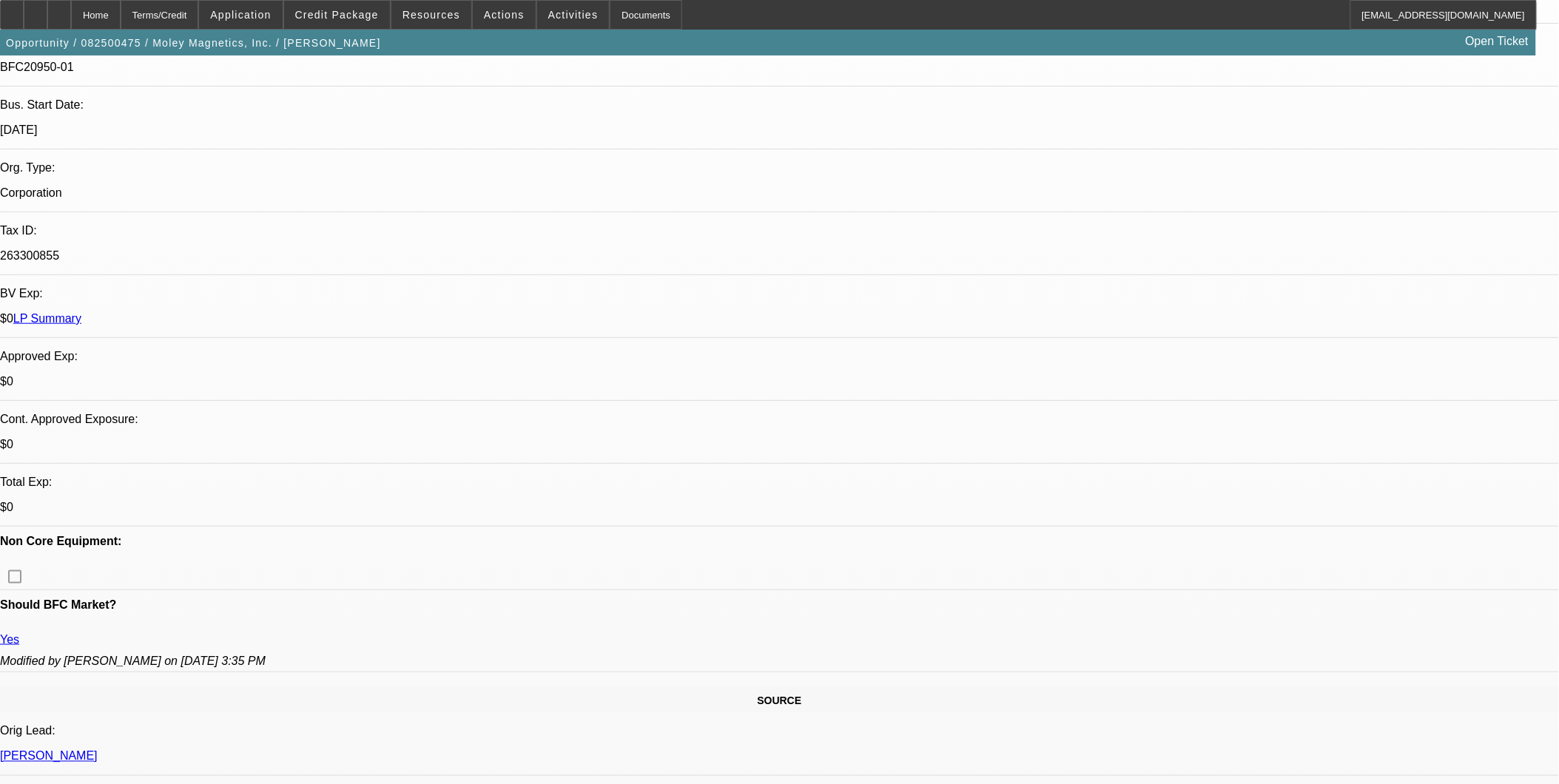
scroll to position [328, 0]
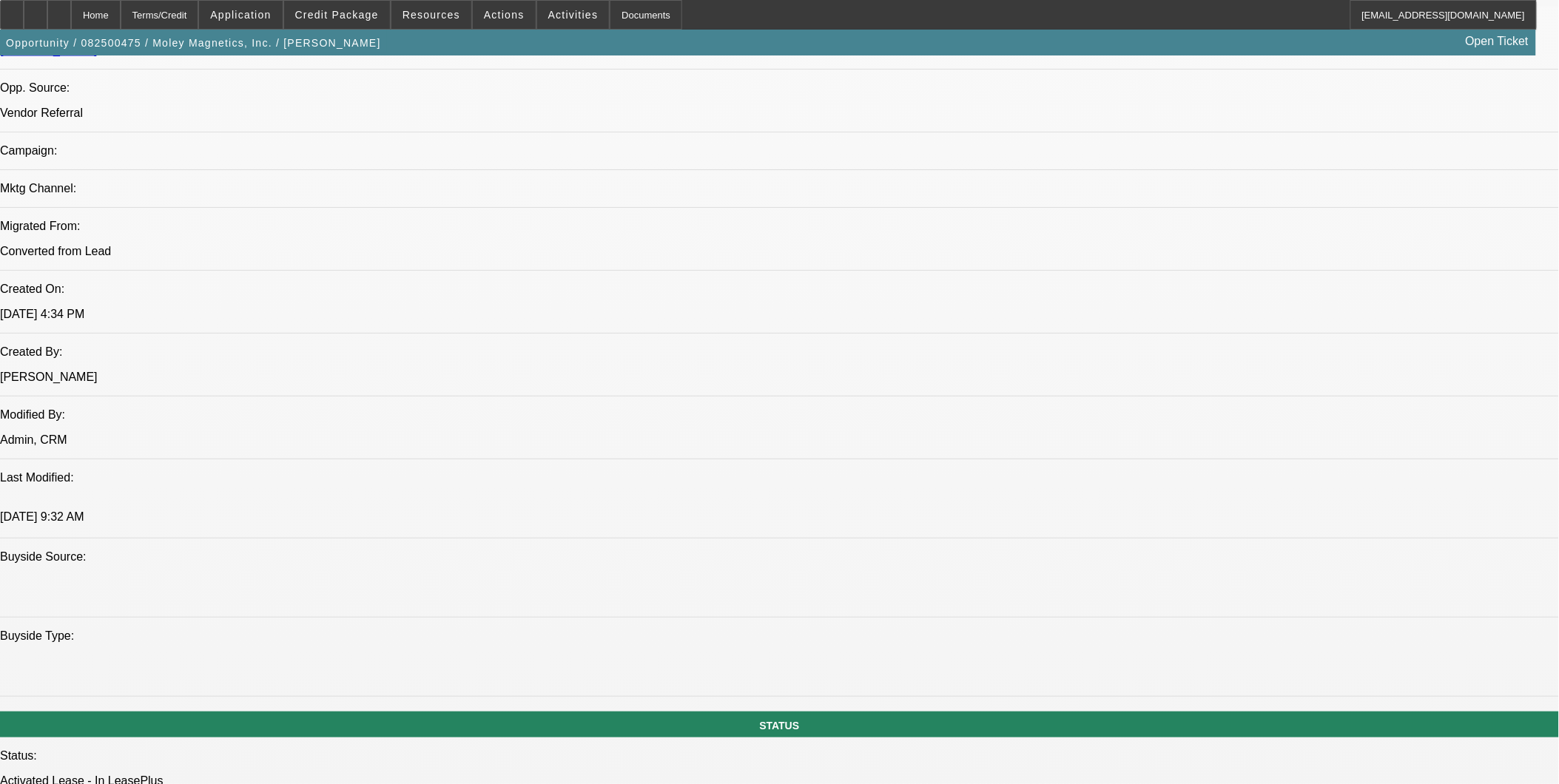
scroll to position [1068, 0]
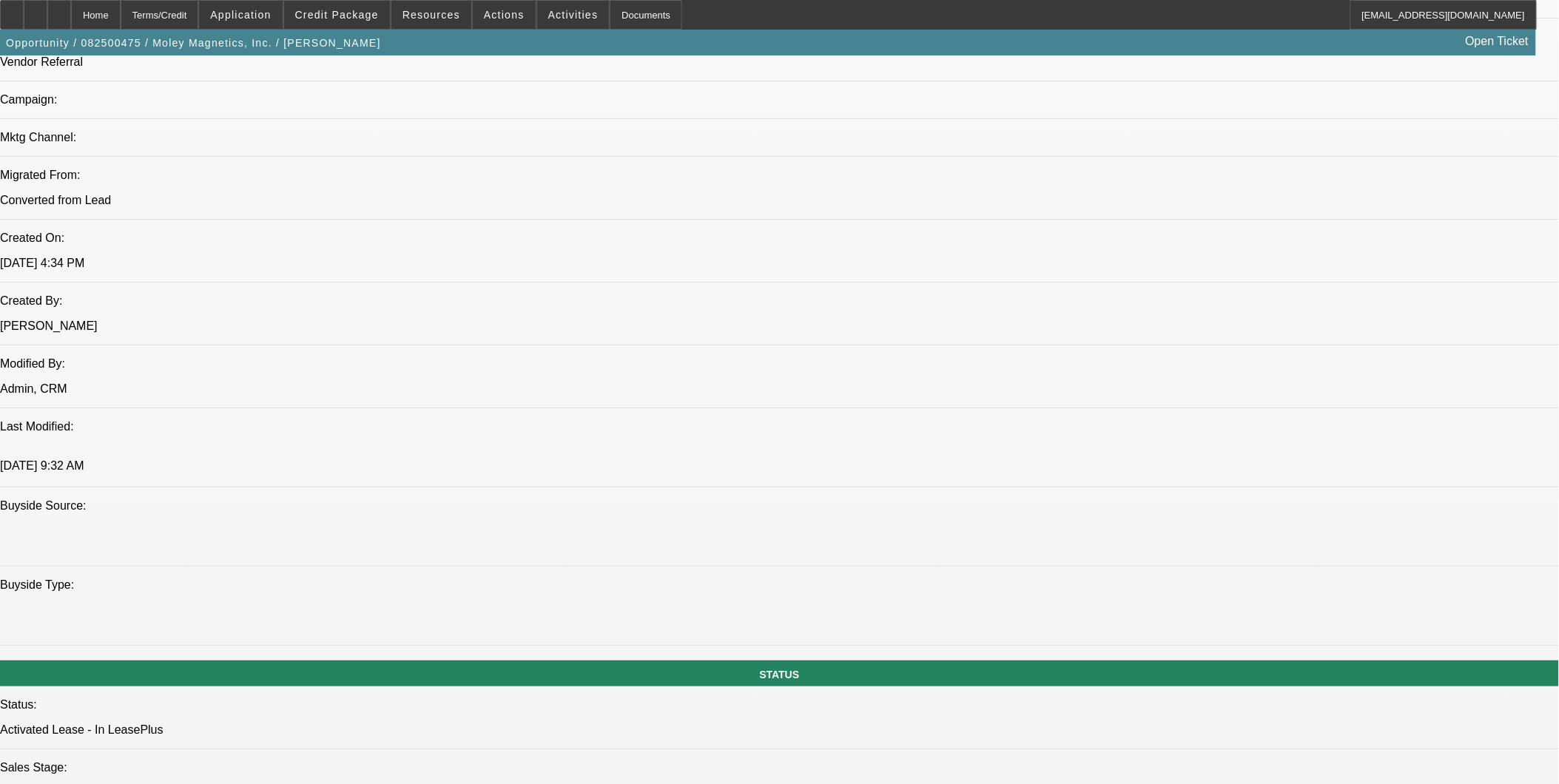
drag, startPoint x: 593, startPoint y: 352, endPoint x: 650, endPoint y: 355, distance: 57.1
drag, startPoint x: 674, startPoint y: 356, endPoint x: 726, endPoint y: 354, distance: 52.0
drag, startPoint x: 604, startPoint y: 357, endPoint x: 645, endPoint y: 353, distance: 41.2
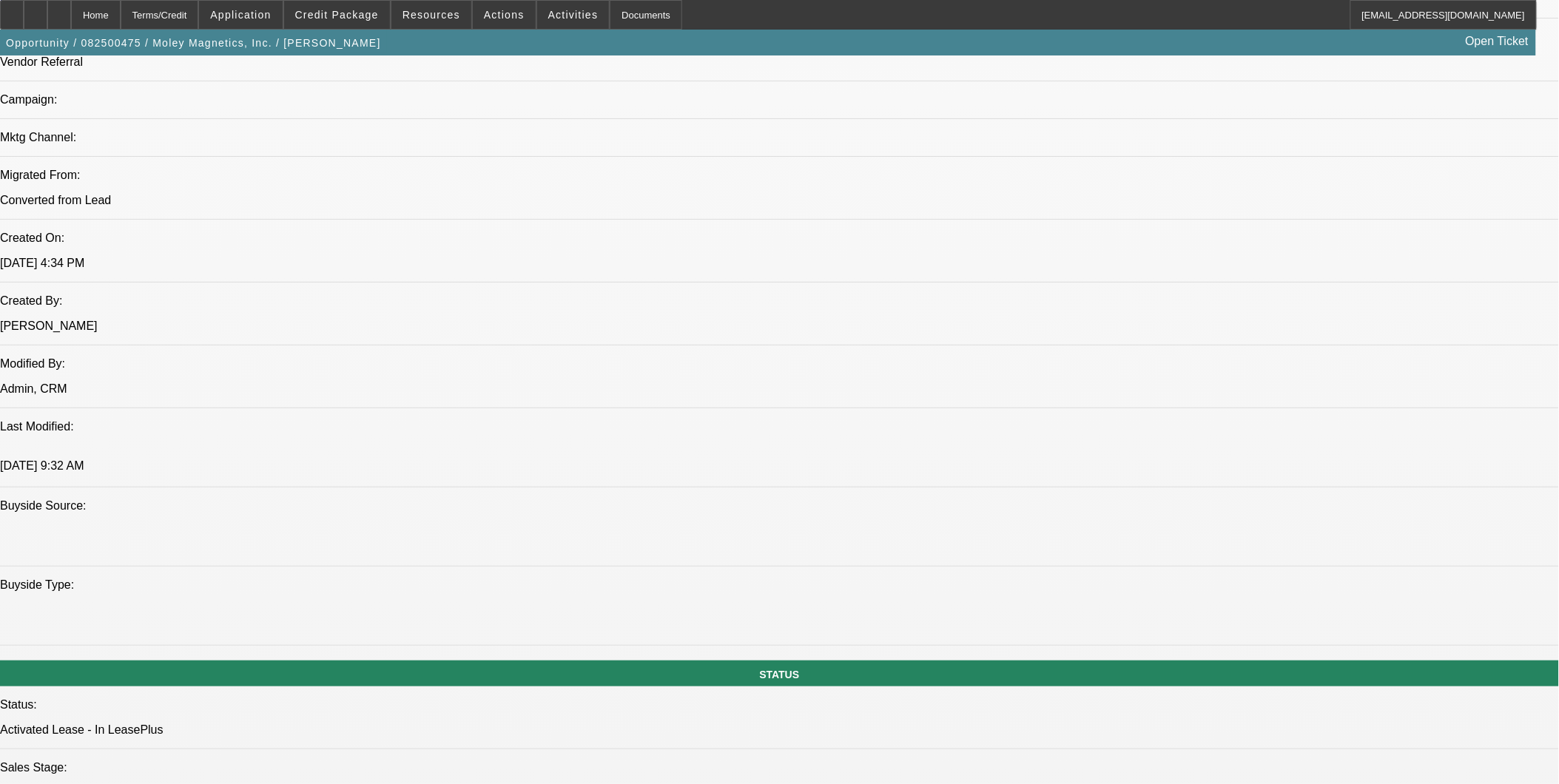
drag, startPoint x: 442, startPoint y: 475, endPoint x: 492, endPoint y: 473, distance: 50.0
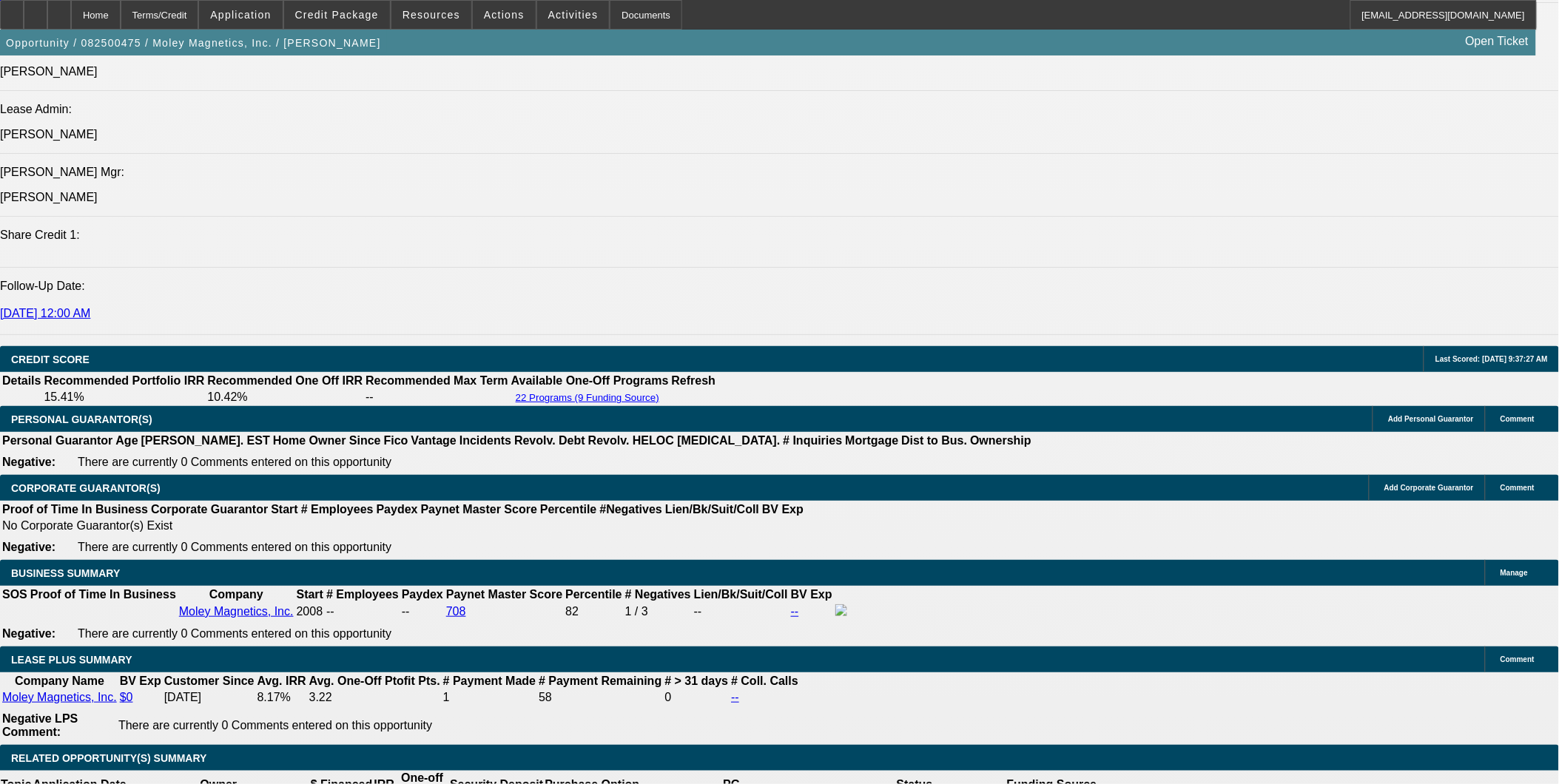
scroll to position [1972, 0]
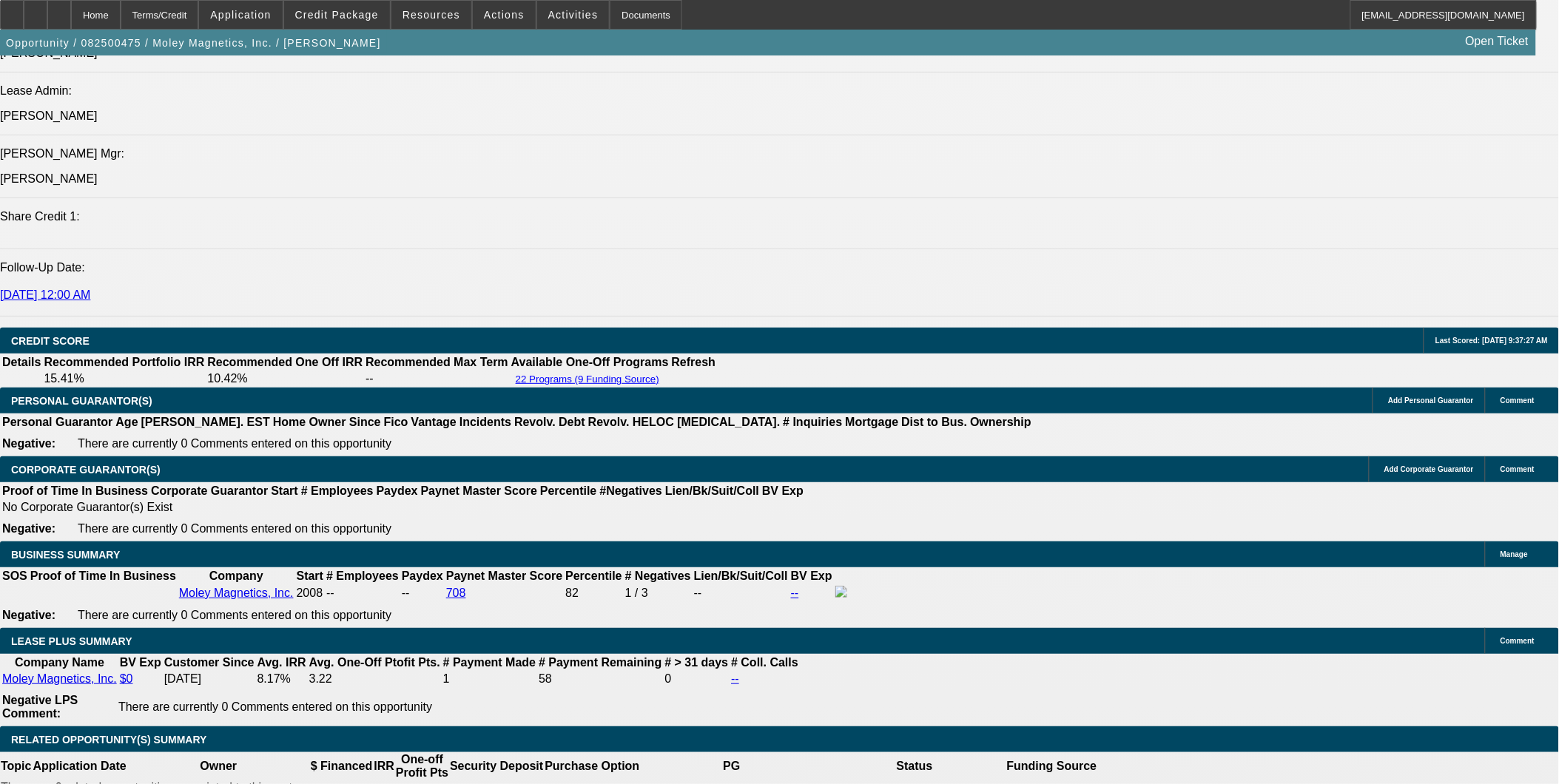
drag, startPoint x: 338, startPoint y: 418, endPoint x: 396, endPoint y: 429, distance: 59.0
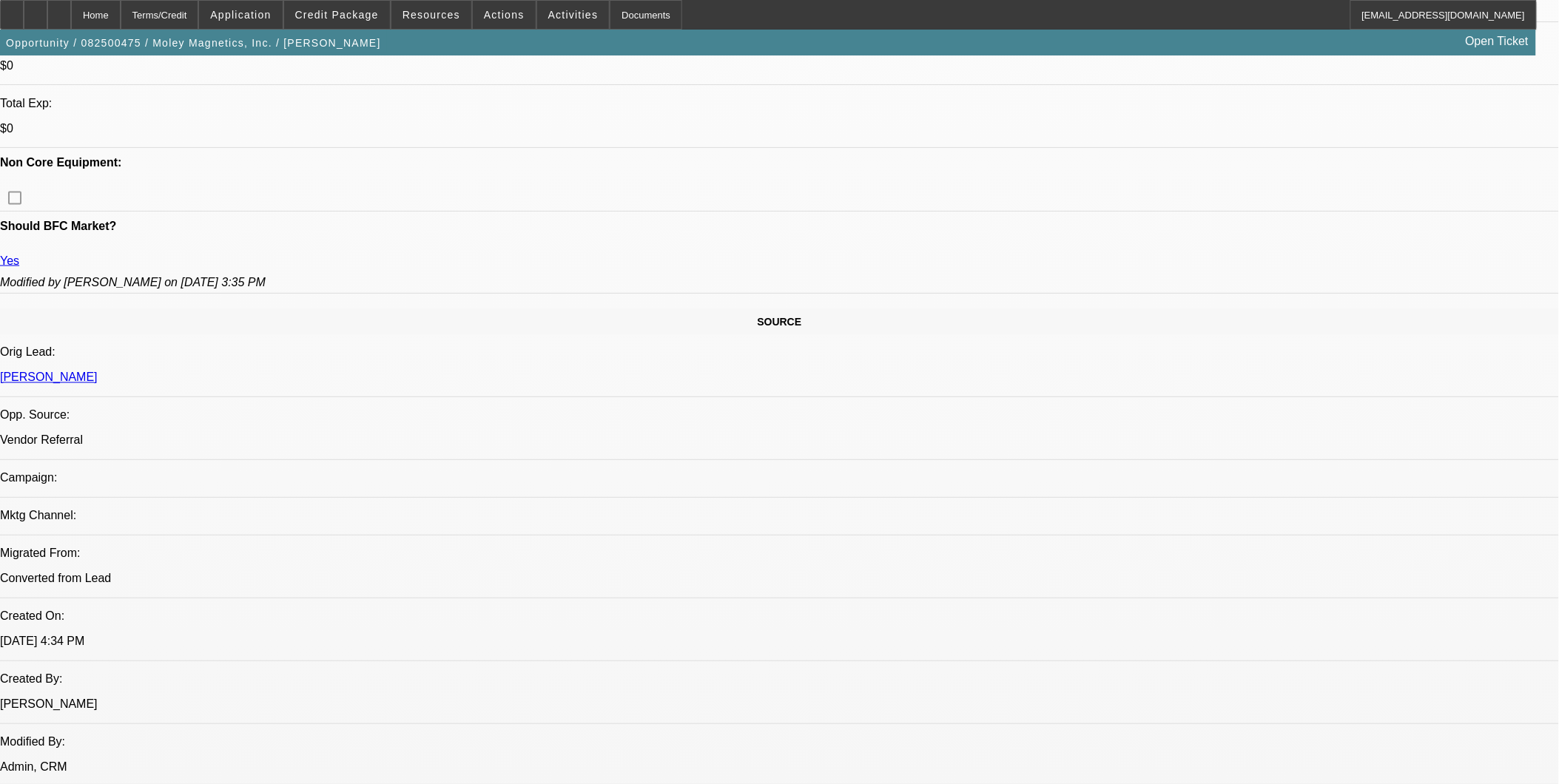
scroll to position [657, 0]
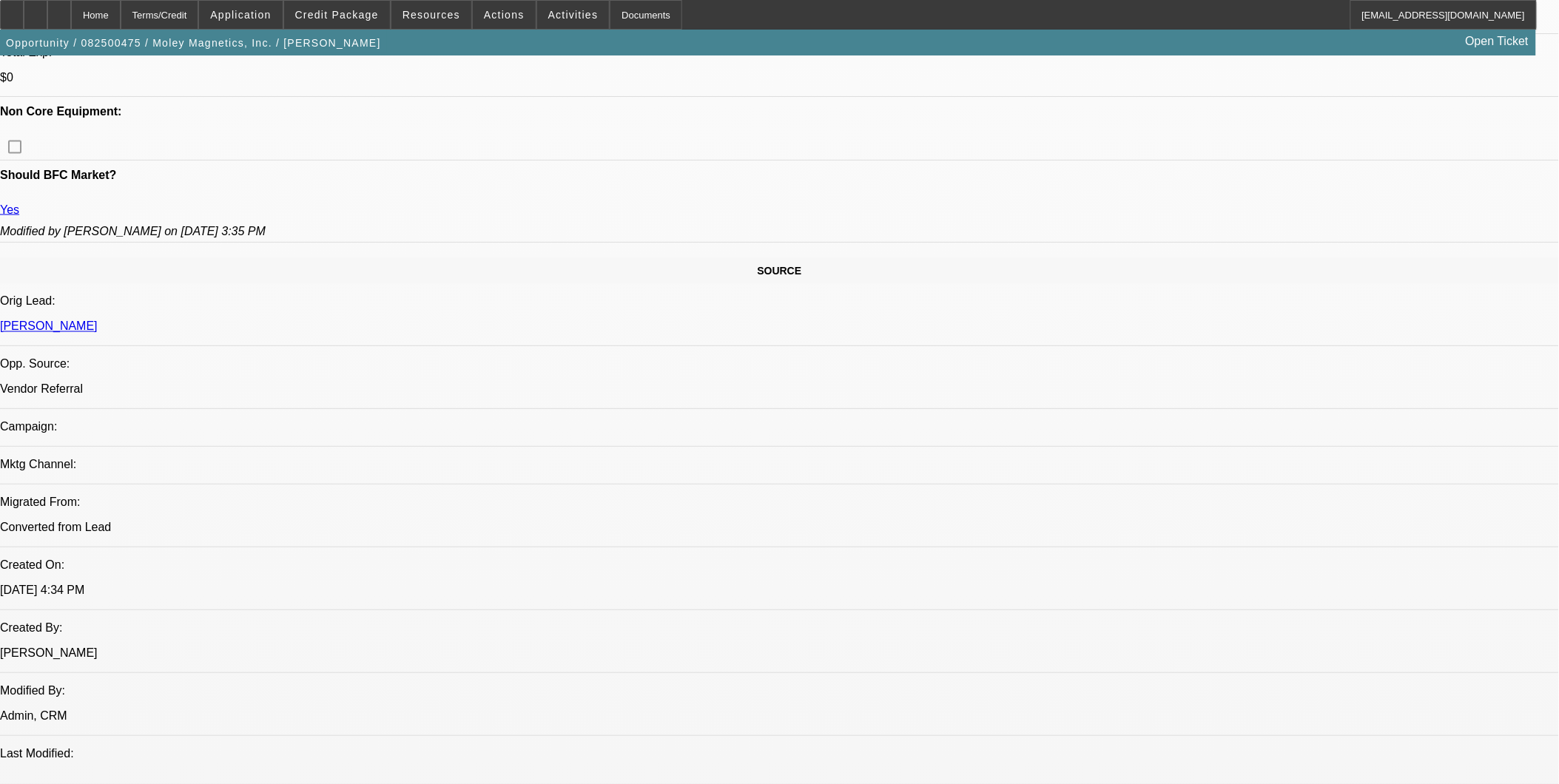
scroll to position [740, 0]
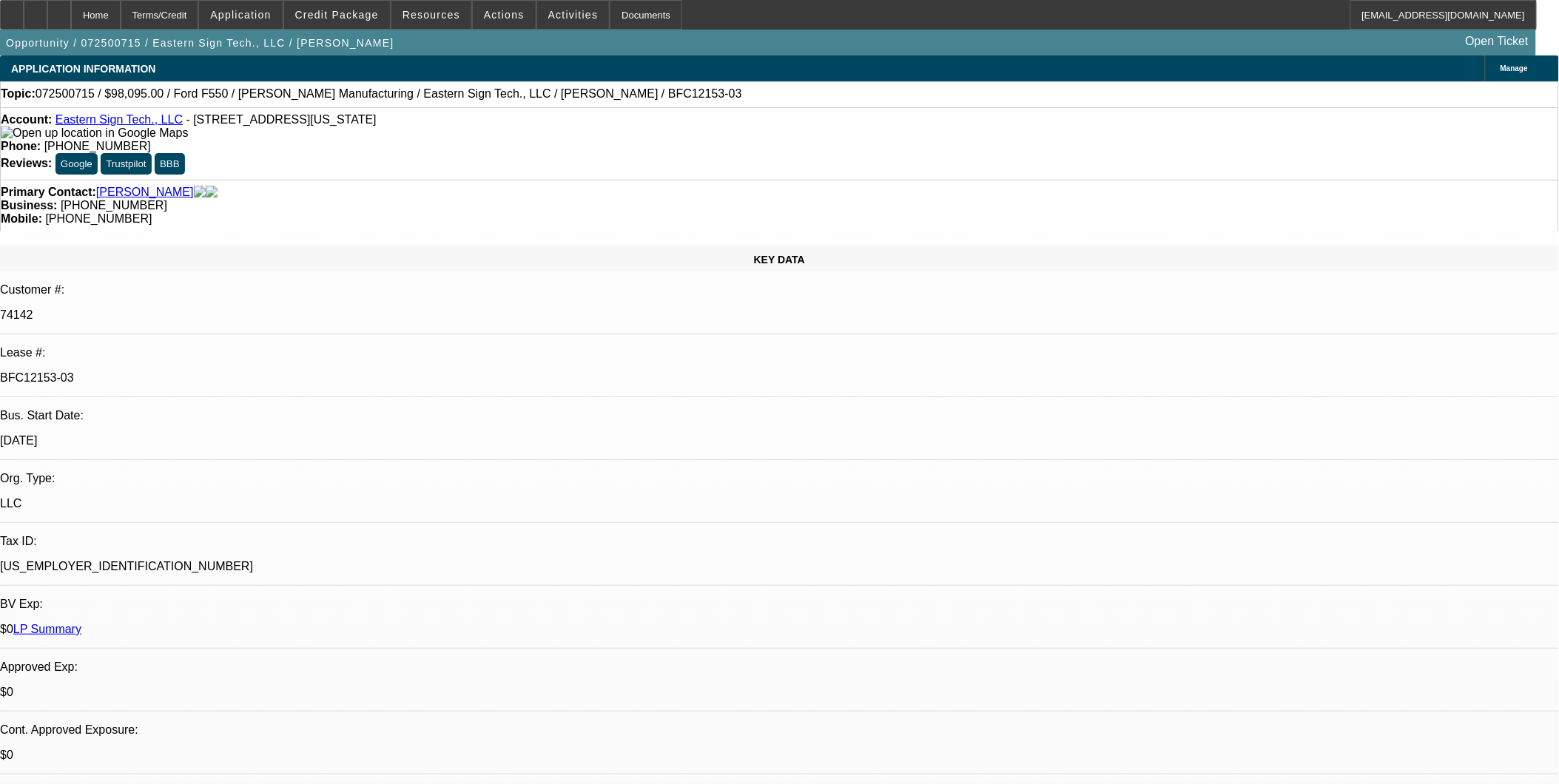
select select "0"
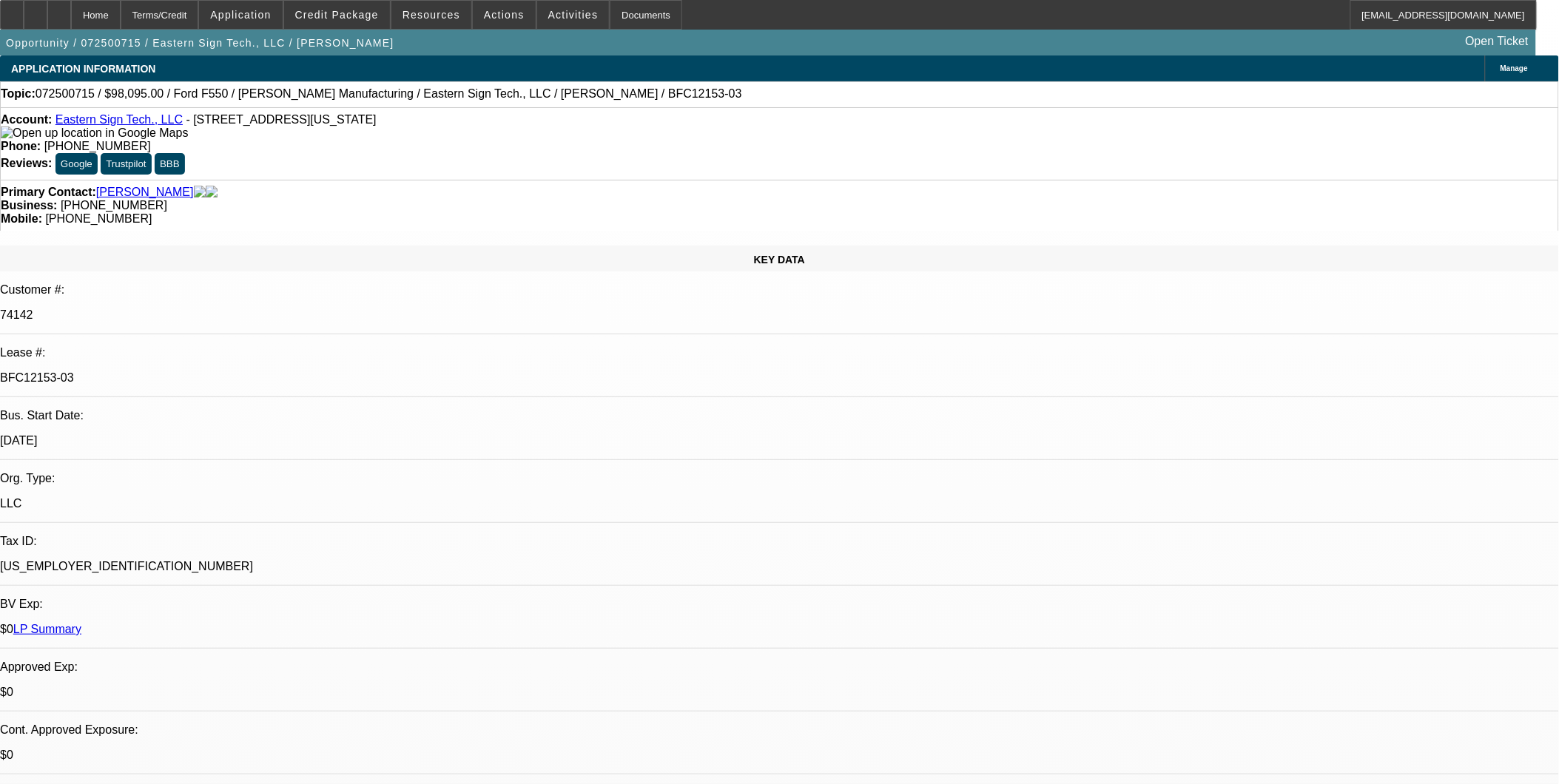
select select "0"
select select "1"
select select "6"
select select "1"
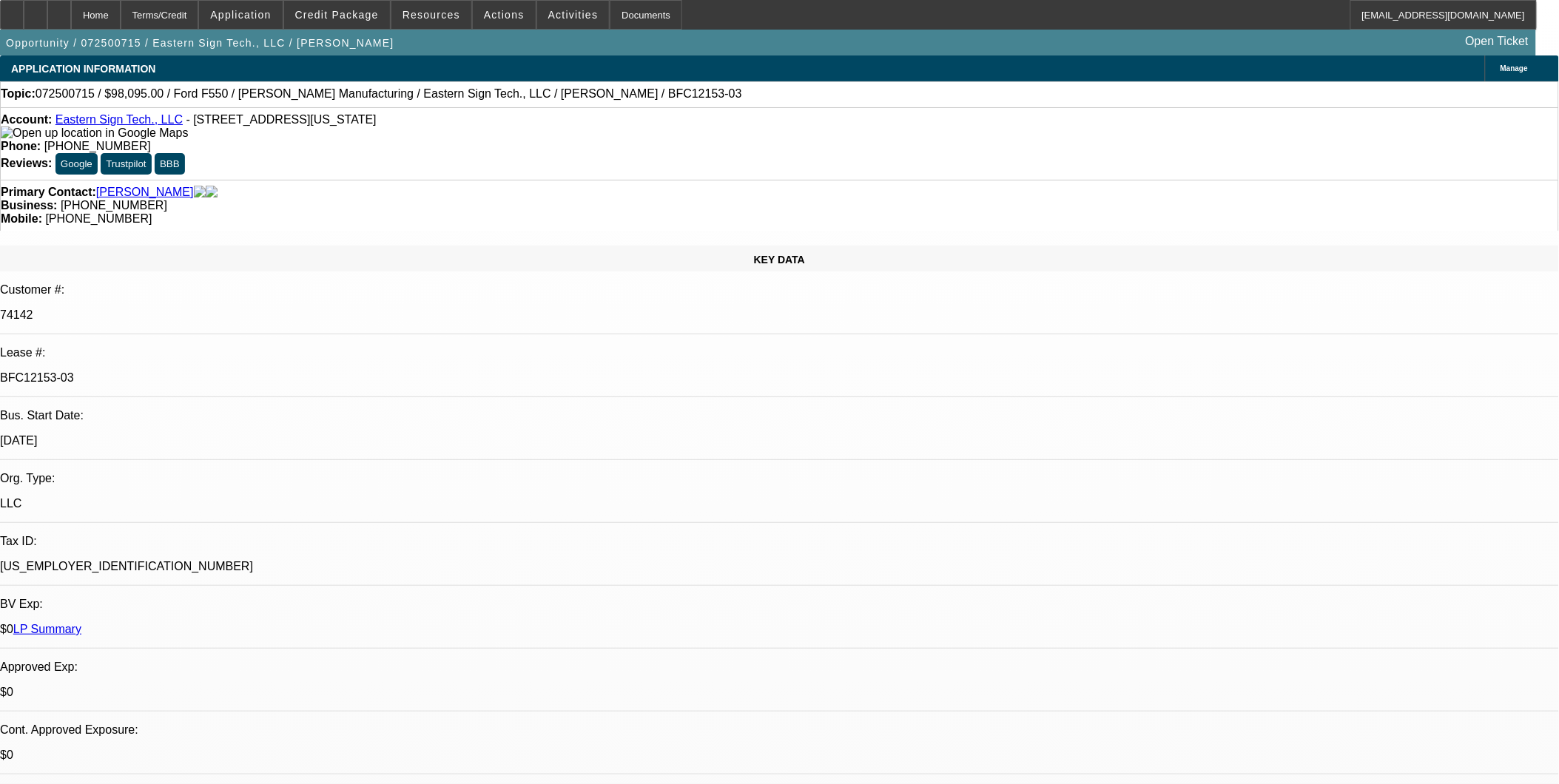
select select "1"
select select "6"
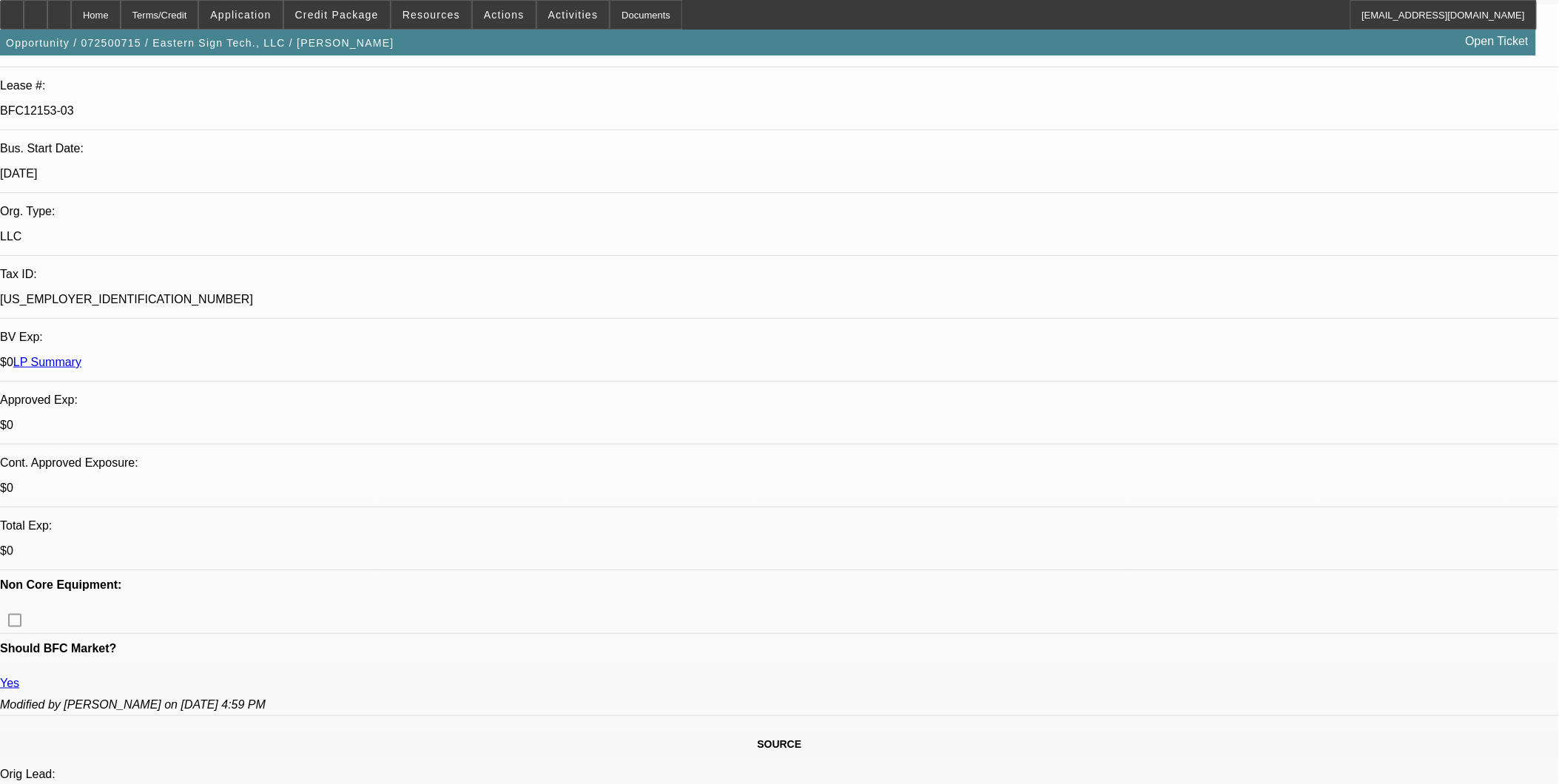
scroll to position [328, 0]
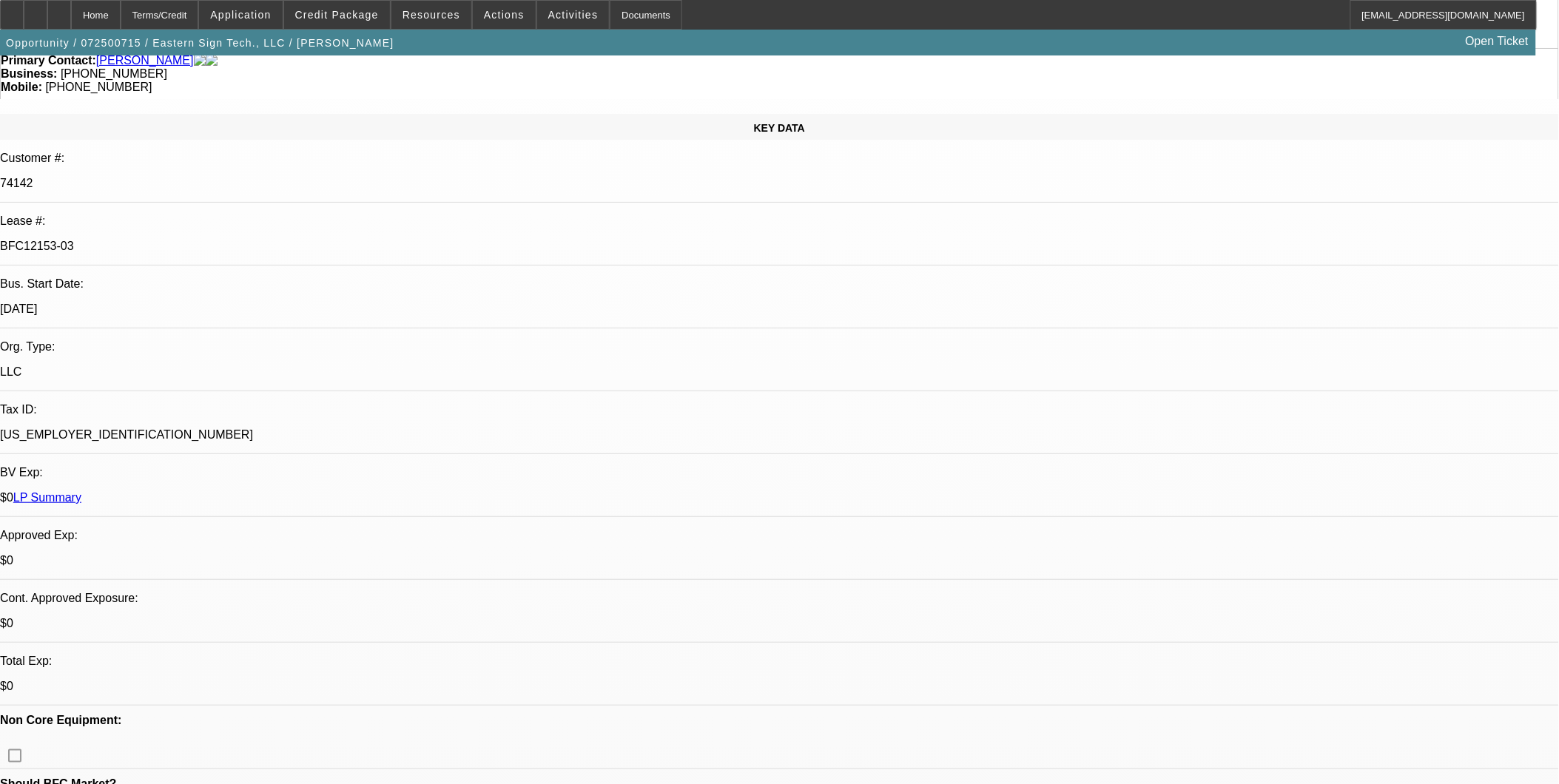
scroll to position [0, 0]
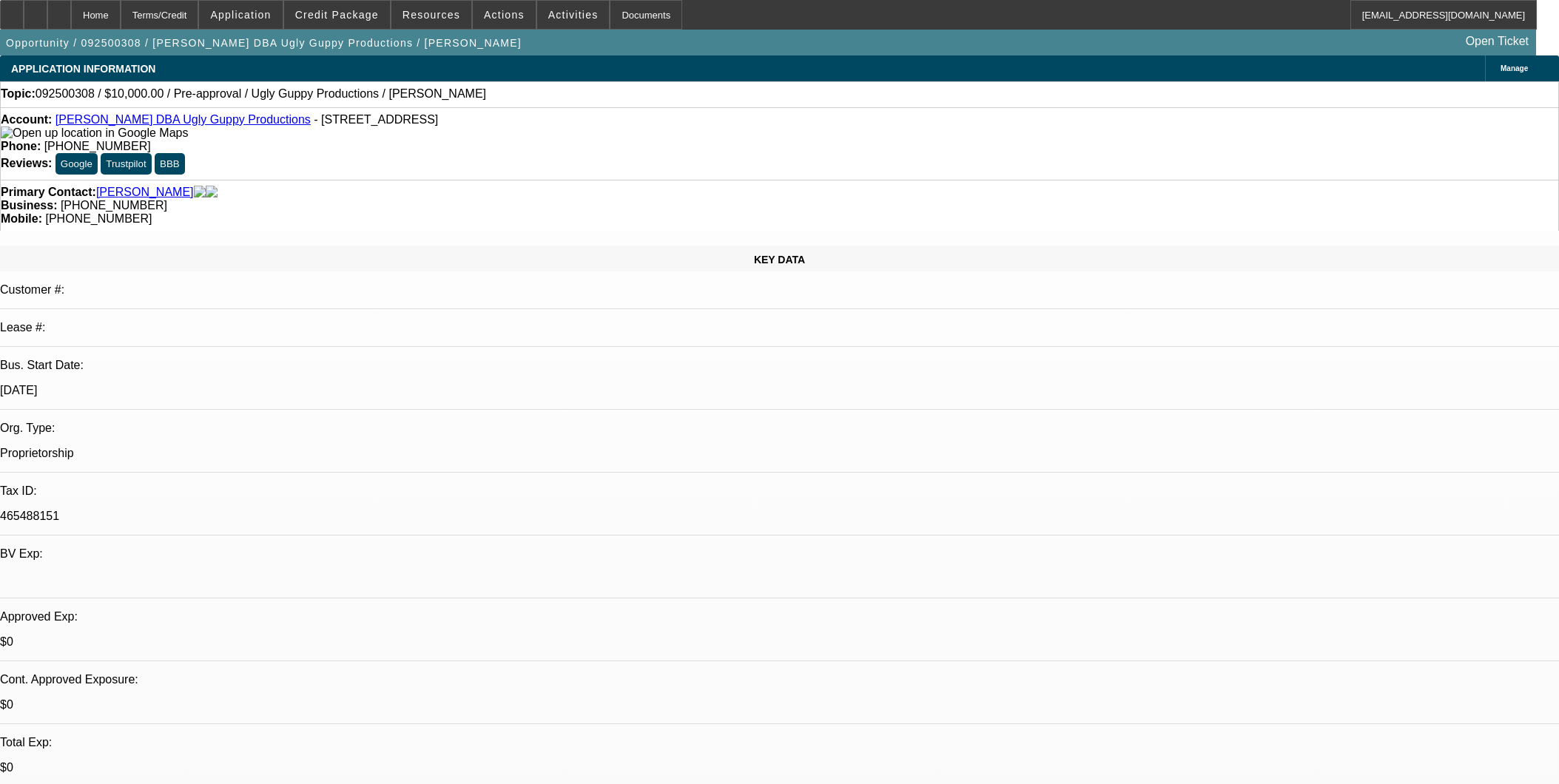
select select "0"
select select "2"
select select "0.1"
select select "4"
